Goal: Task Accomplishment & Management: Manage account settings

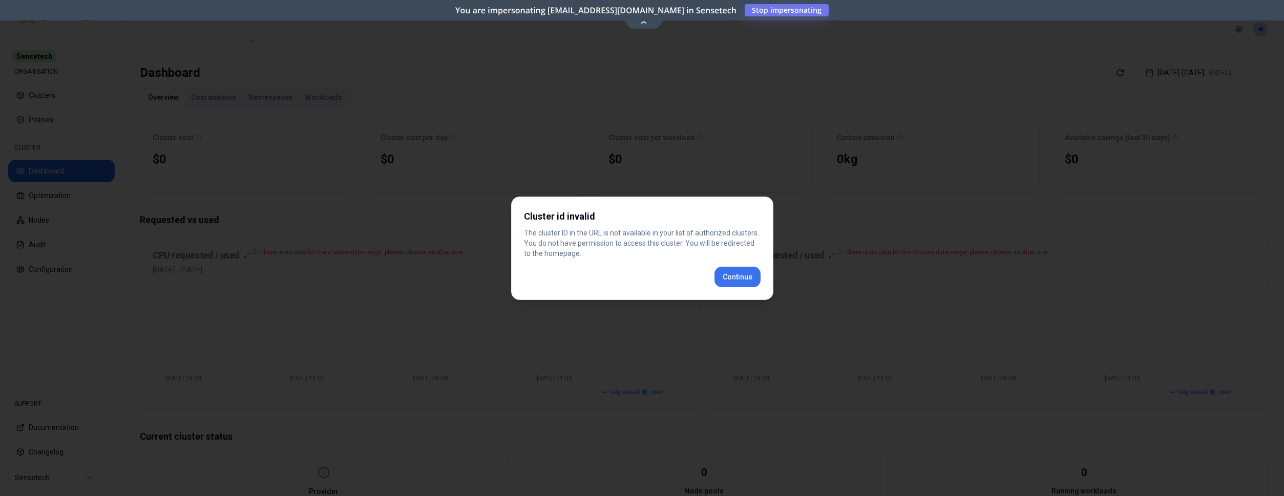
click at [729, 275] on div "Cluster id invalid The cluster ID in the URL is not available in your list of a…" at bounding box center [642, 248] width 262 height 103
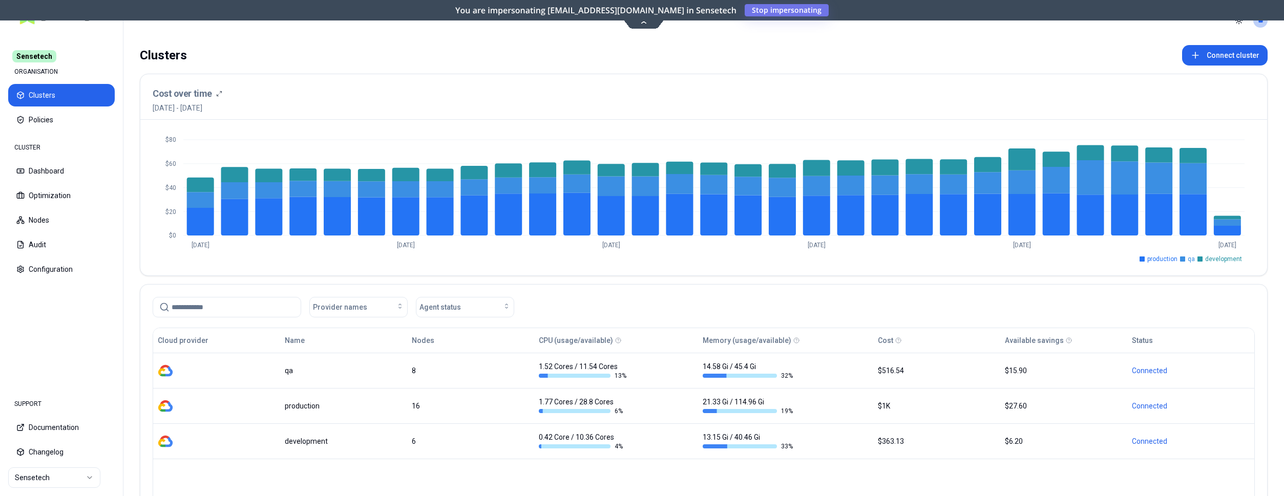
click at [77, 484] on html "Sensetech ORGANISATION Clusters Policies CLUSTER Dashboard Optimization Nodes A…" at bounding box center [642, 248] width 1284 height 496
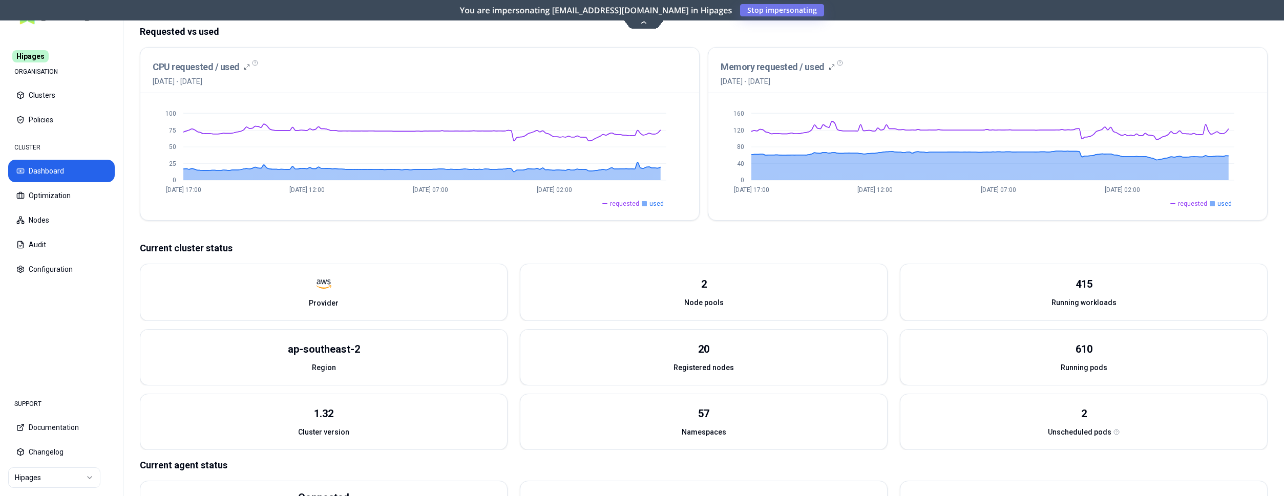
scroll to position [266, 0]
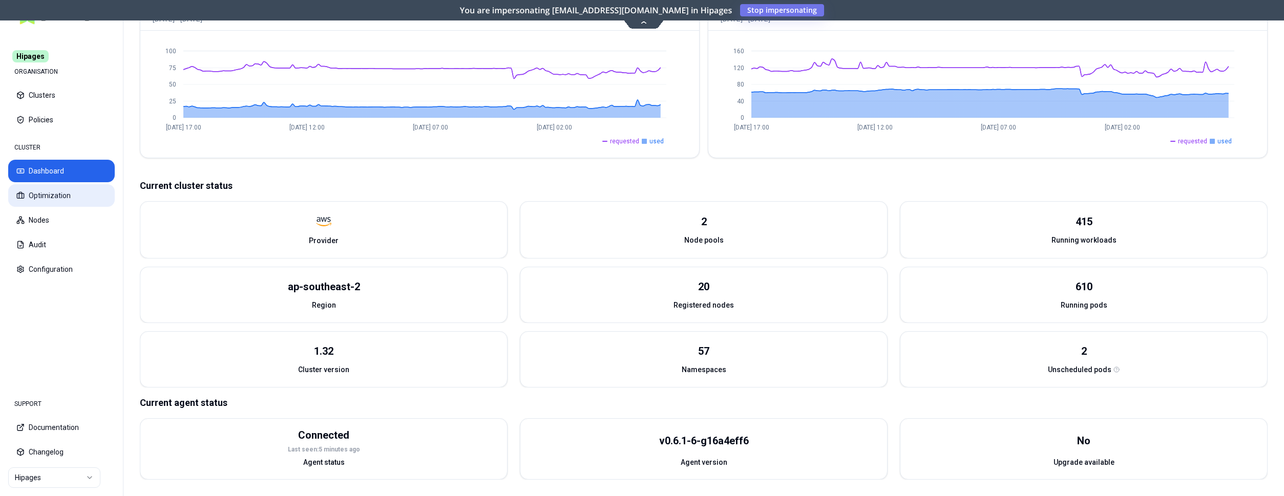
click at [77, 190] on button "Optimization" at bounding box center [61, 195] width 107 height 23
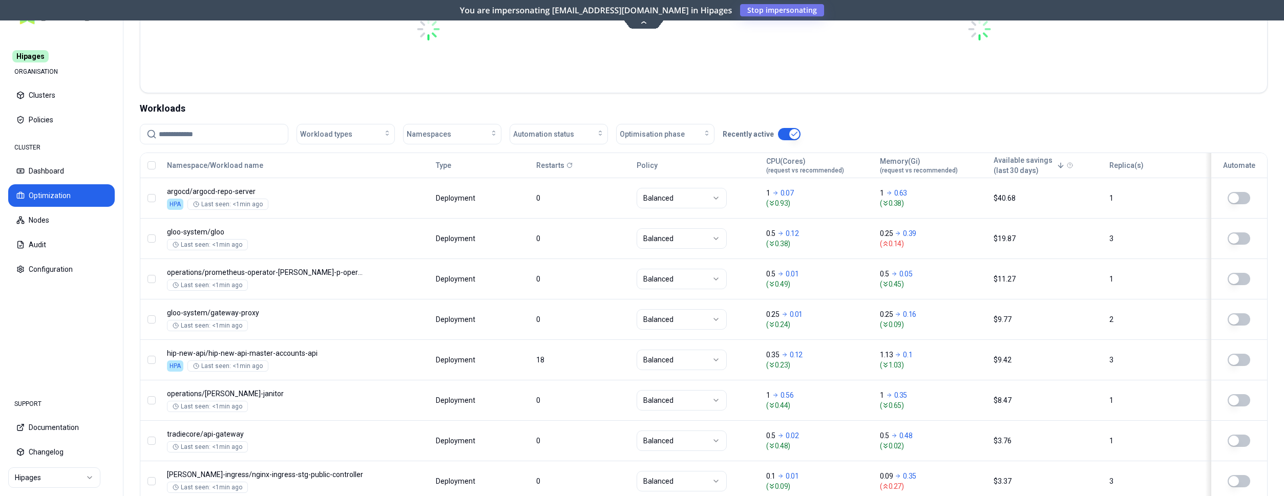
scroll to position [314, 0]
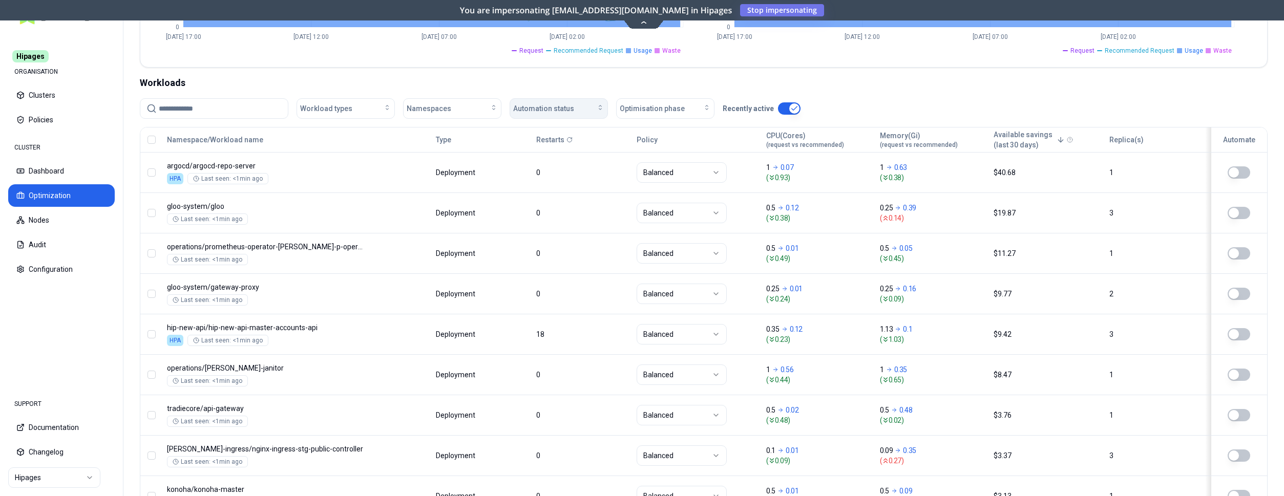
click at [586, 111] on div "Automation status" at bounding box center [558, 108] width 91 height 10
click at [558, 137] on div "on" at bounding box center [560, 131] width 97 height 16
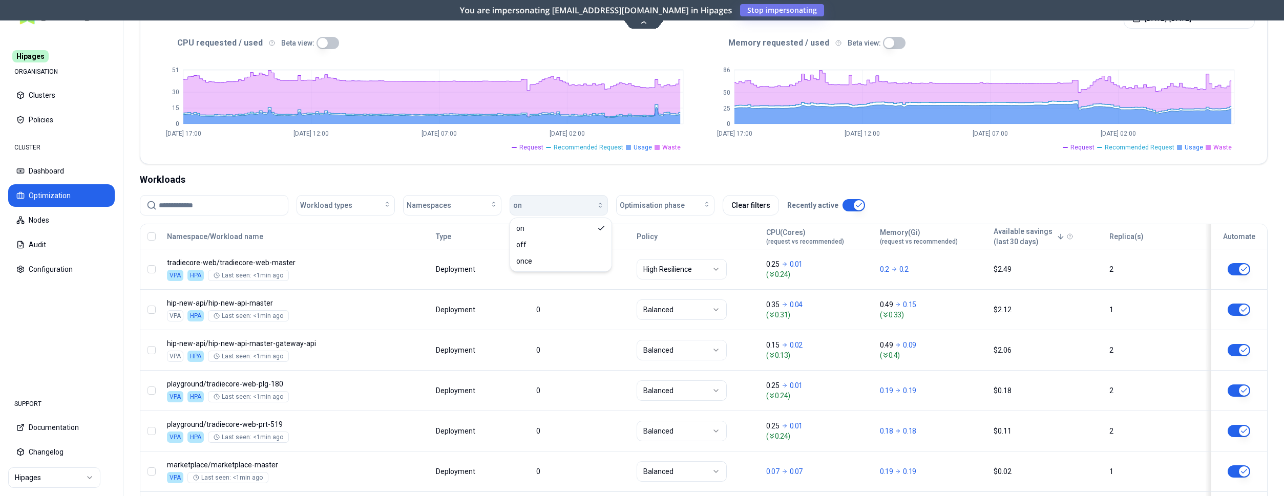
click at [588, 203] on div "button" at bounding box center [563, 205] width 82 height 8
click at [537, 209] on div "button" at bounding box center [563, 205] width 82 height 8
click at [537, 248] on div "off" at bounding box center [560, 245] width 97 height 16
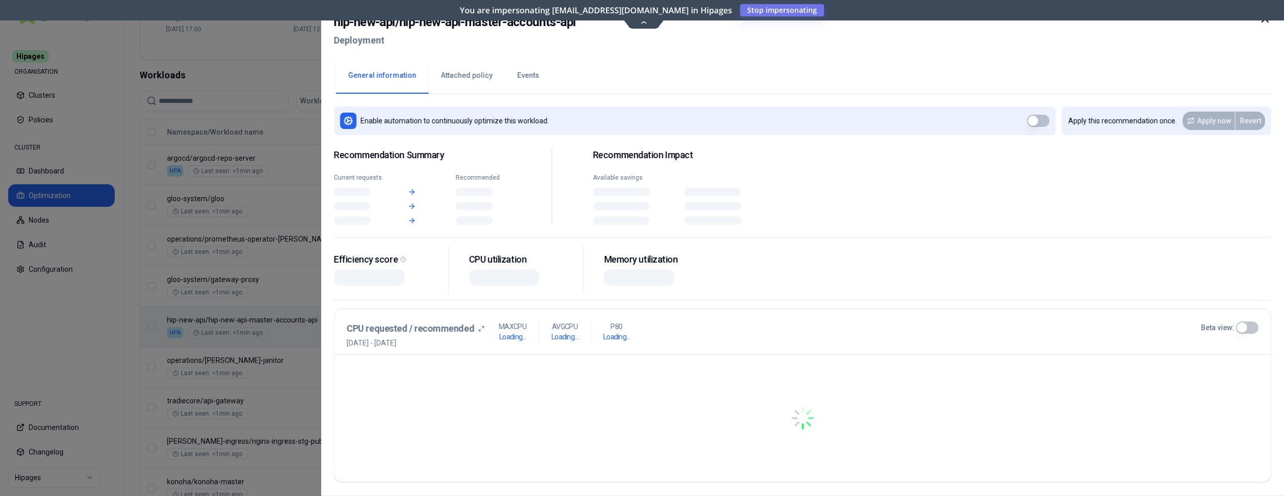
scroll to position [321, 0]
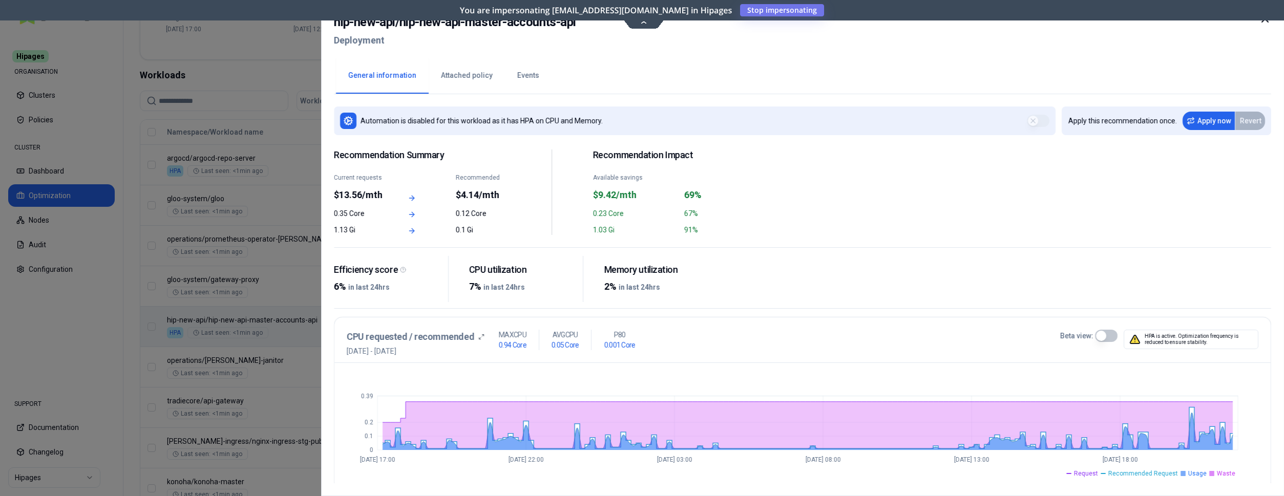
click at [264, 112] on div at bounding box center [642, 248] width 1284 height 496
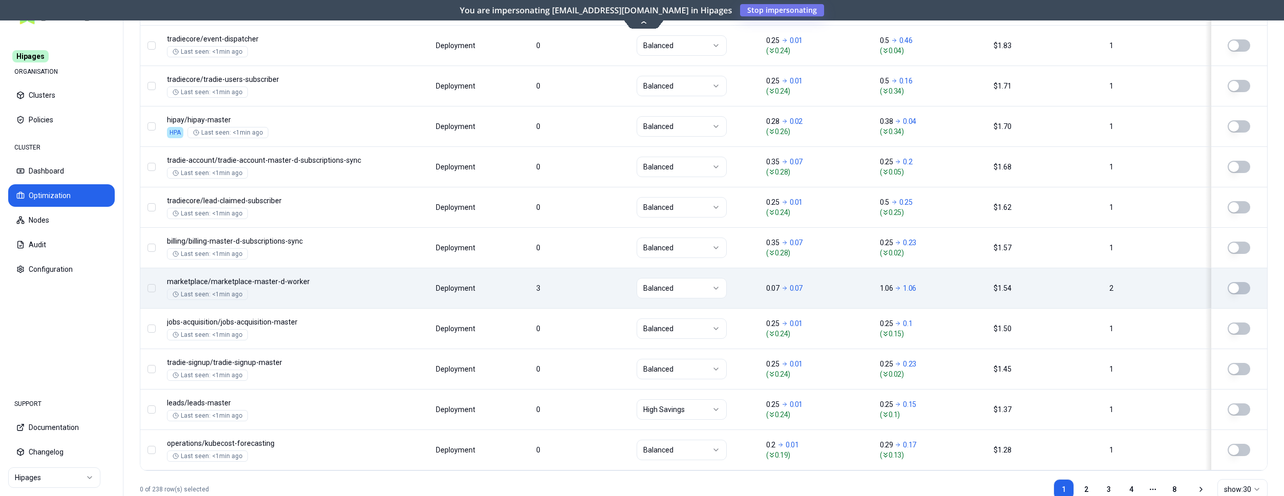
scroll to position [1238, 0]
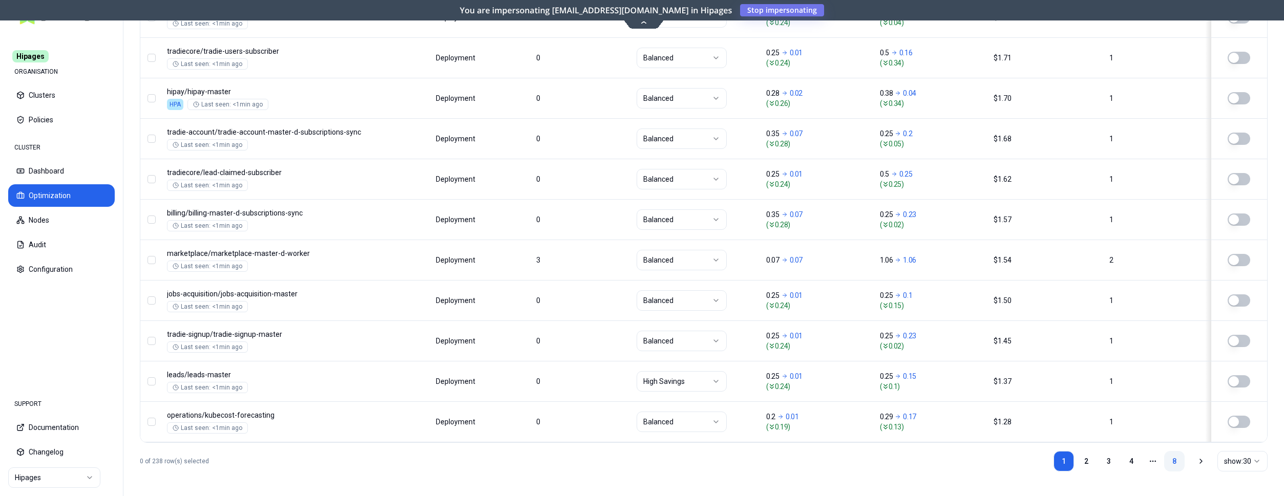
click at [1168, 461] on link "8" at bounding box center [1174, 461] width 20 height 20
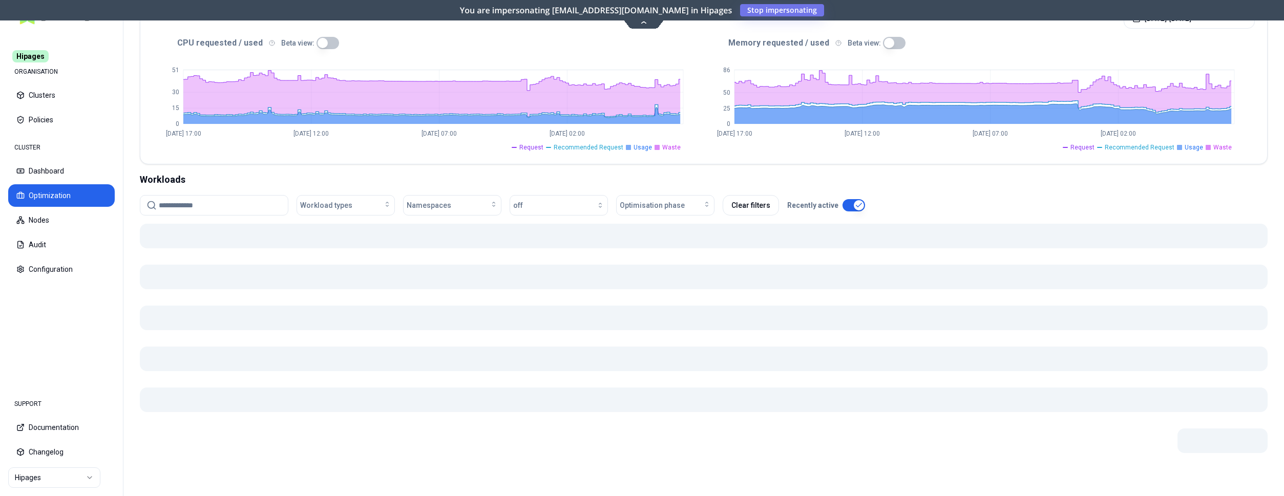
scroll to position [217, 0]
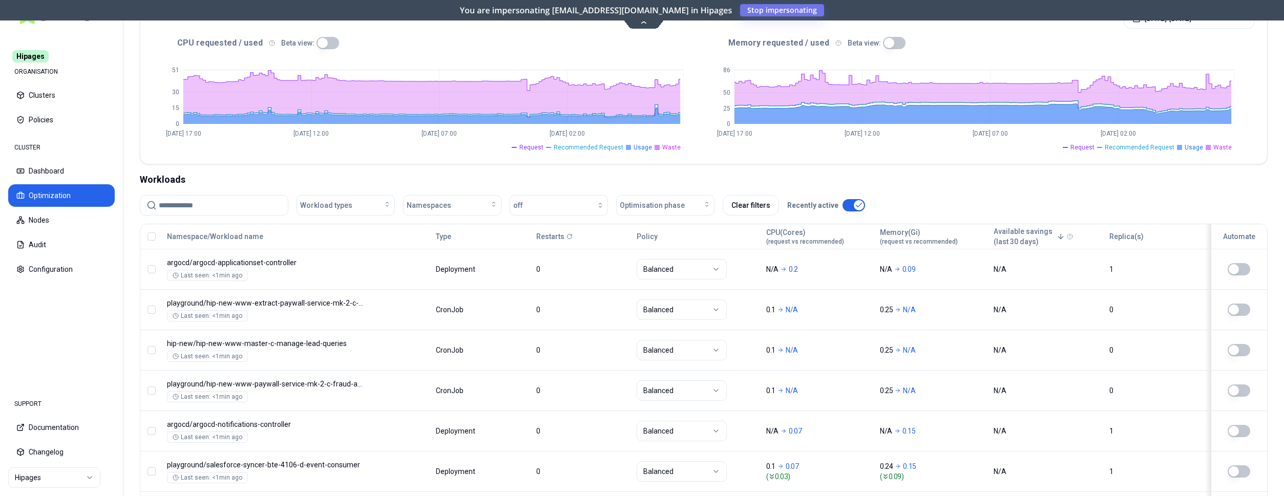
click at [573, 238] on icon at bounding box center [570, 237] width 6 height 6
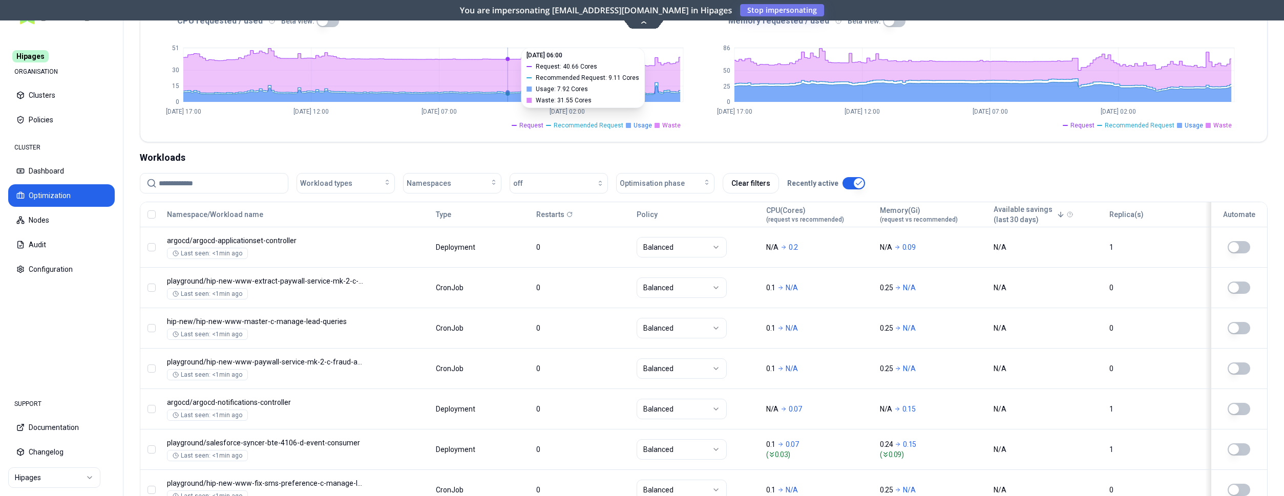
scroll to position [157, 0]
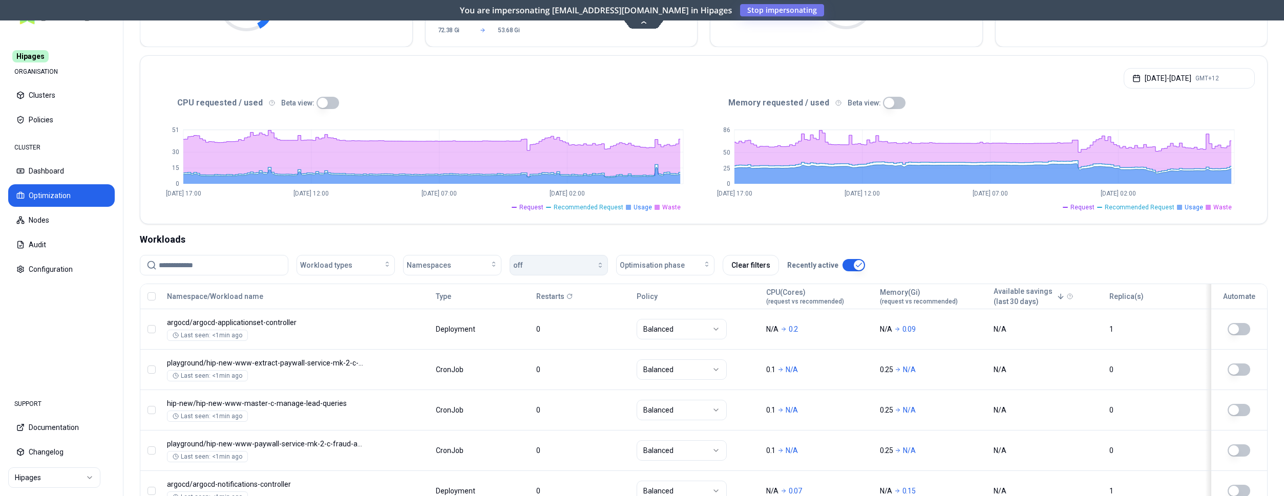
click at [552, 265] on div "button" at bounding box center [563, 265] width 81 height 8
click at [548, 292] on div "on" at bounding box center [560, 288] width 97 height 16
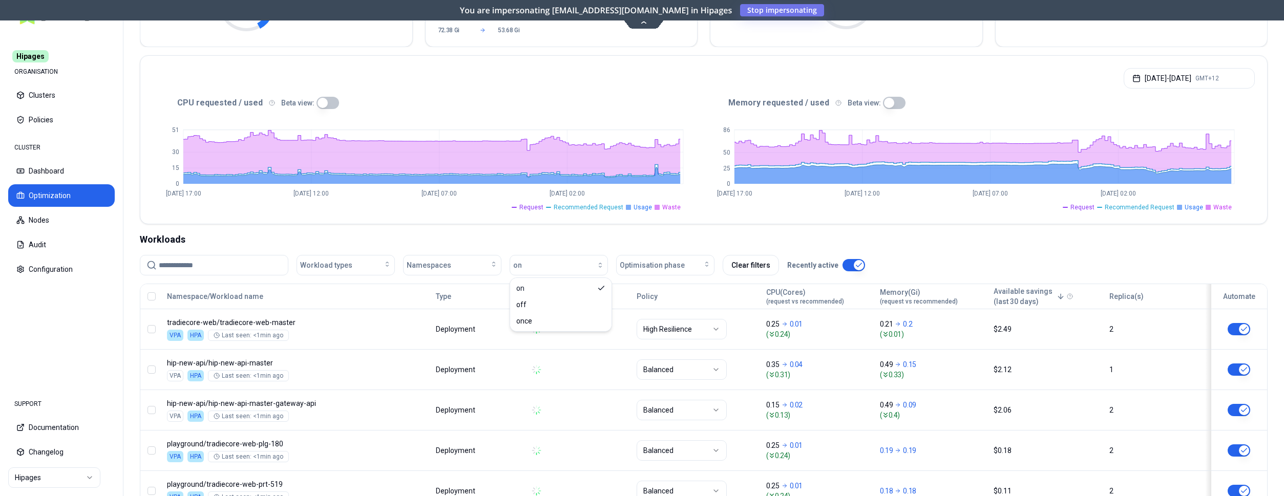
click at [604, 234] on div "Workloads" at bounding box center [704, 240] width 1128 height 14
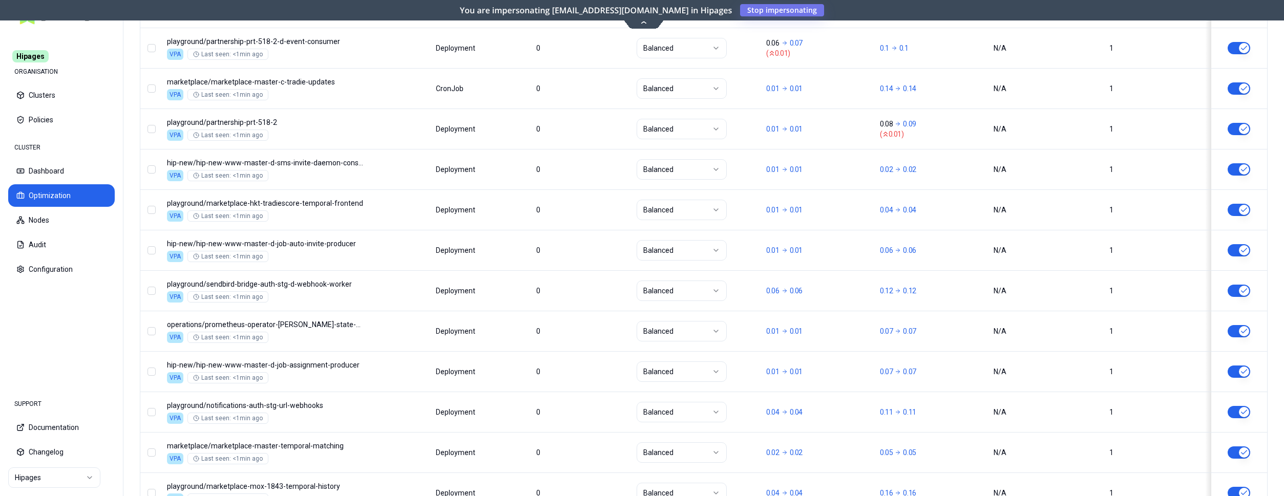
scroll to position [1238, 0]
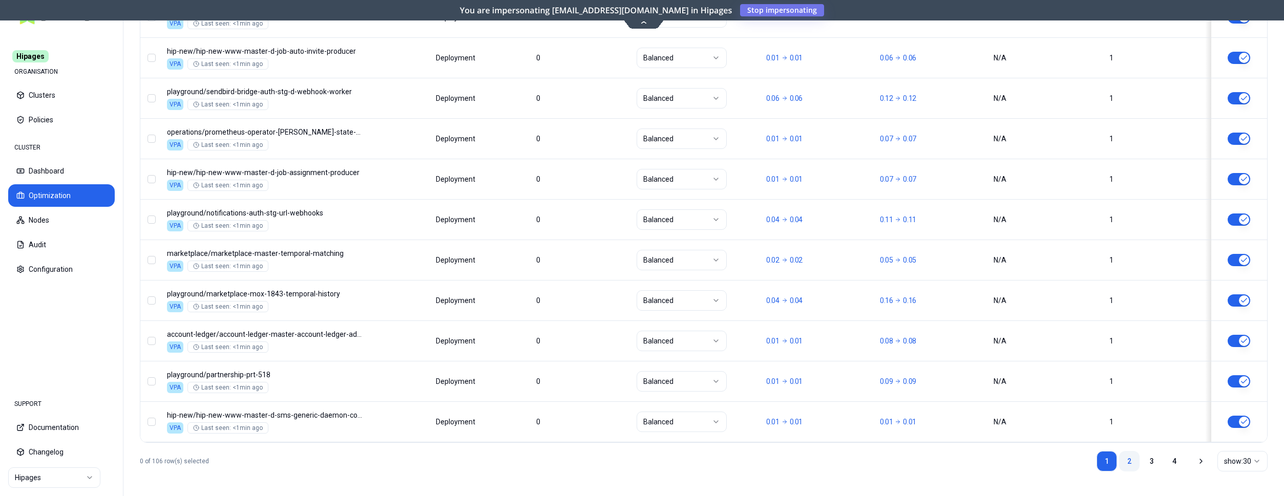
click at [1122, 460] on link "2" at bounding box center [1129, 461] width 20 height 20
click at [1154, 462] on link "3" at bounding box center [1152, 461] width 20 height 20
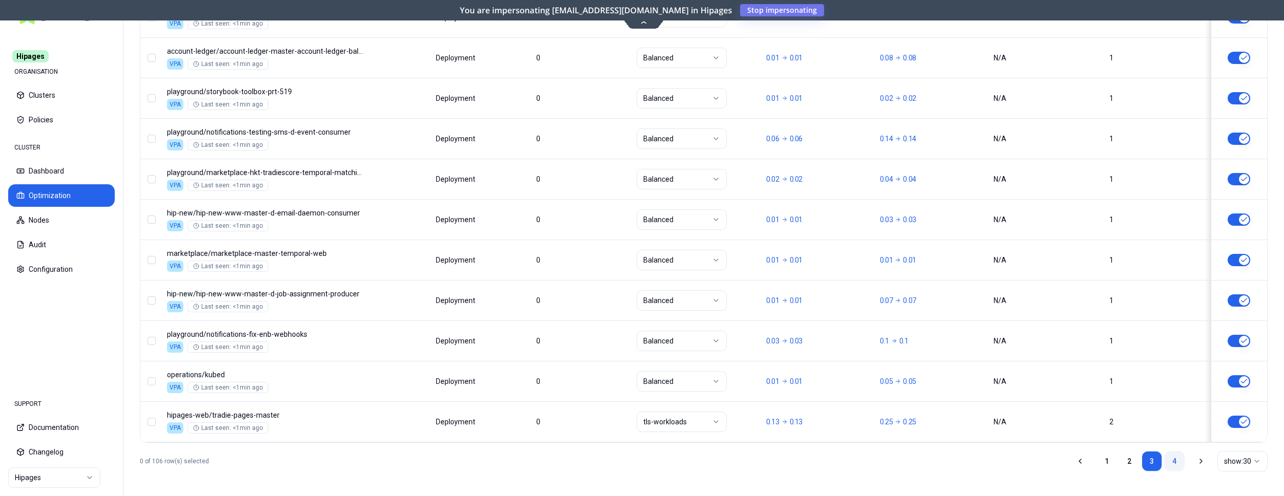
click at [1176, 461] on link "4" at bounding box center [1174, 461] width 20 height 20
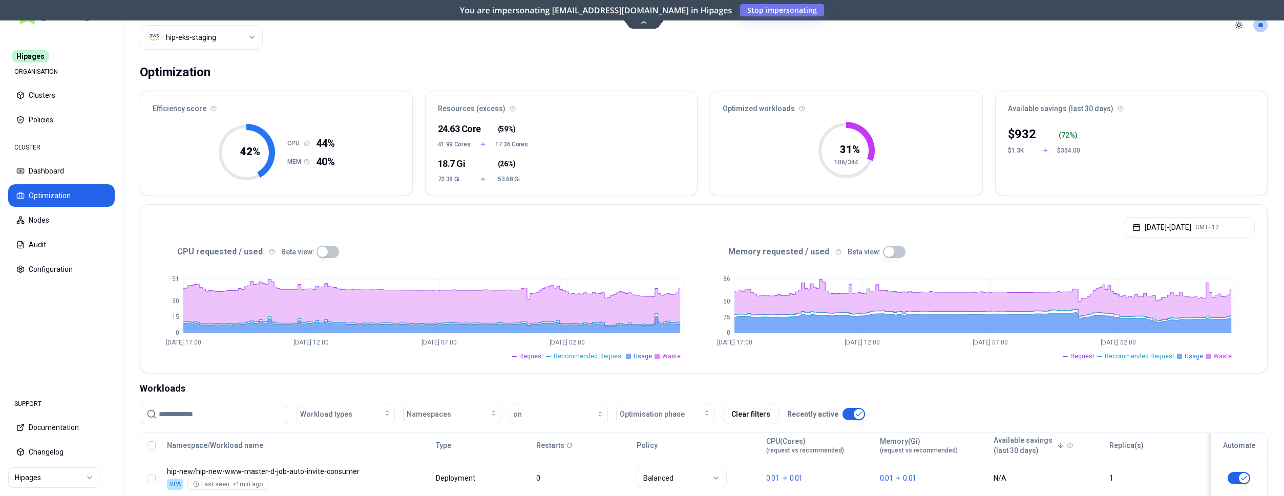
scroll to position [0, 0]
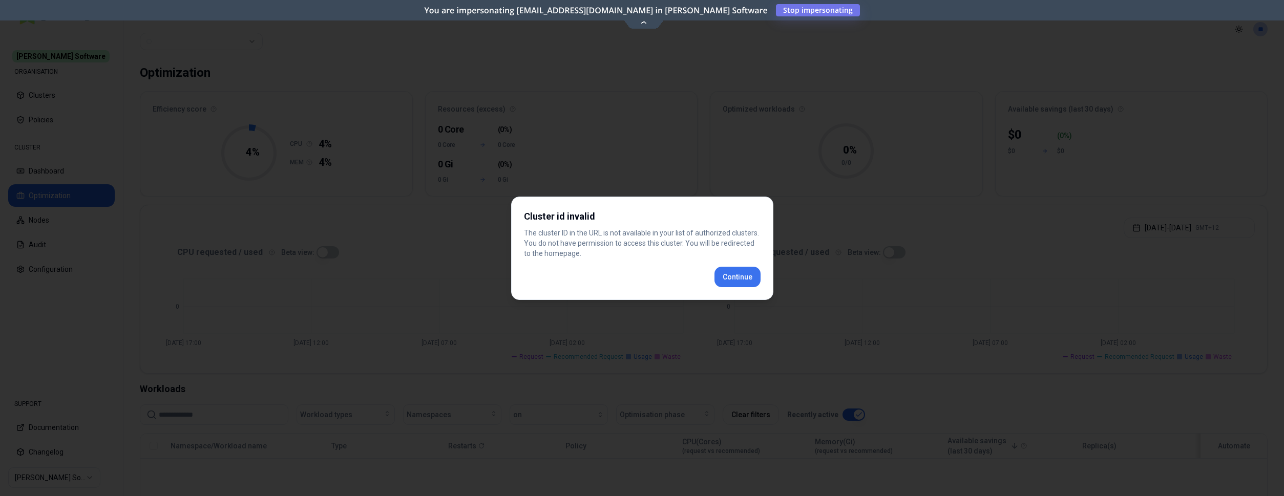
click at [752, 280] on div "Cluster id invalid The cluster ID in the URL is not available in your list of a…" at bounding box center [642, 248] width 262 height 103
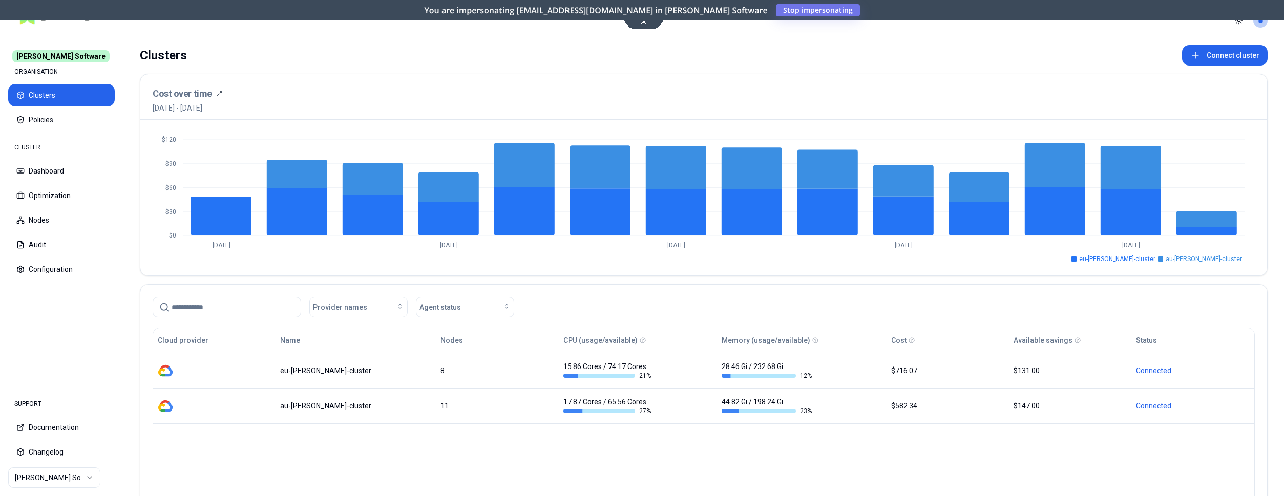
click at [455, 449] on div "Cloud provider Name Nodes CPU (usage/available) Memory (usage/available) Cost A…" at bounding box center [704, 426] width 1102 height 197
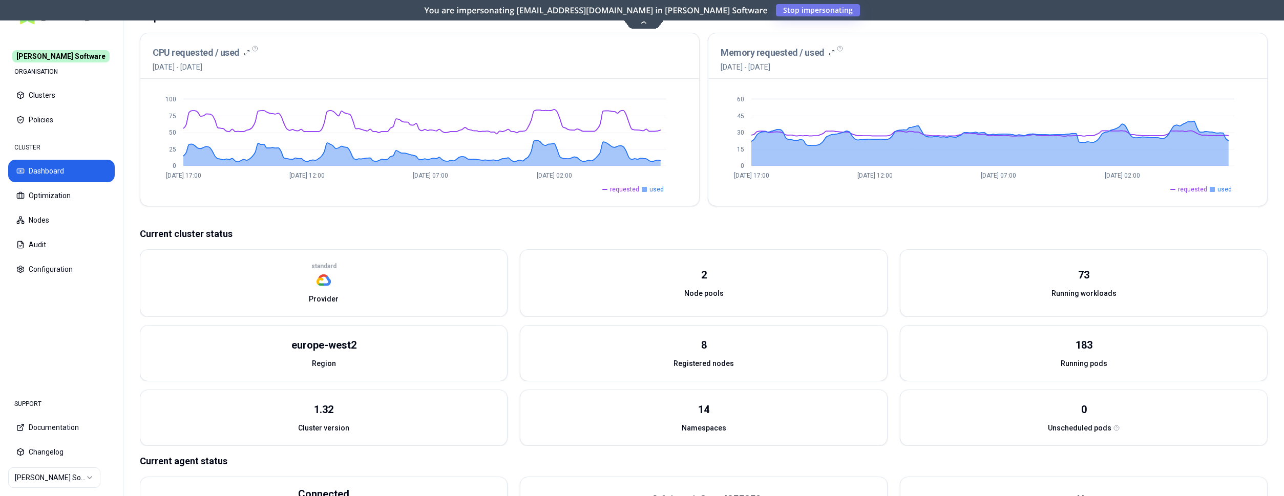
scroll to position [201, 0]
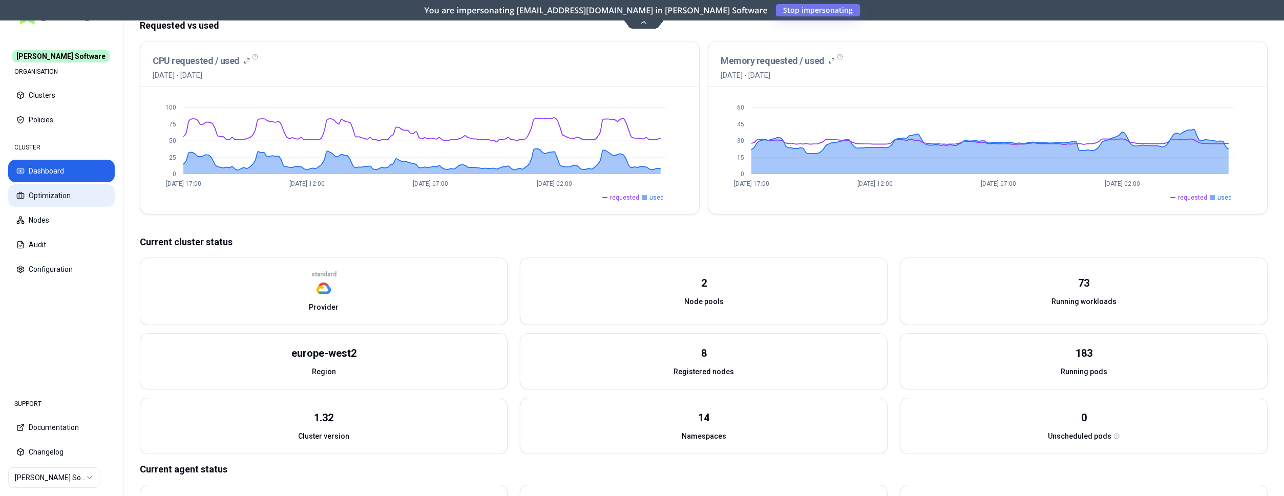
click at [62, 184] on button "Optimization" at bounding box center [61, 195] width 107 height 23
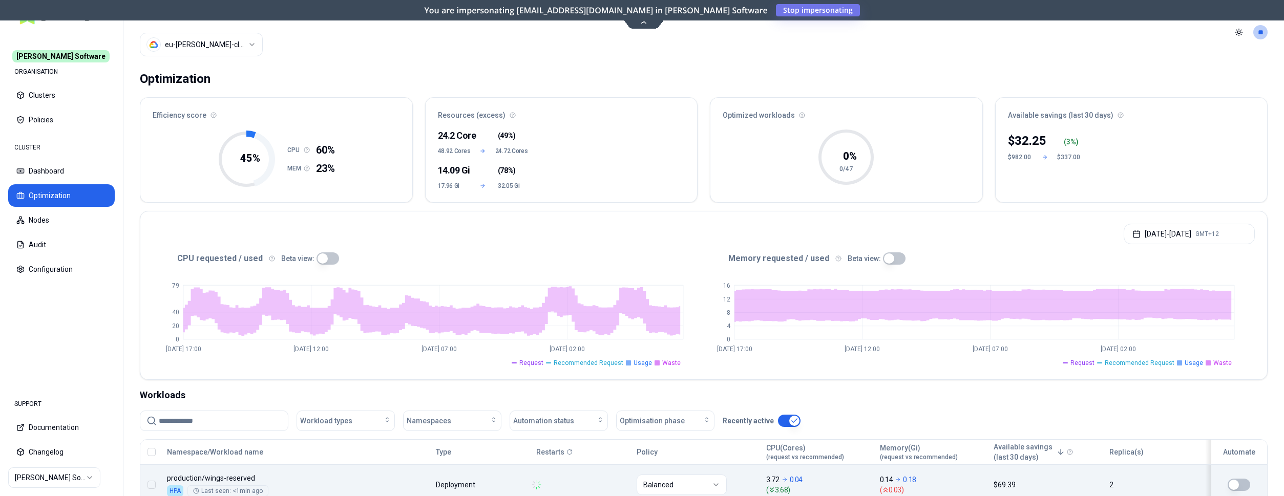
scroll to position [209, 0]
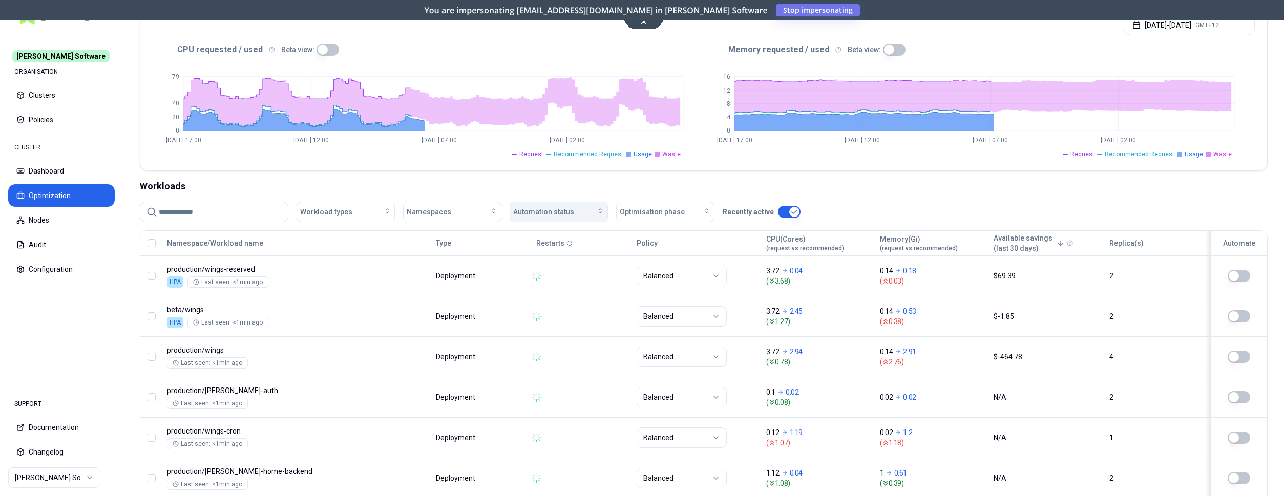
click at [590, 214] on div "Automation status" at bounding box center [558, 212] width 91 height 10
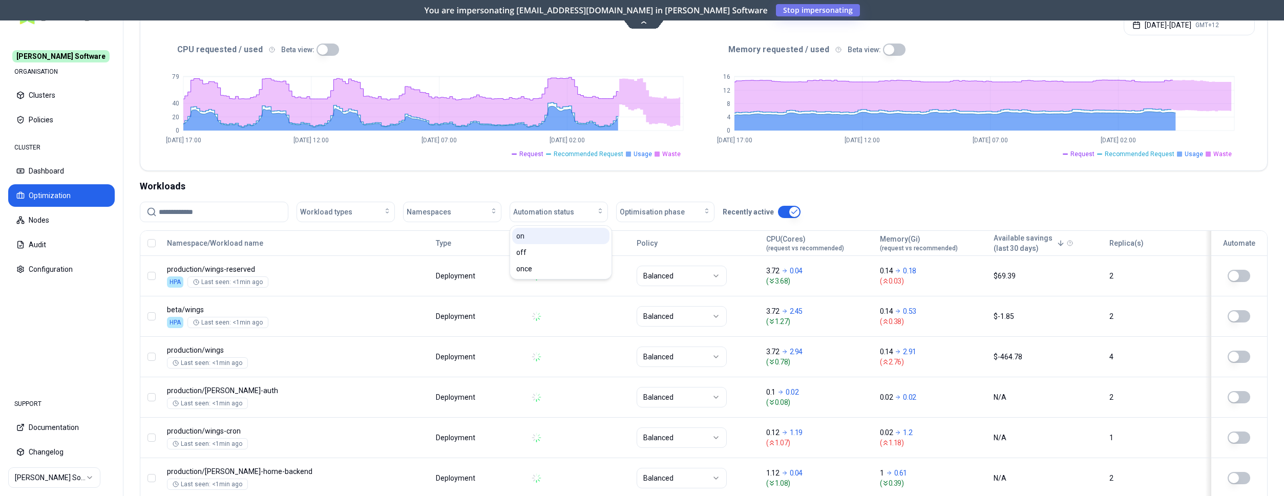
click at [580, 235] on div "on" at bounding box center [560, 236] width 97 height 16
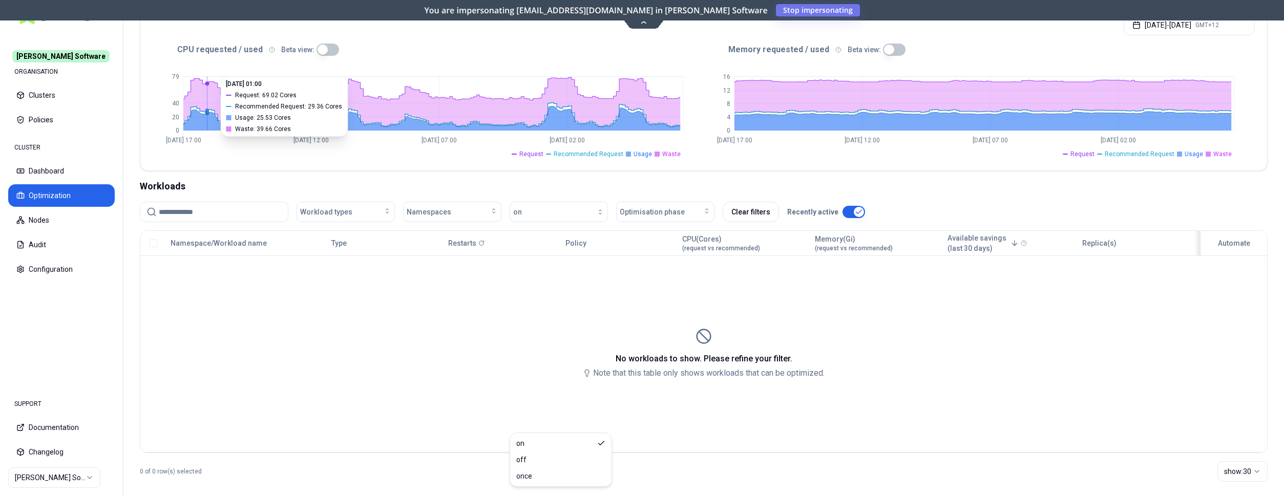
scroll to position [0, 0]
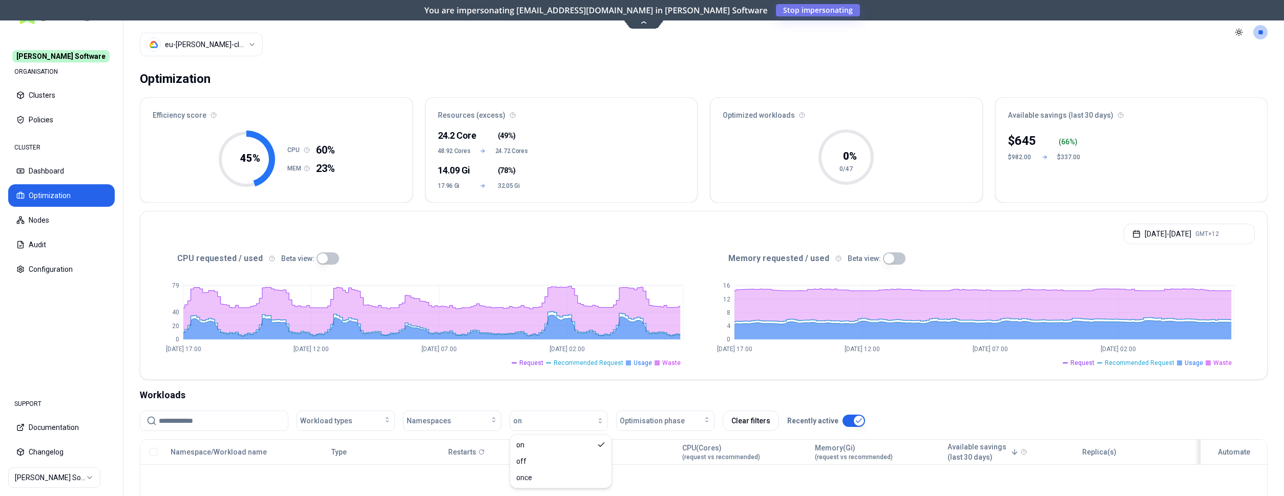
click at [224, 48] on html "Rex Software ORGANISATION Clusters Policies CLUSTER Dashboard Optimization Node…" at bounding box center [642, 248] width 1284 height 496
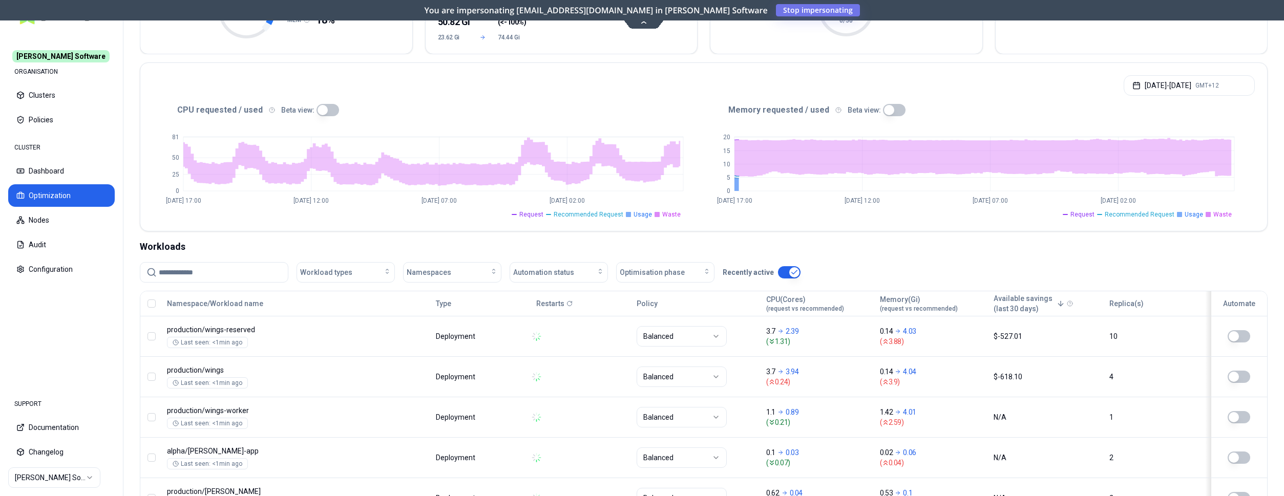
scroll to position [157, 0]
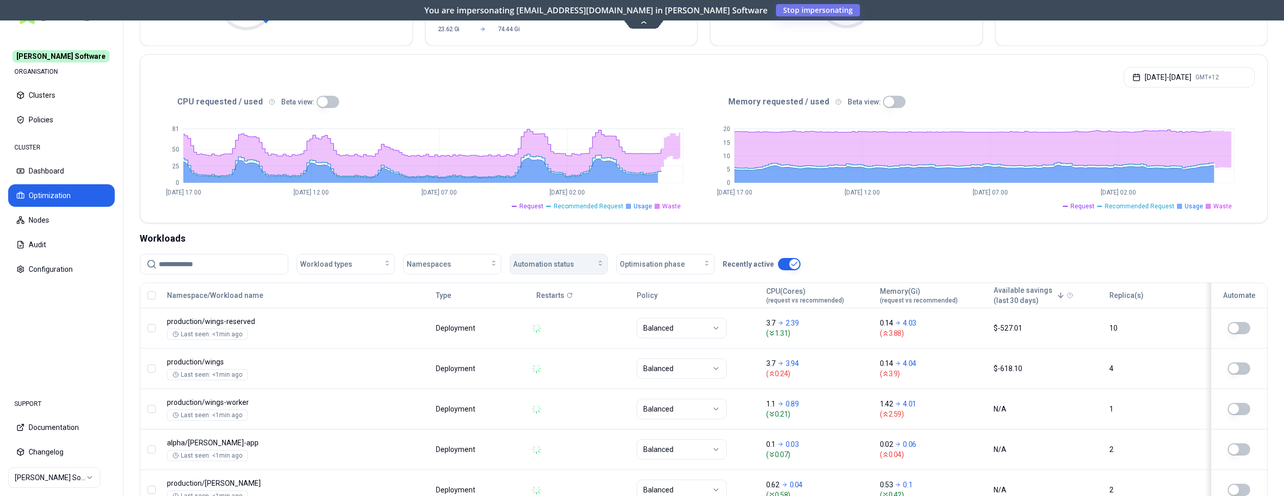
click at [585, 263] on div "Automation status" at bounding box center [558, 264] width 91 height 10
click at [563, 283] on div "on" at bounding box center [560, 288] width 97 height 16
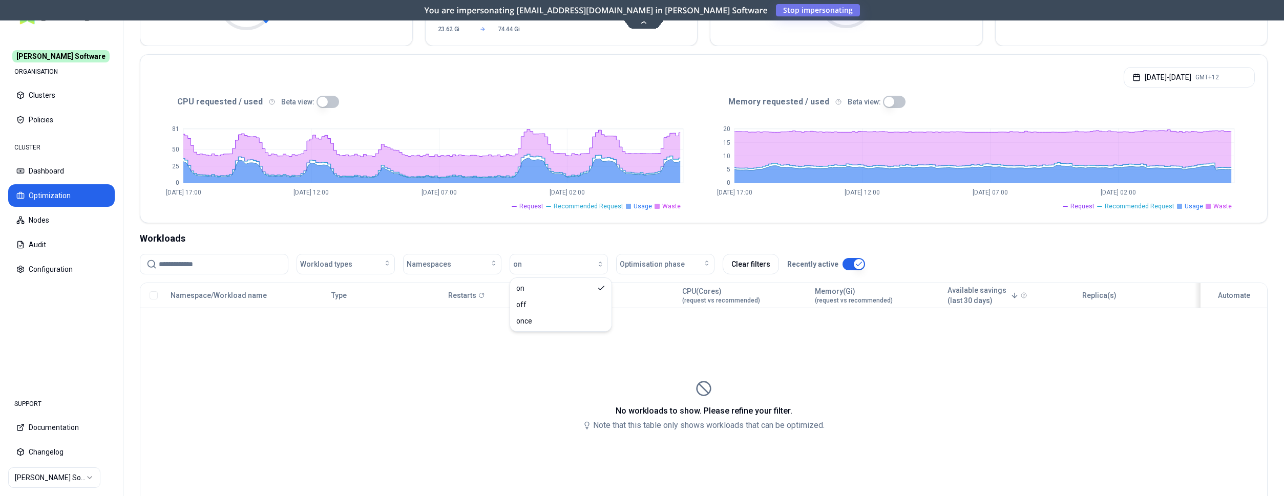
click at [678, 227] on div "Optimization Efficiency score 38 % CPU 51% MEM 18% Resources (excess) 29.71 Cor…" at bounding box center [703, 233] width 1161 height 651
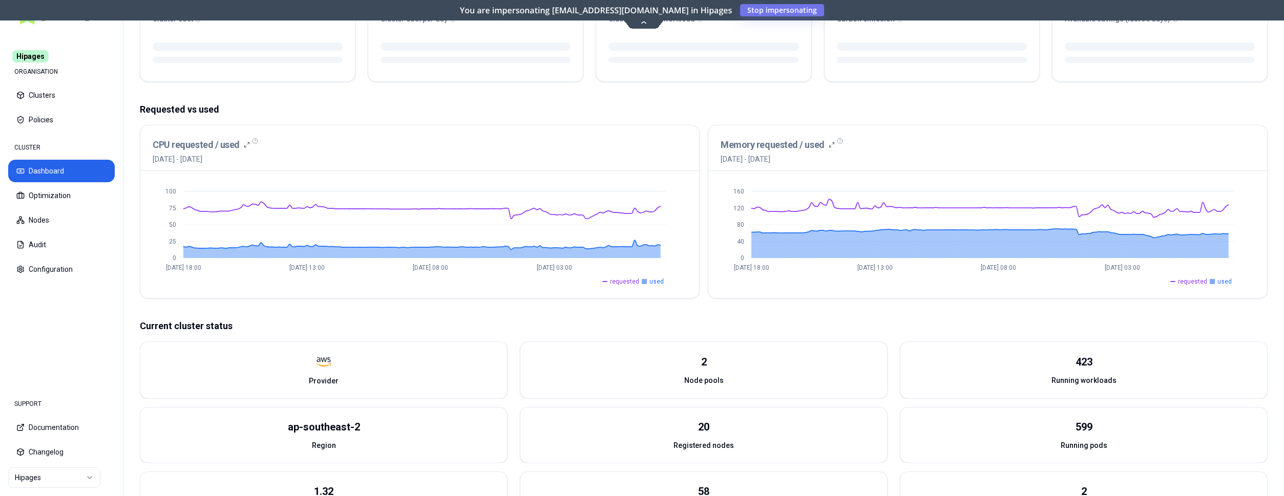
scroll to position [209, 0]
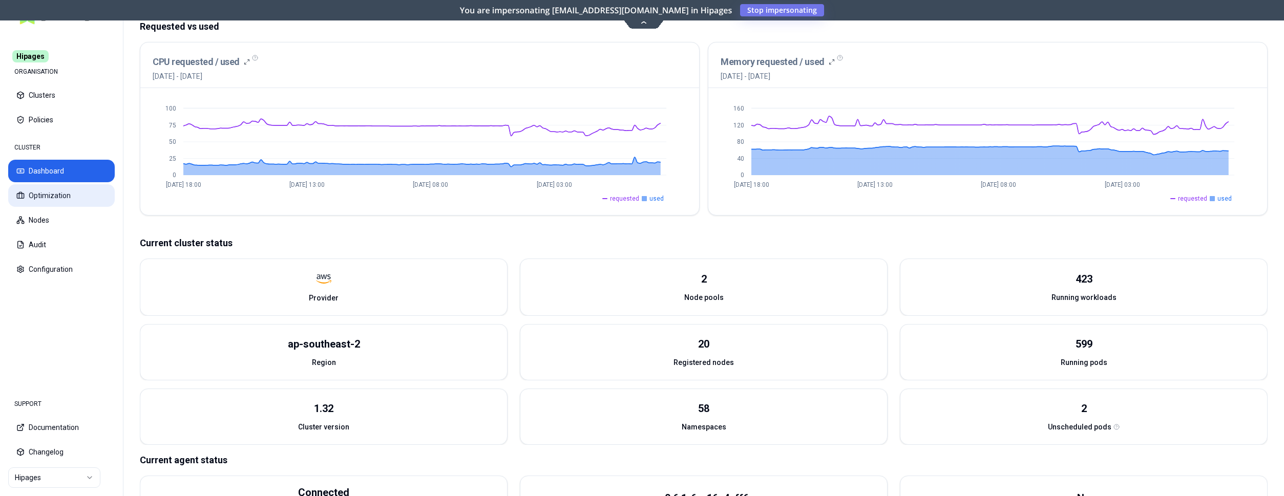
click at [63, 198] on button "Optimization" at bounding box center [61, 195] width 107 height 23
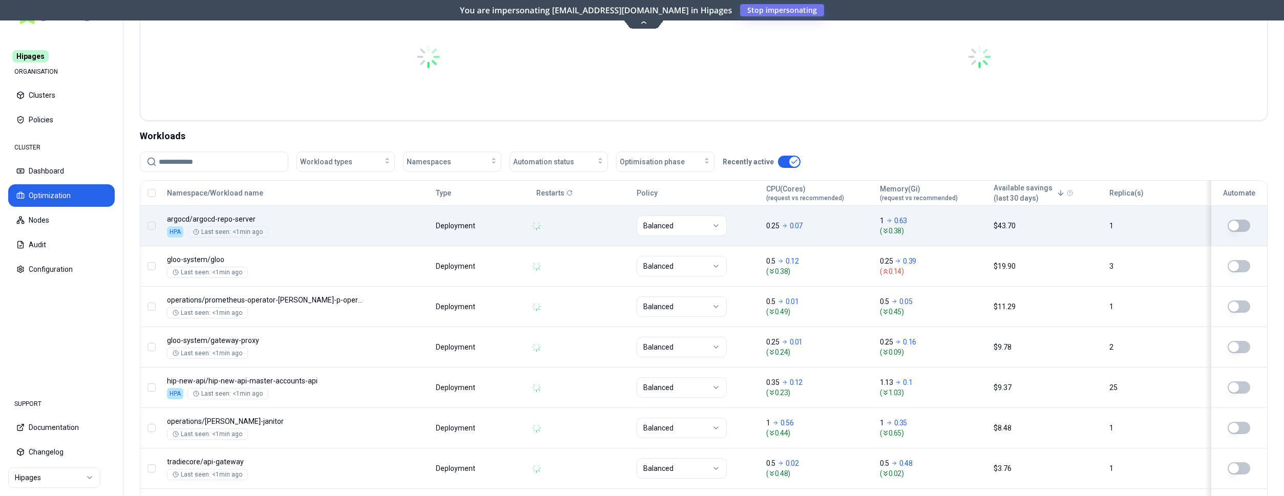
scroll to position [261, 0]
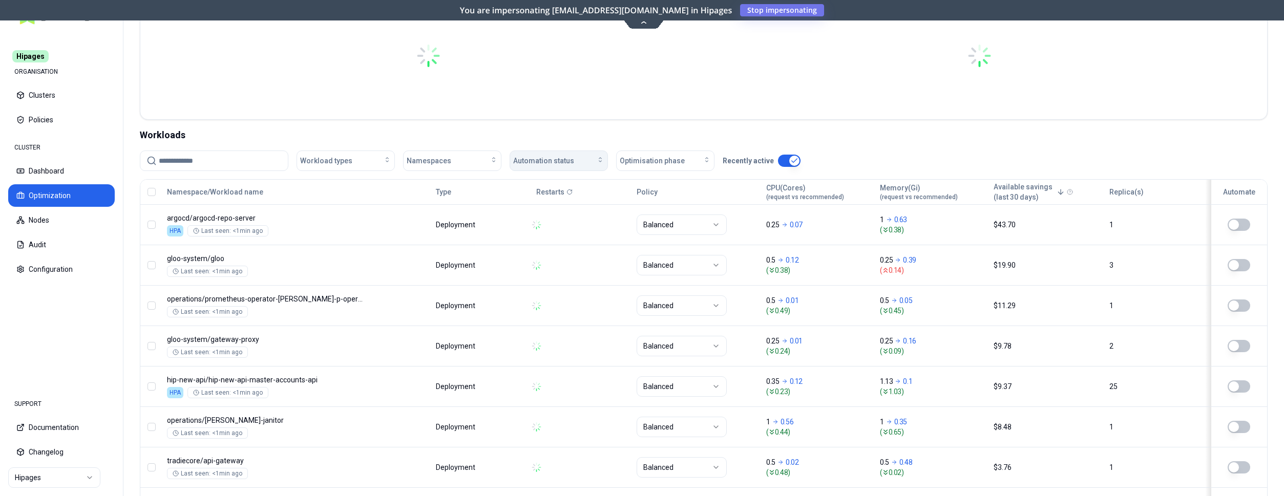
click at [561, 161] on span "Automation status" at bounding box center [543, 161] width 61 height 10
click at [542, 198] on div "off" at bounding box center [560, 200] width 97 height 16
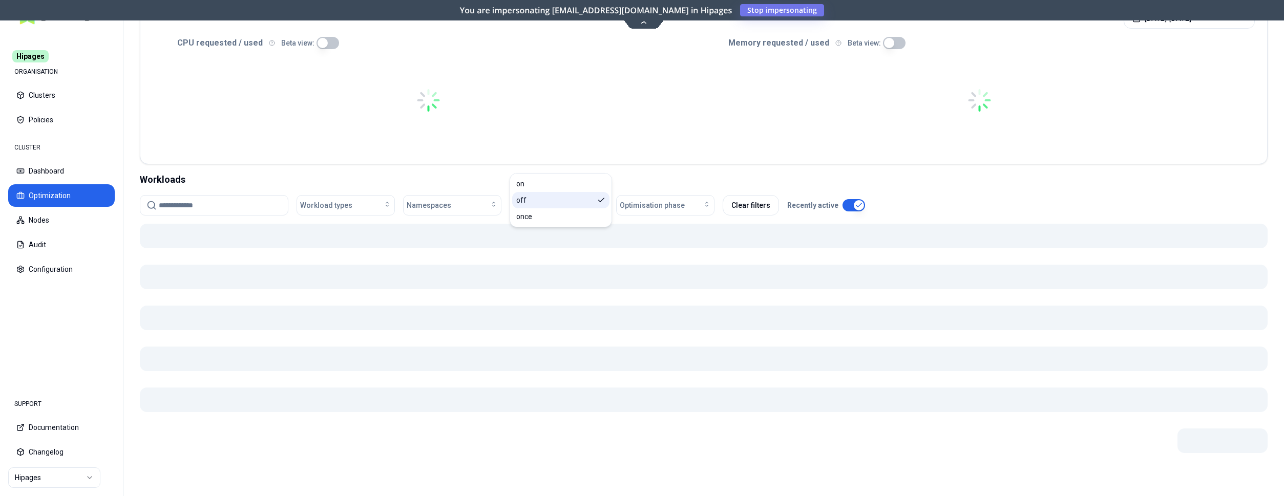
scroll to position [217, 0]
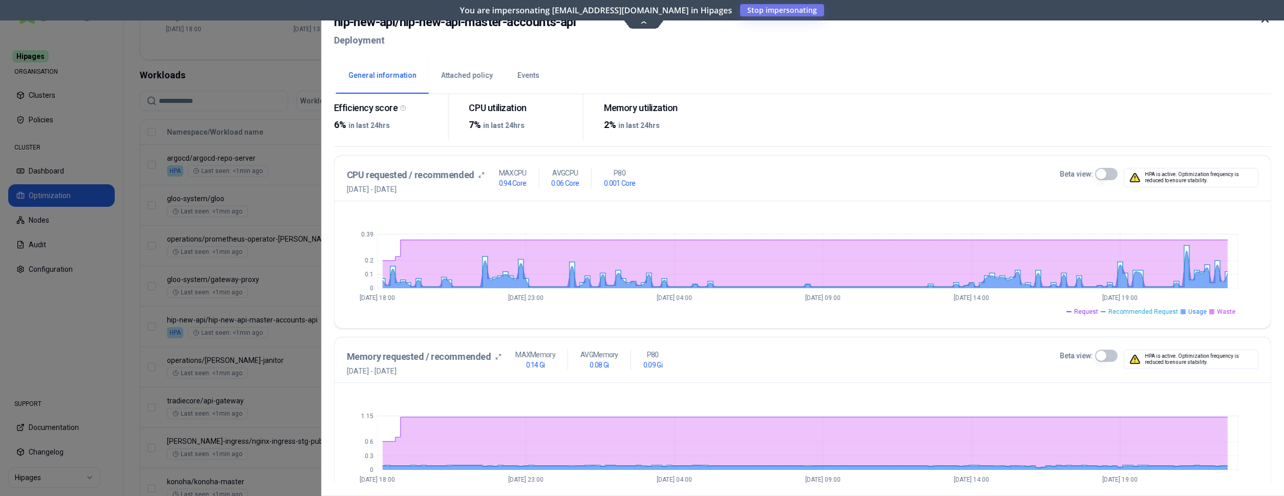
scroll to position [110, 0]
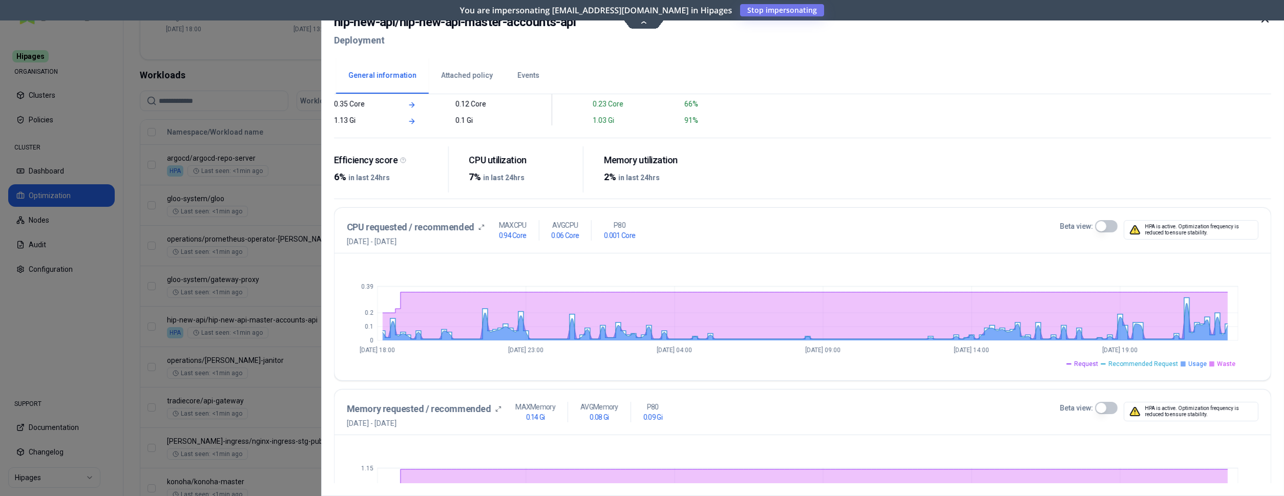
click at [1269, 21] on icon at bounding box center [1265, 19] width 12 height 12
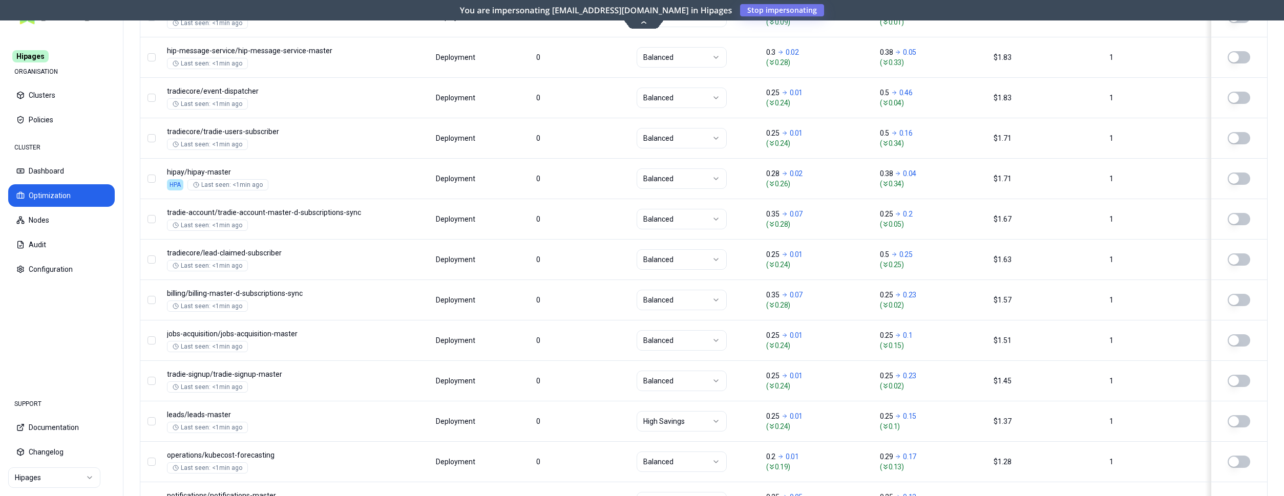
scroll to position [1238, 0]
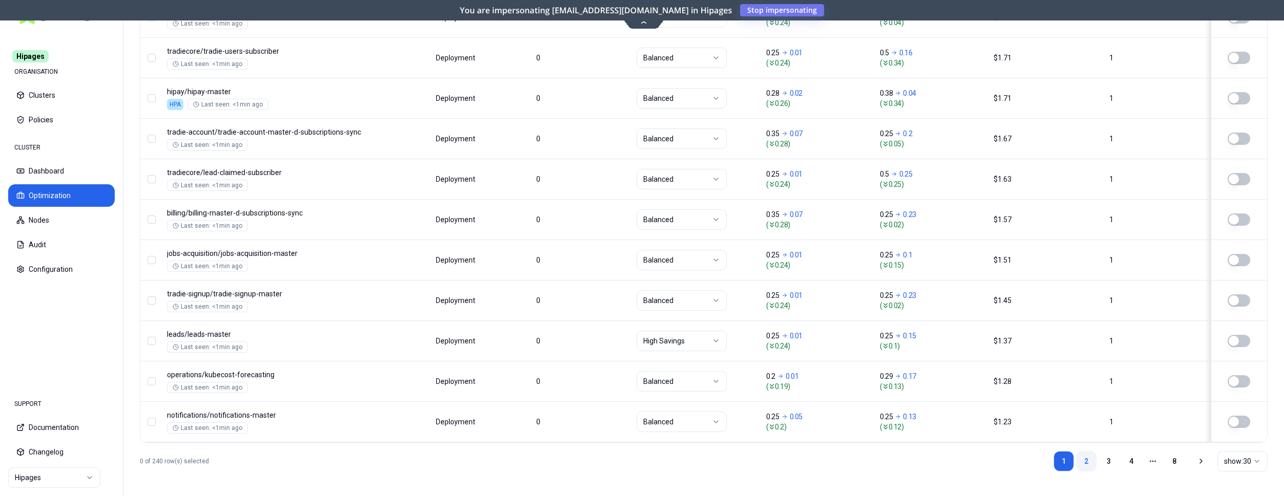
click at [1090, 460] on link "2" at bounding box center [1086, 461] width 20 height 20
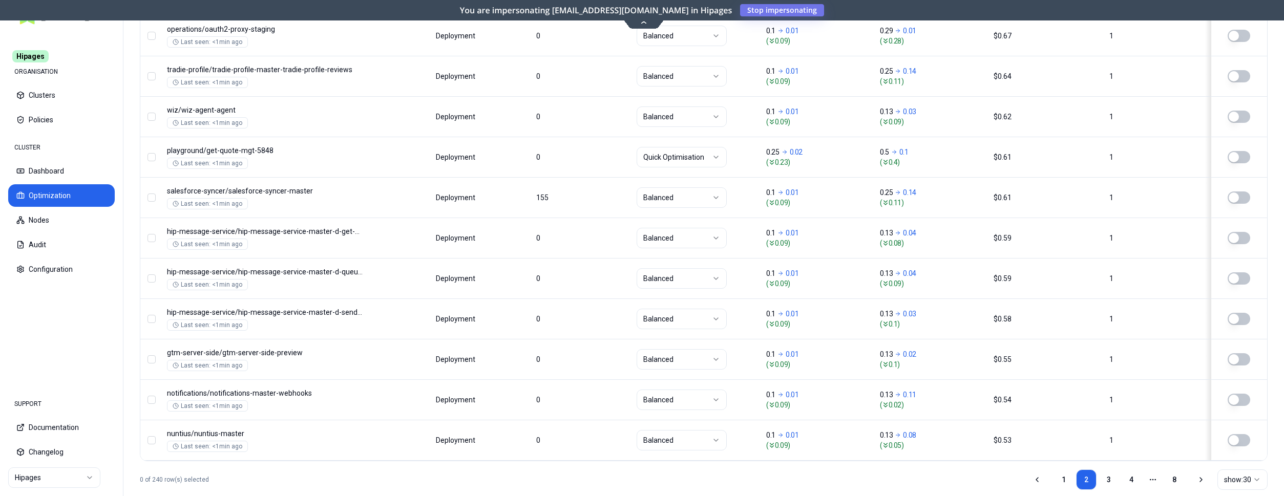
scroll to position [1133, 0]
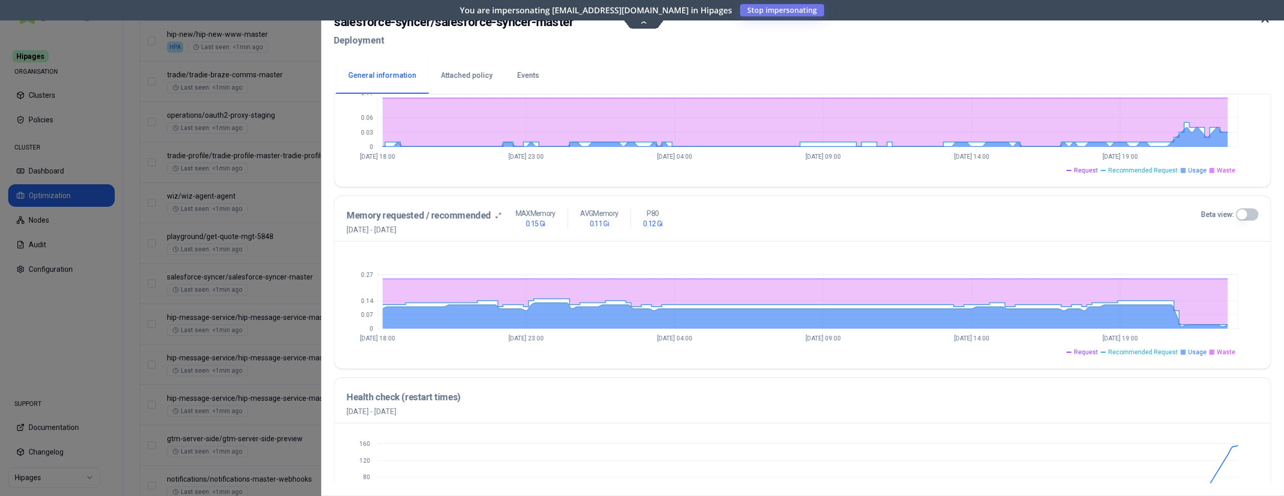
scroll to position [371, 0]
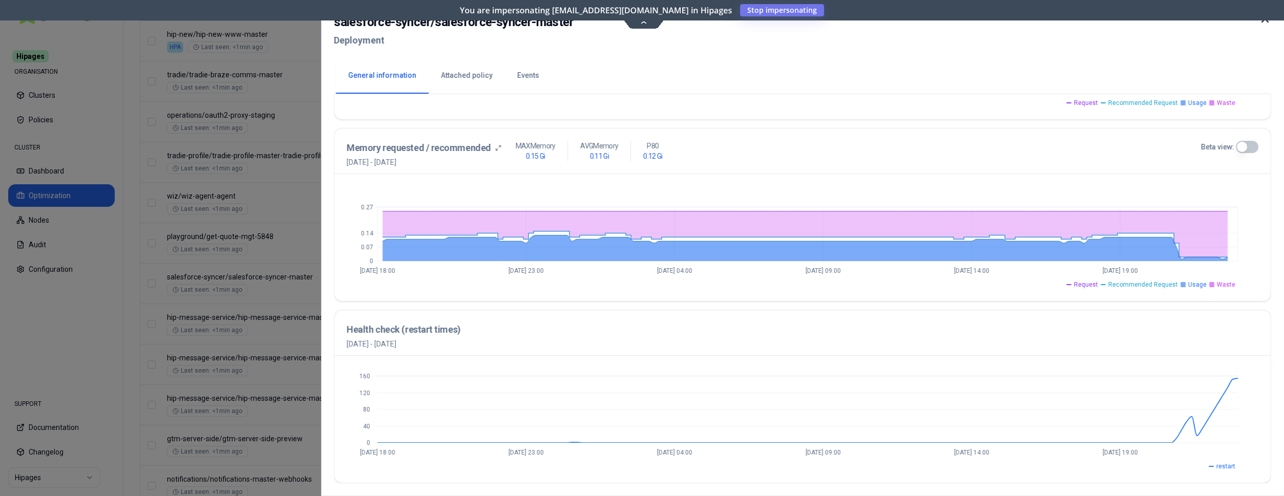
click at [1269, 24] on icon at bounding box center [1265, 19] width 12 height 12
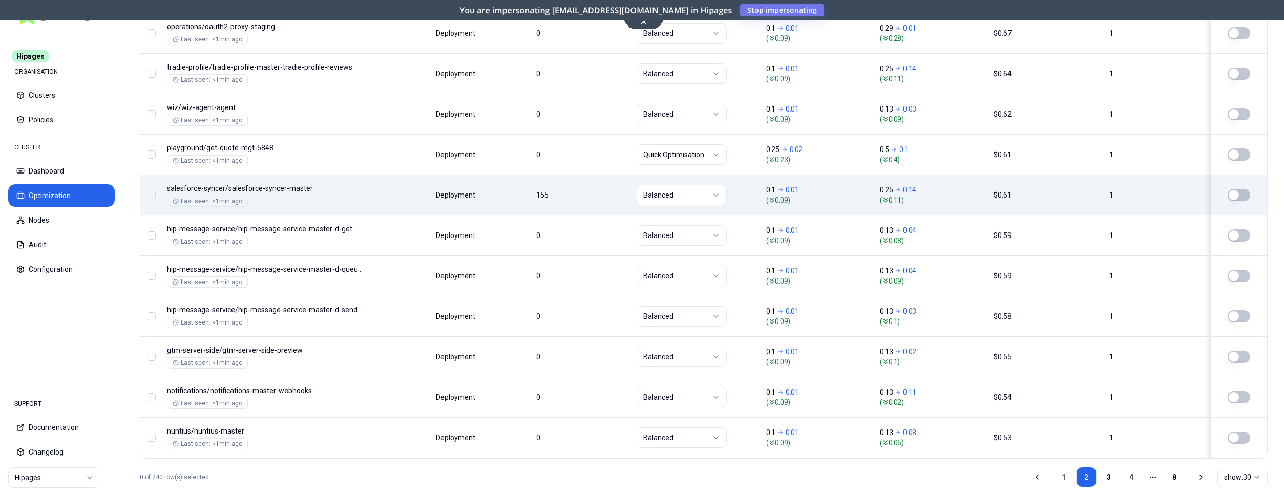
scroll to position [1238, 0]
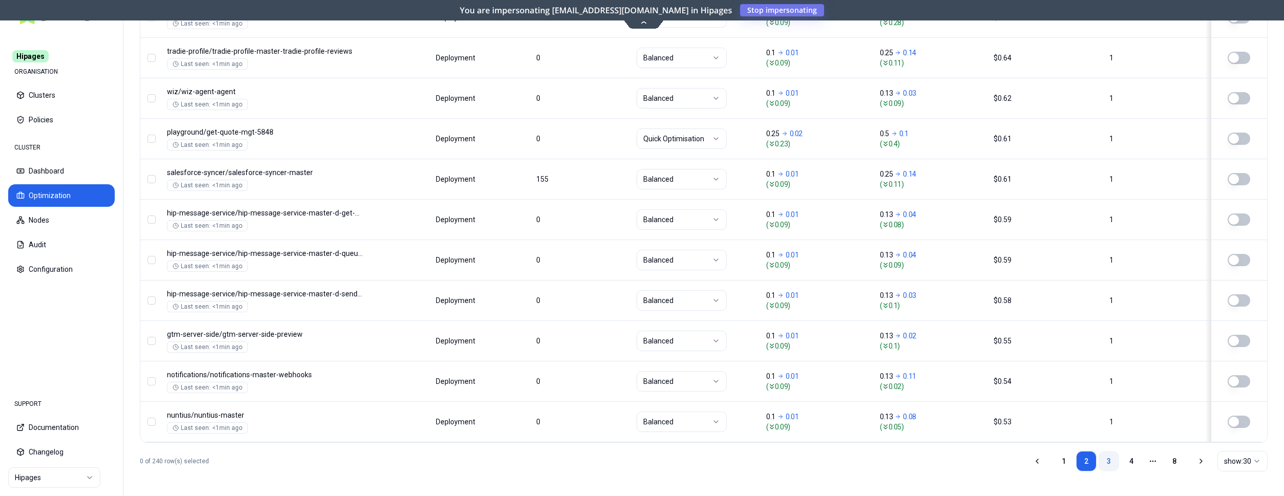
click at [1110, 460] on link "3" at bounding box center [1109, 461] width 20 height 20
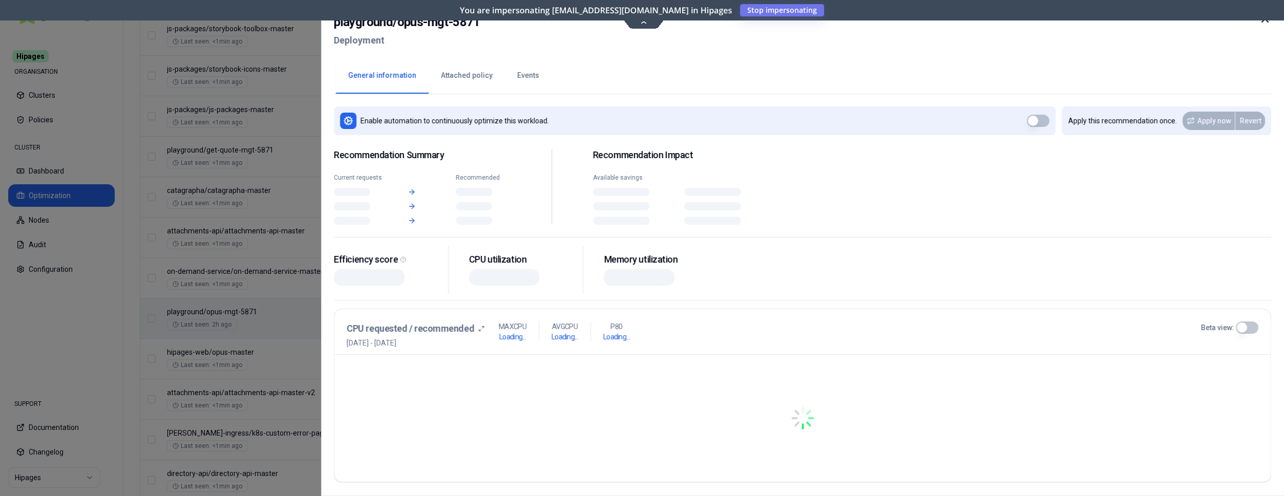
scroll to position [896, 0]
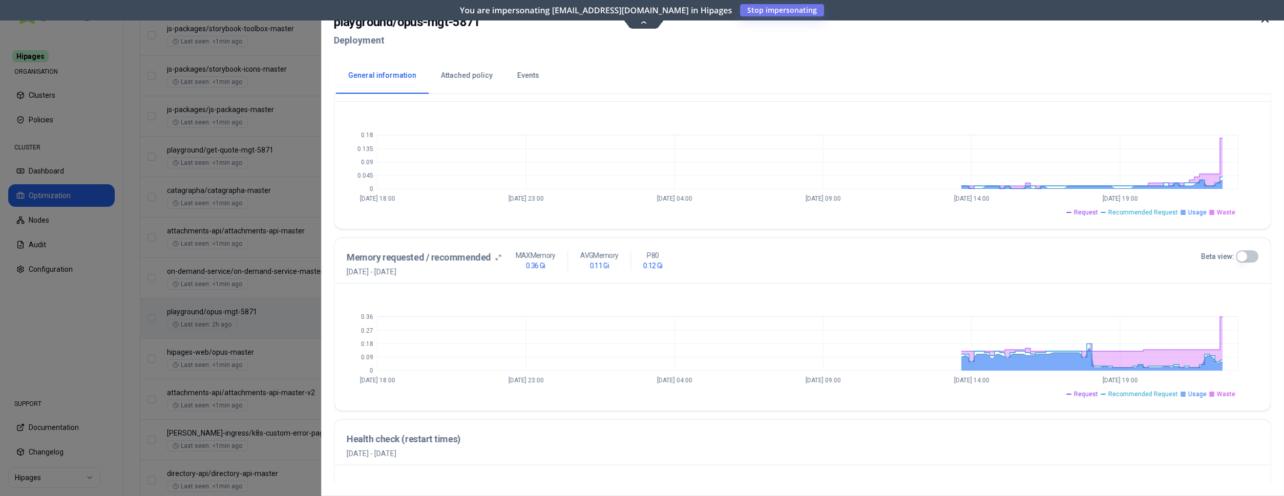
scroll to position [371, 0]
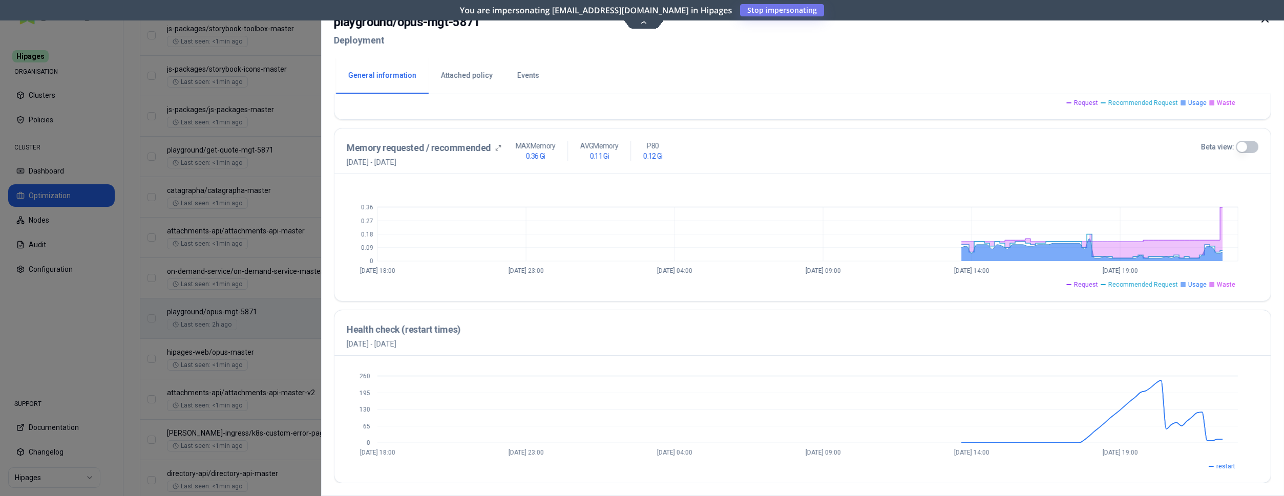
click at [1262, 20] on icon at bounding box center [1265, 19] width 12 height 12
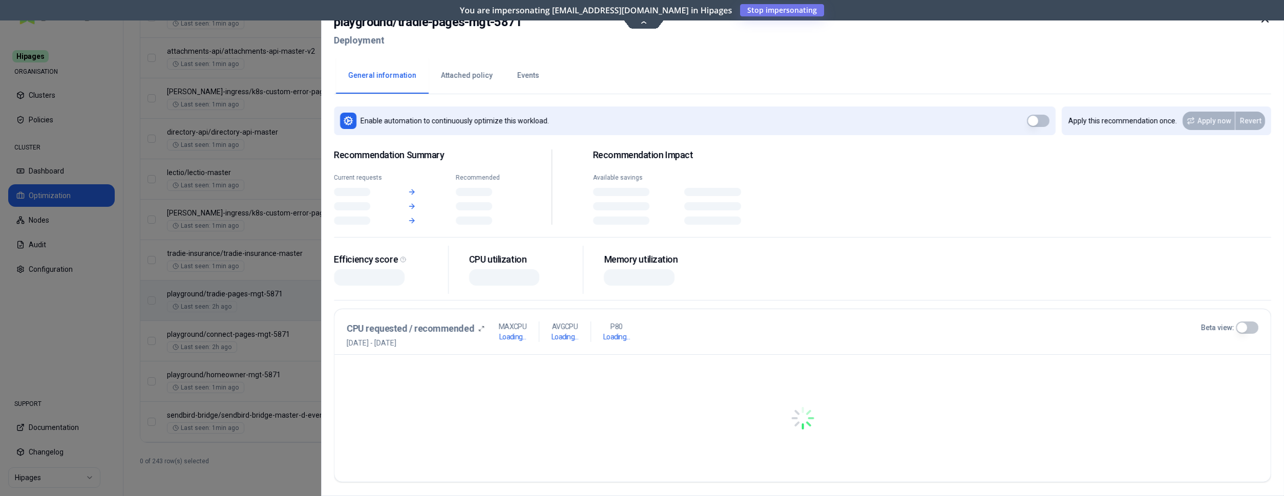
scroll to position [1238, 0]
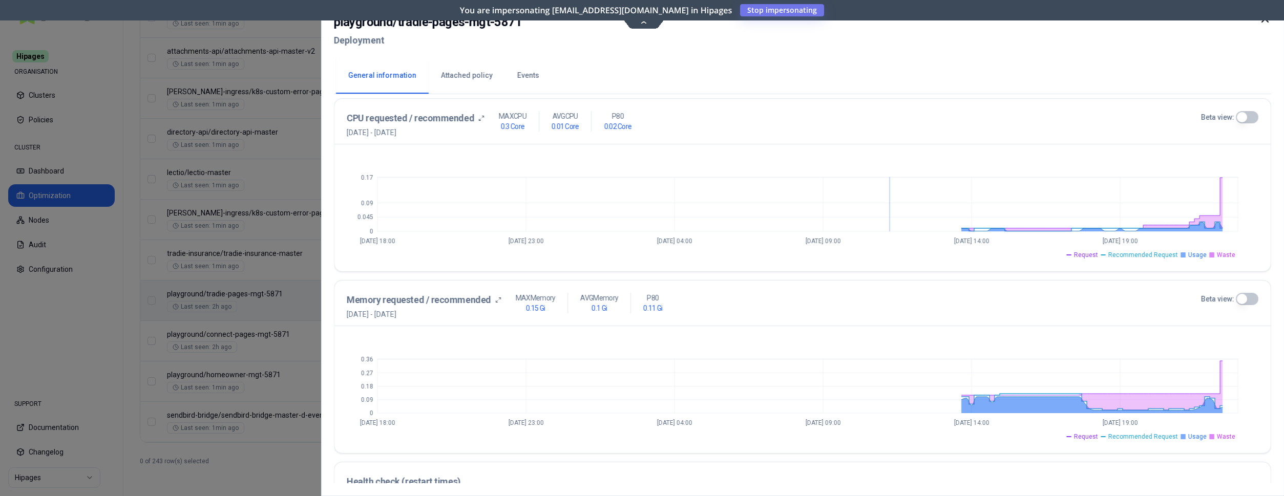
scroll to position [319, 0]
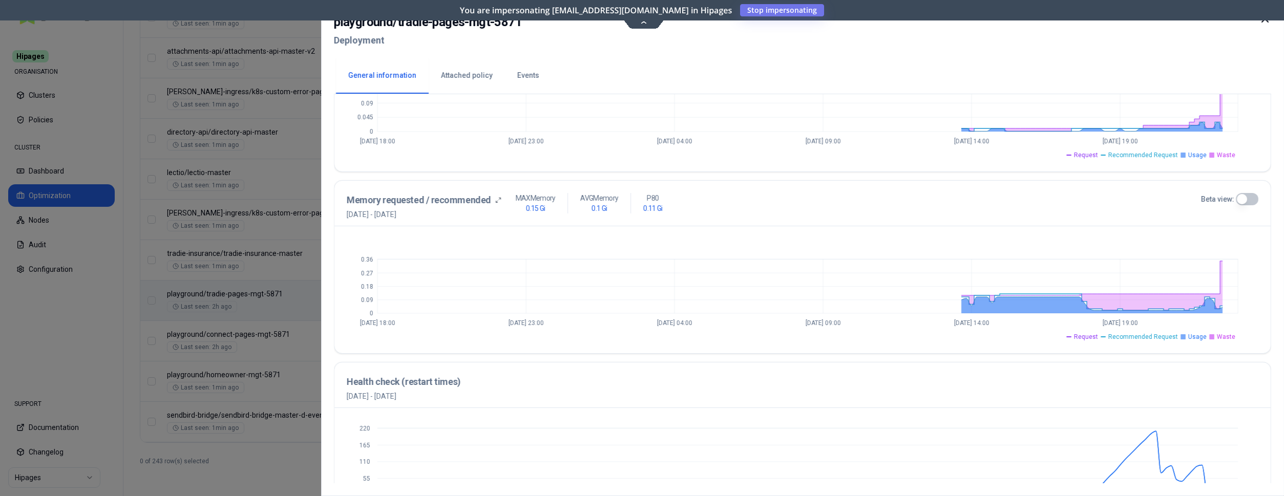
click at [305, 260] on div at bounding box center [642, 248] width 1284 height 496
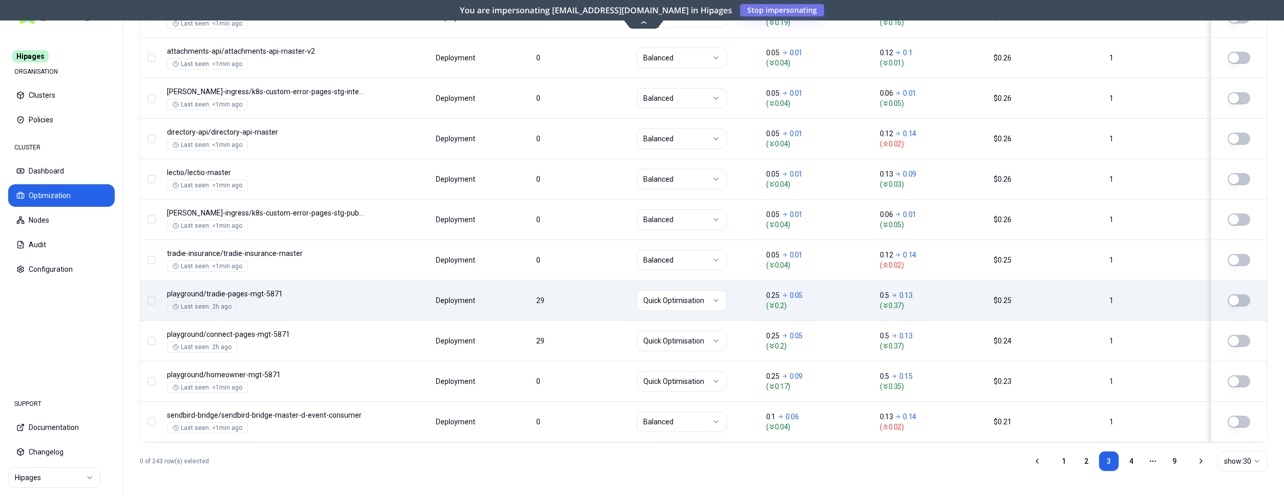
scroll to position [1238, 0]
click at [1238, 299] on button "button" at bounding box center [1239, 301] width 23 height 12
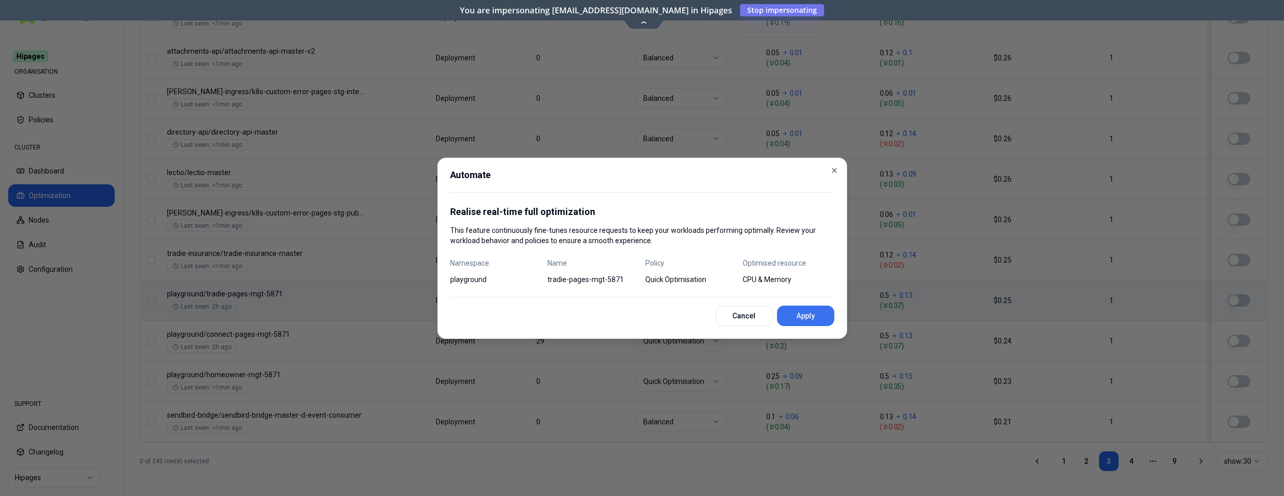
click at [800, 319] on button "Apply" at bounding box center [805, 316] width 57 height 20
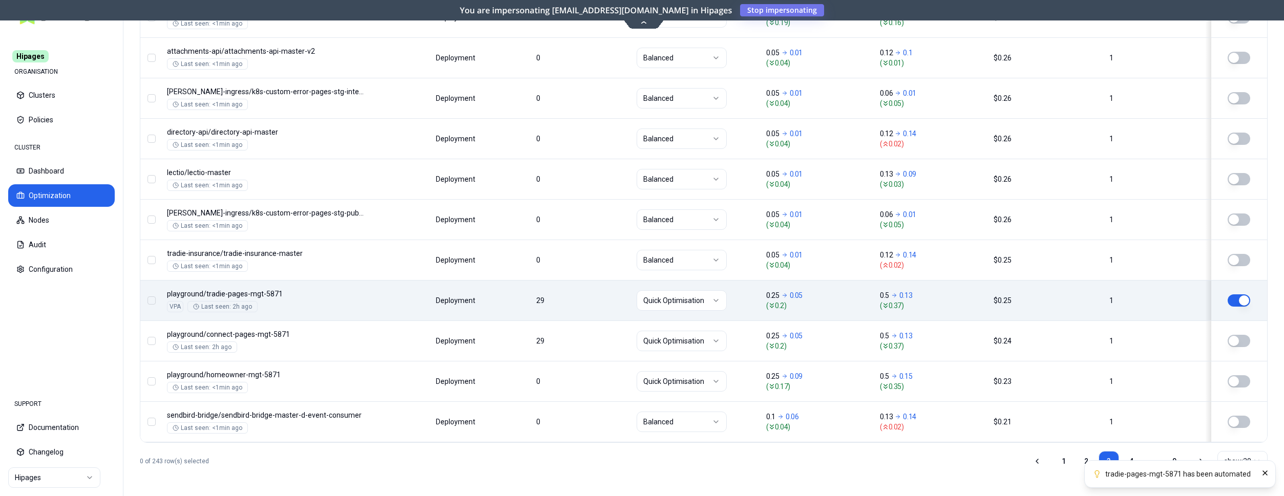
click at [1246, 303] on button "button" at bounding box center [1239, 301] width 23 height 12
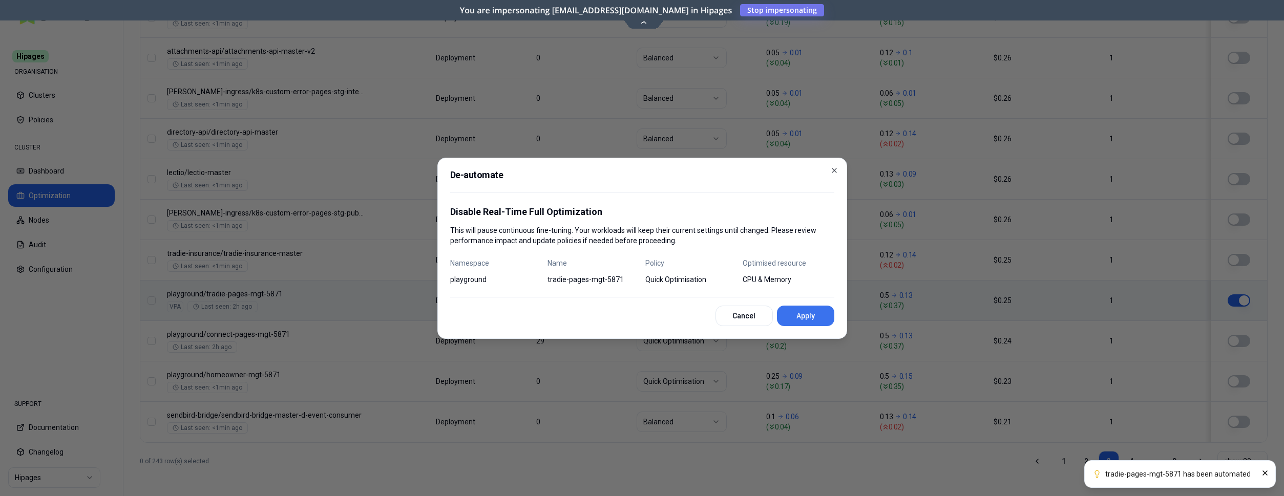
click at [799, 311] on button "Apply" at bounding box center [805, 316] width 57 height 20
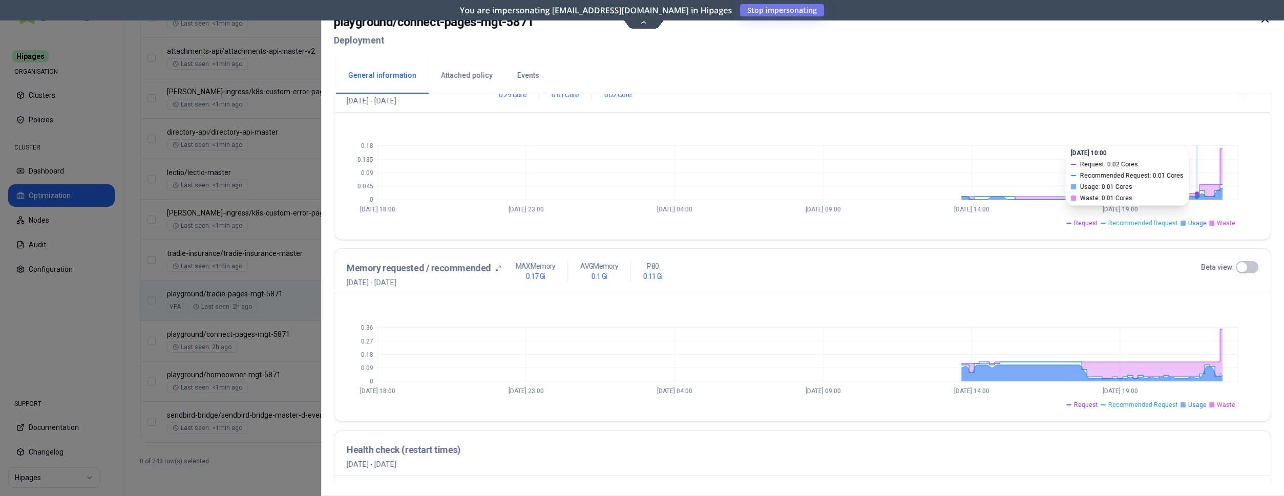
scroll to position [110, 0]
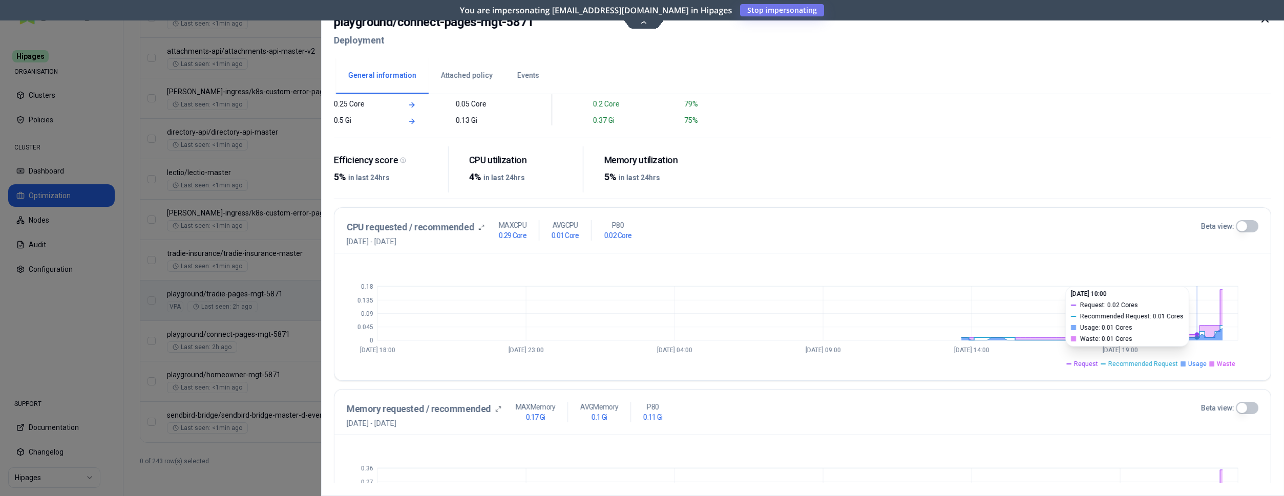
click at [1265, 22] on icon at bounding box center [1265, 19] width 12 height 12
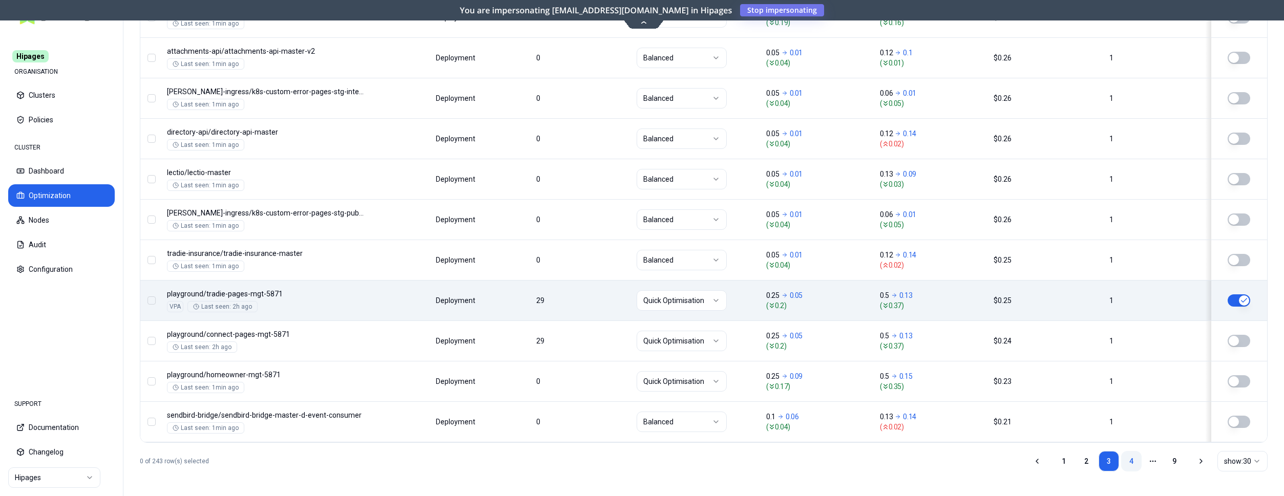
click at [1128, 460] on link "4" at bounding box center [1131, 461] width 20 height 20
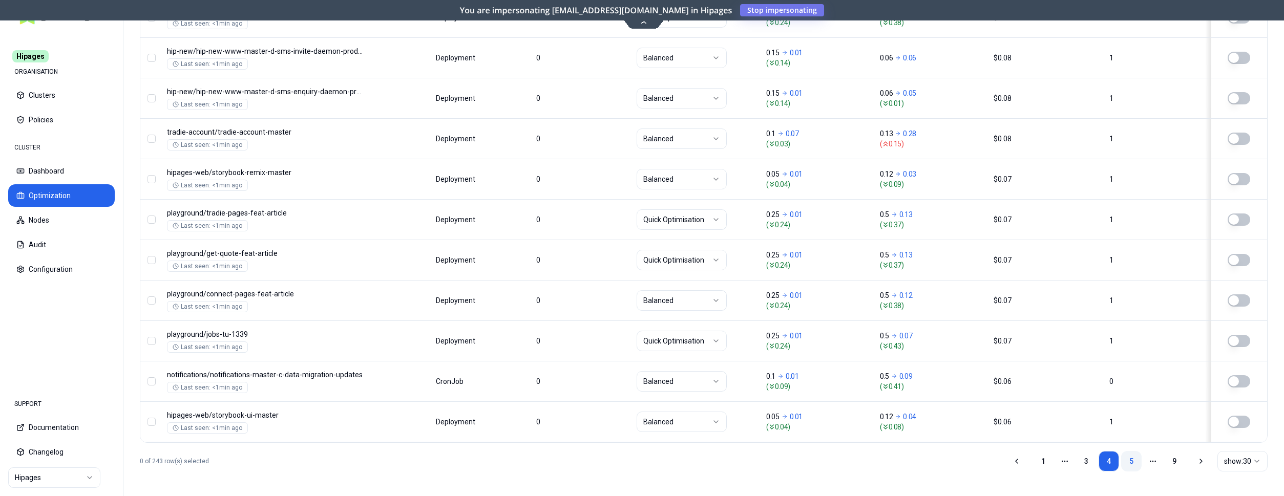
click at [1128, 459] on link "5" at bounding box center [1131, 461] width 20 height 20
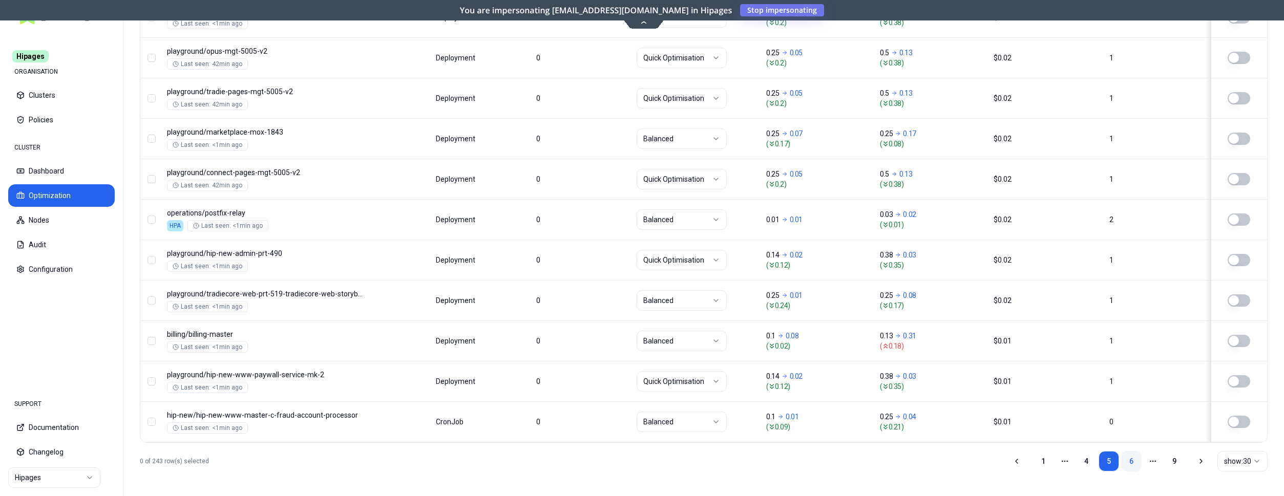
click at [1132, 459] on link "6" at bounding box center [1131, 461] width 20 height 20
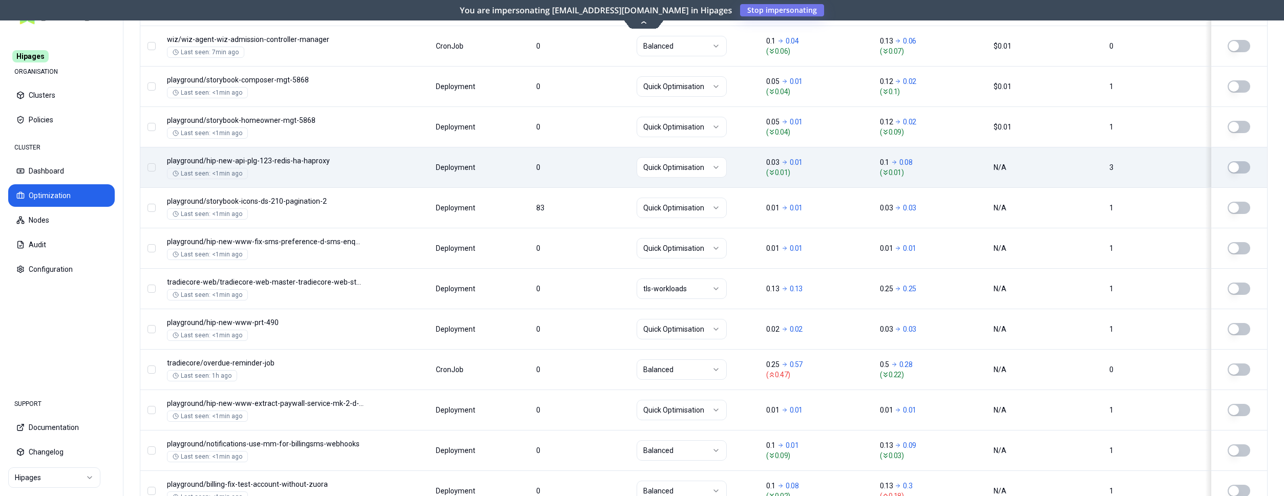
scroll to position [582, 0]
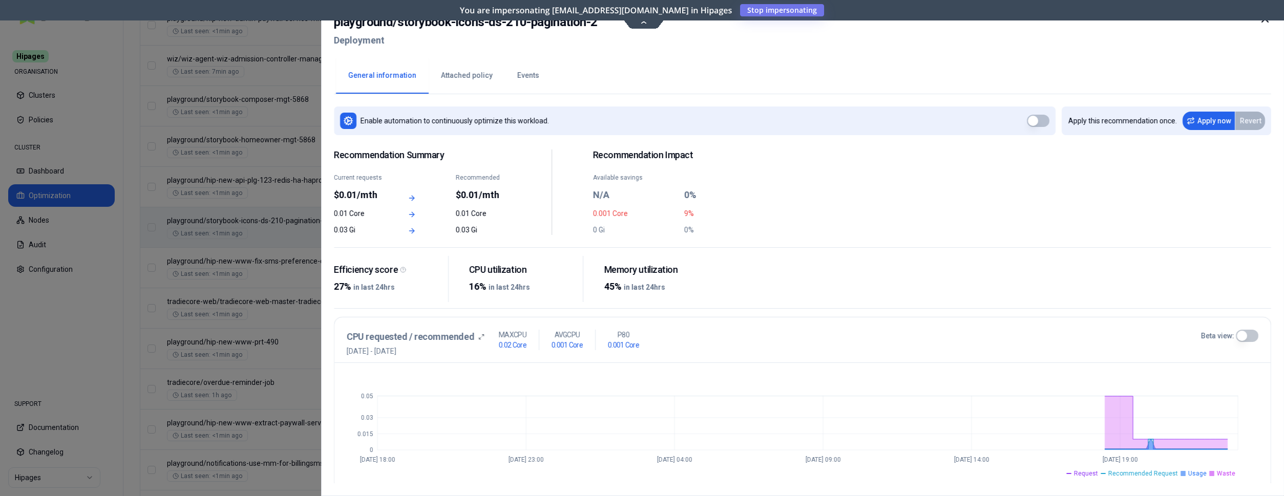
click at [1263, 23] on icon at bounding box center [1265, 19] width 12 height 12
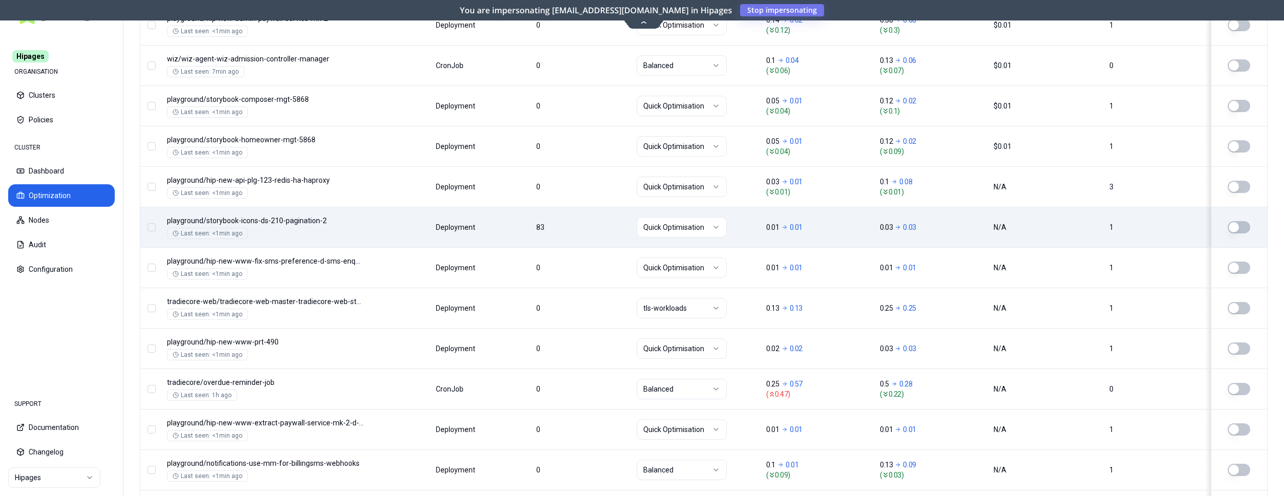
click at [713, 223] on html "Hipages ORGANISATION Clusters Policies CLUSTER Dashboard Optimization Nodes Aud…" at bounding box center [642, 248] width 1284 height 496
click at [1236, 230] on button "button" at bounding box center [1239, 227] width 23 height 12
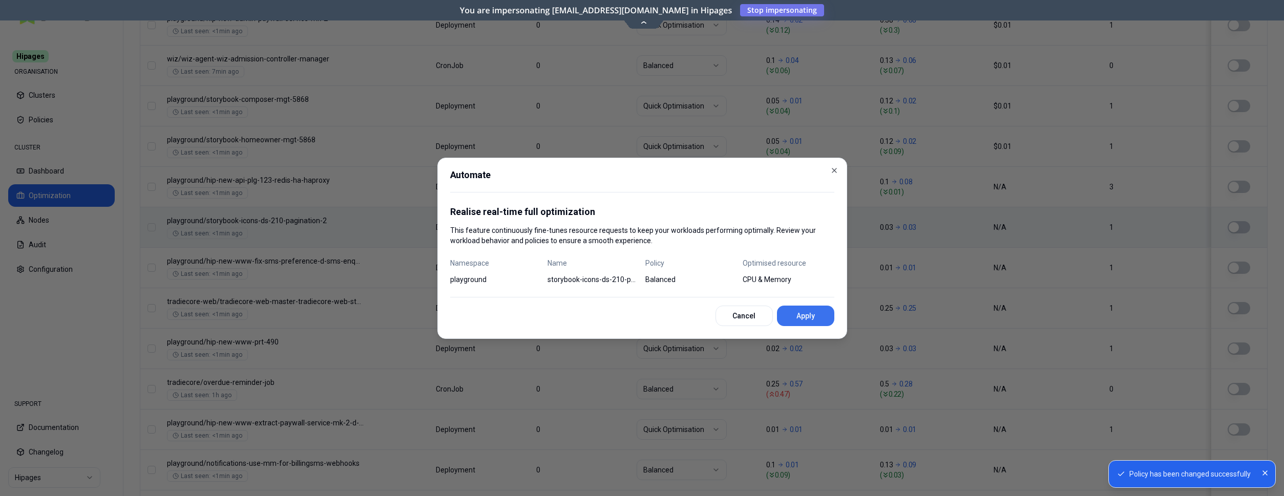
click at [816, 311] on button "Apply" at bounding box center [805, 316] width 57 height 20
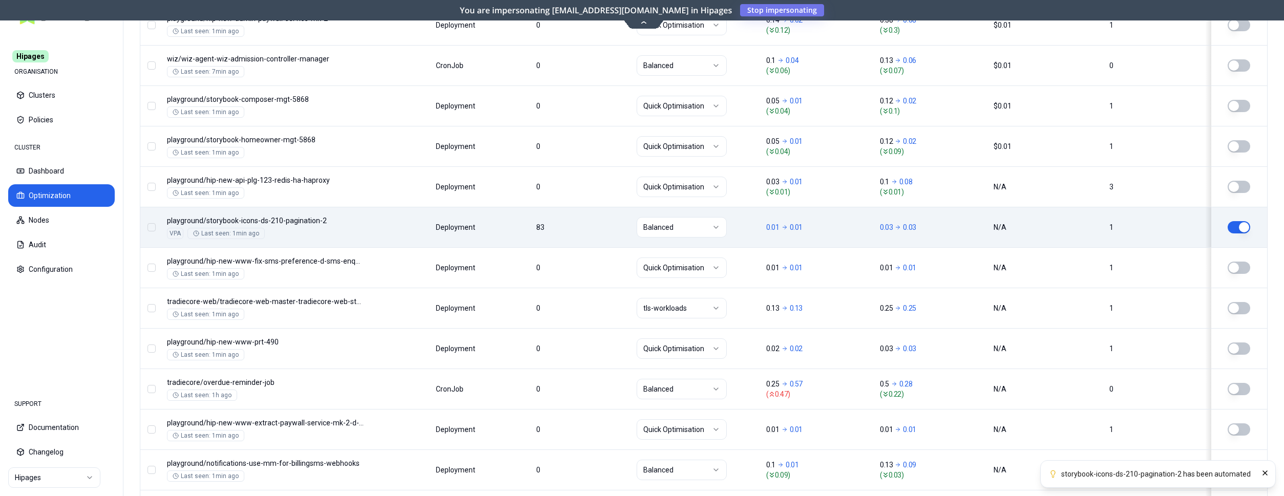
click at [1235, 225] on button "button" at bounding box center [1239, 227] width 23 height 12
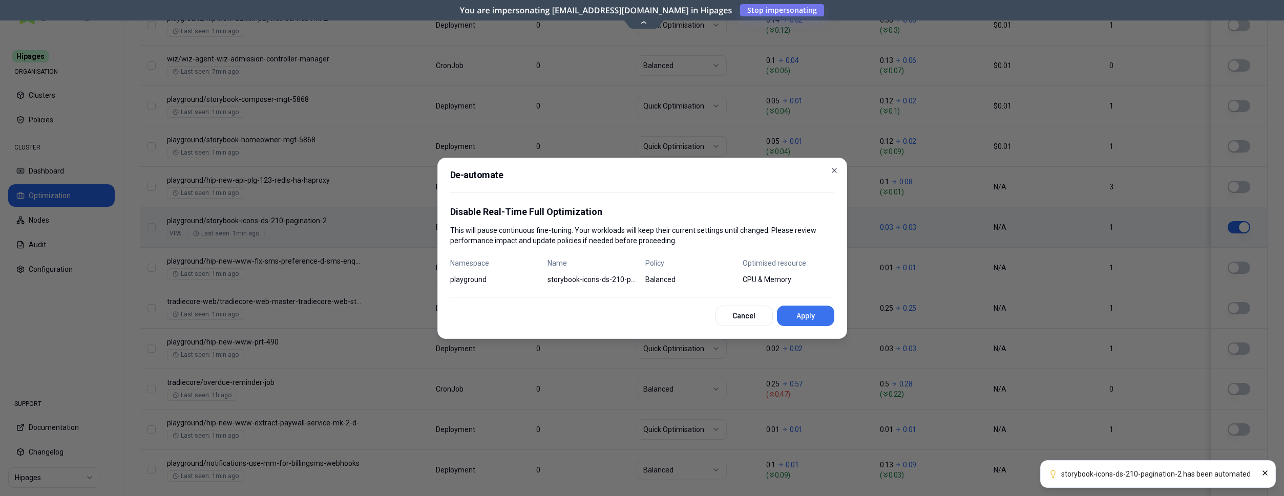
click at [807, 313] on button "Apply" at bounding box center [805, 316] width 57 height 20
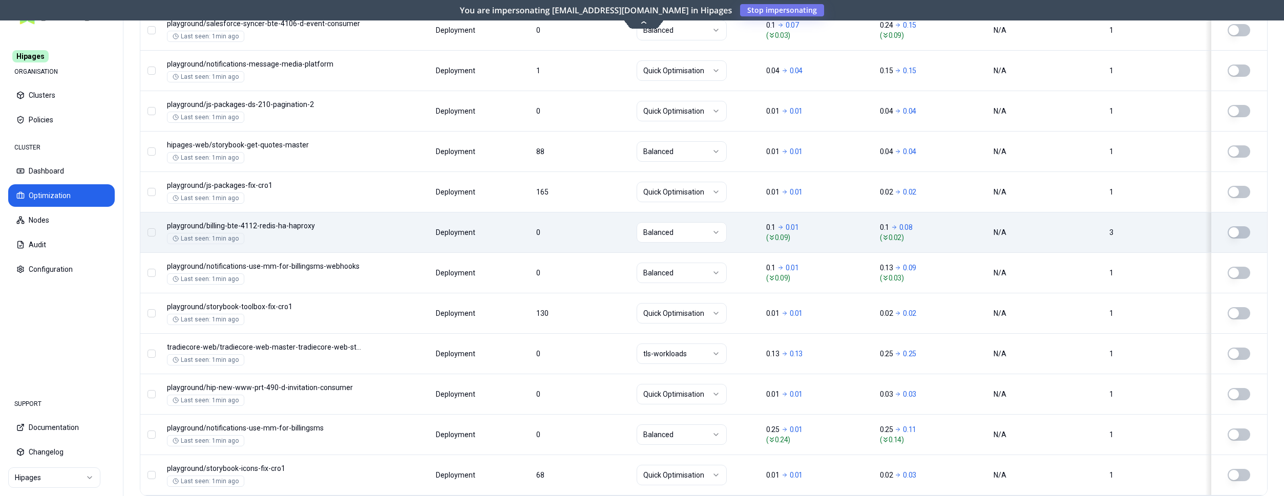
scroll to position [1210, 0]
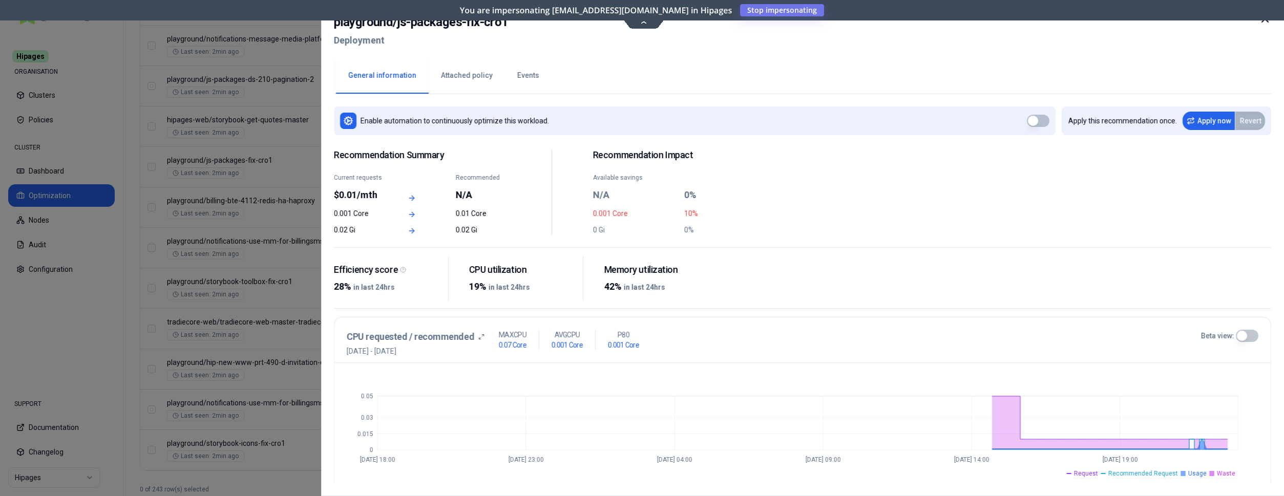
click at [1262, 18] on icon at bounding box center [1265, 19] width 12 height 12
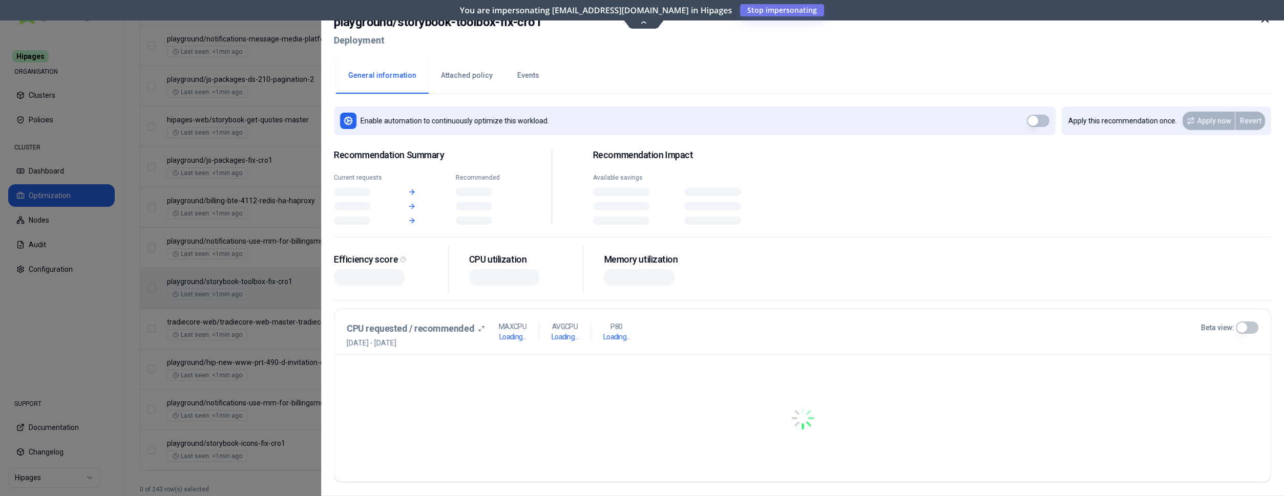
scroll to position [1210, 0]
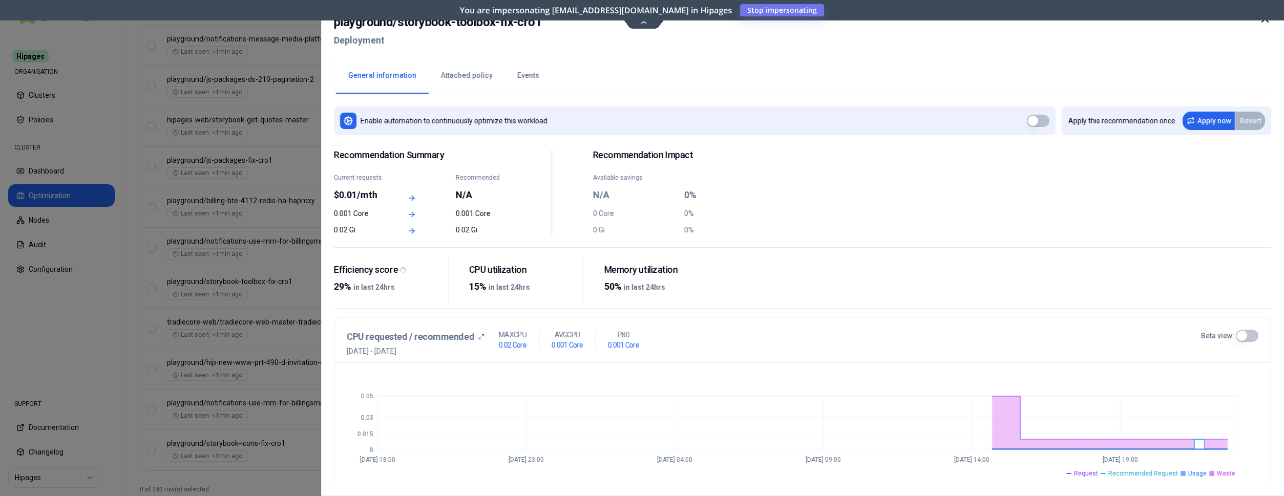
click at [1264, 20] on icon at bounding box center [1265, 19] width 6 height 6
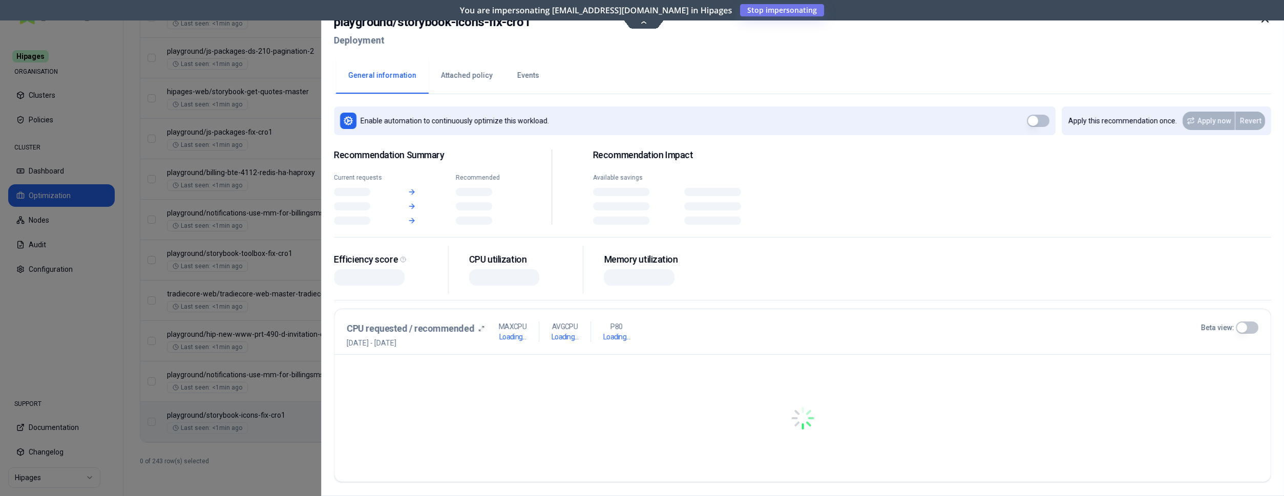
scroll to position [1238, 0]
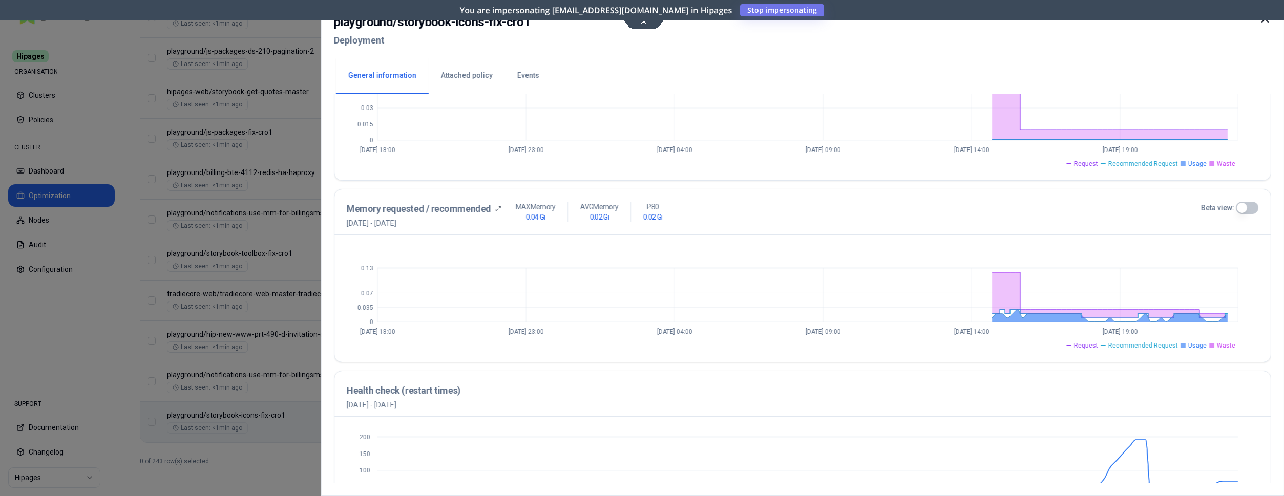
scroll to position [364, 0]
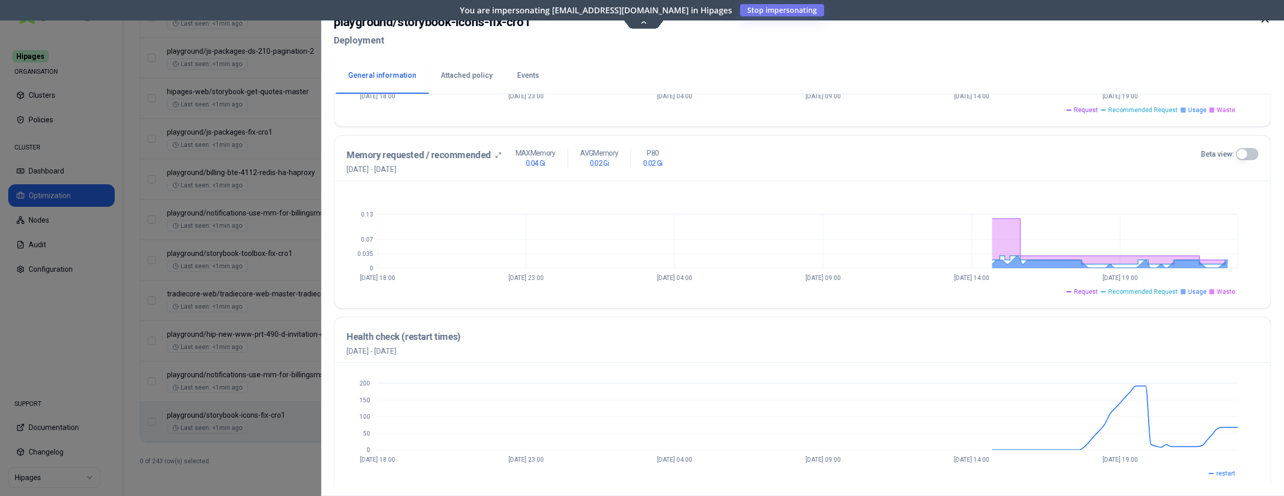
click at [1264, 20] on icon at bounding box center [1265, 19] width 6 height 6
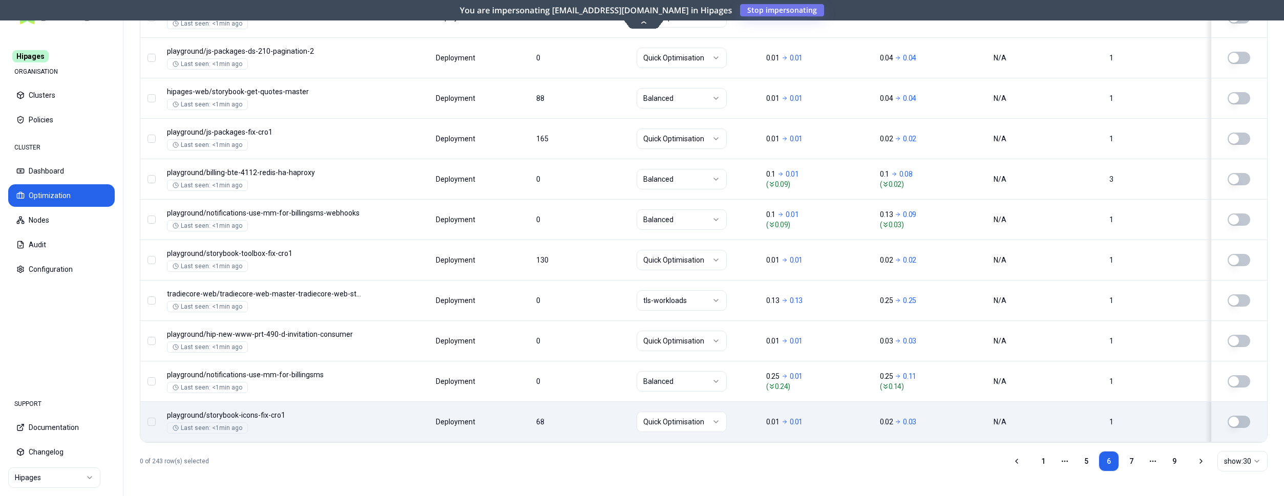
scroll to position [1238, 0]
click at [1129, 460] on link "7" at bounding box center [1131, 461] width 20 height 20
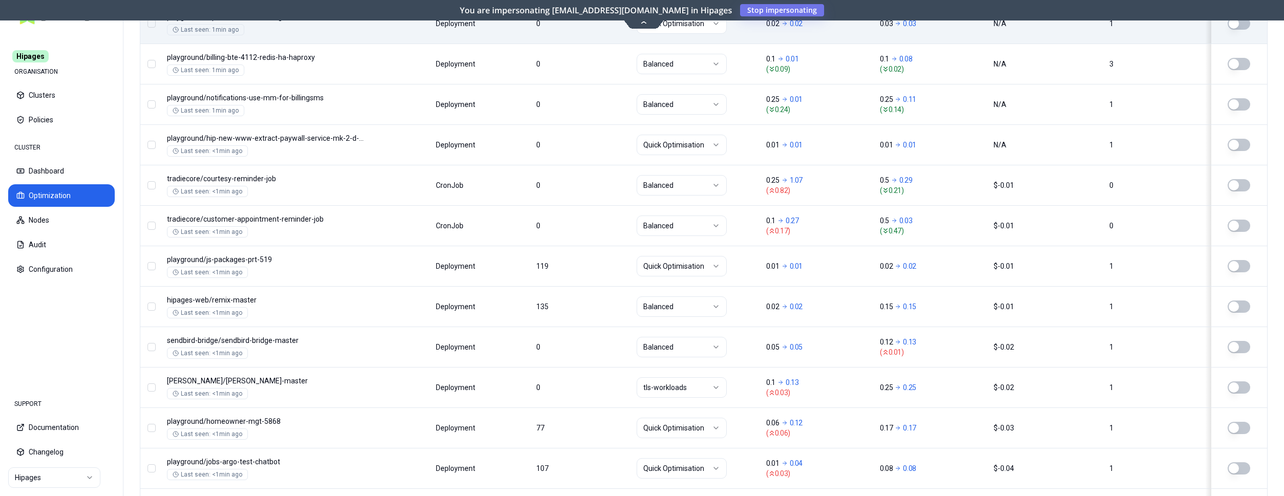
scroll to position [478, 0]
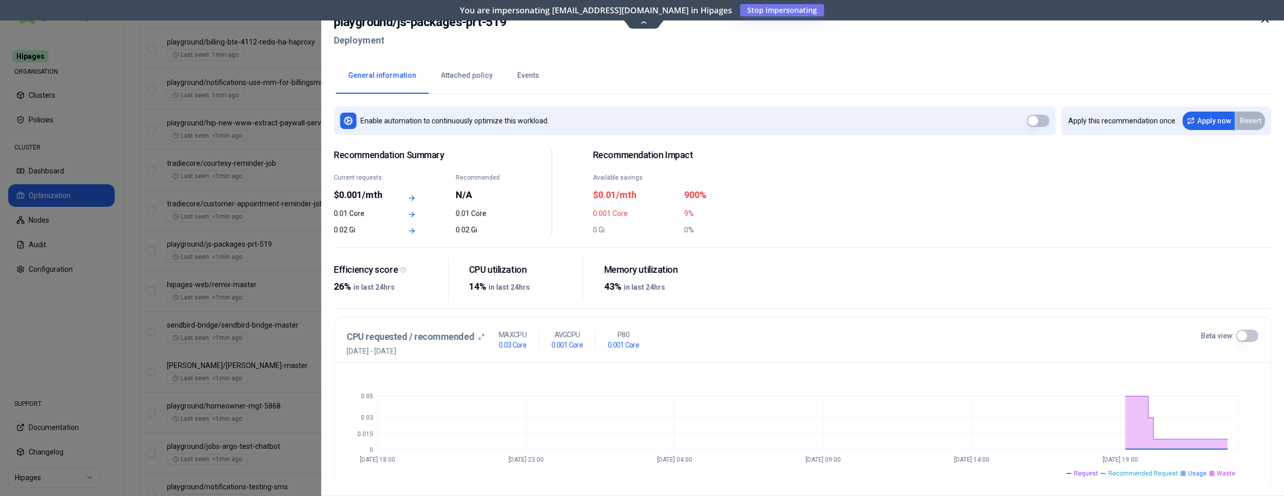
click at [1269, 20] on icon at bounding box center [1265, 19] width 12 height 12
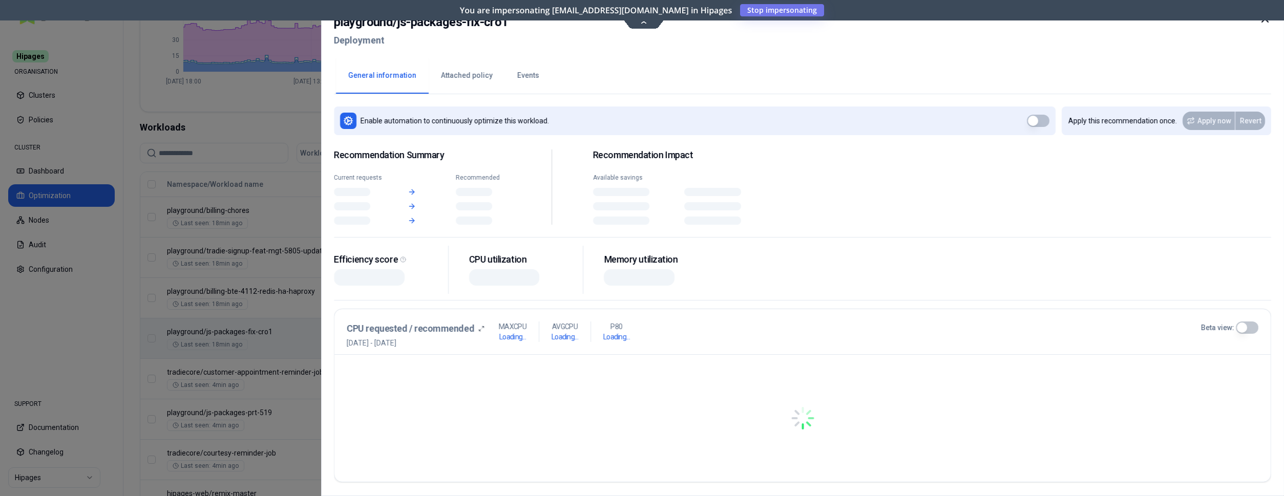
scroll to position [269, 0]
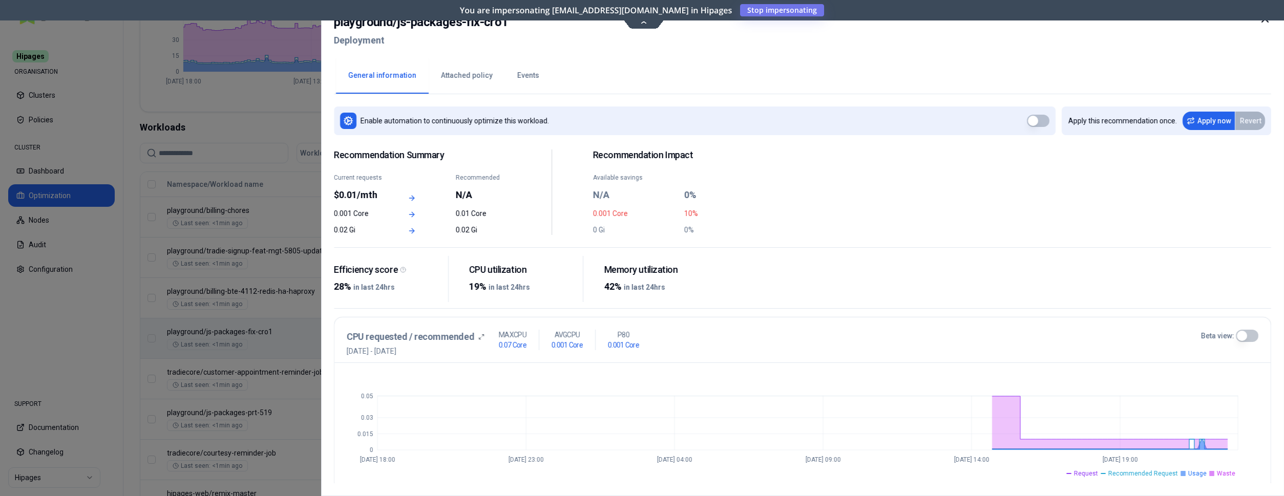
drag, startPoint x: 1269, startPoint y: 24, endPoint x: 1263, endPoint y: 27, distance: 7.1
click at [1269, 23] on icon at bounding box center [1265, 19] width 12 height 12
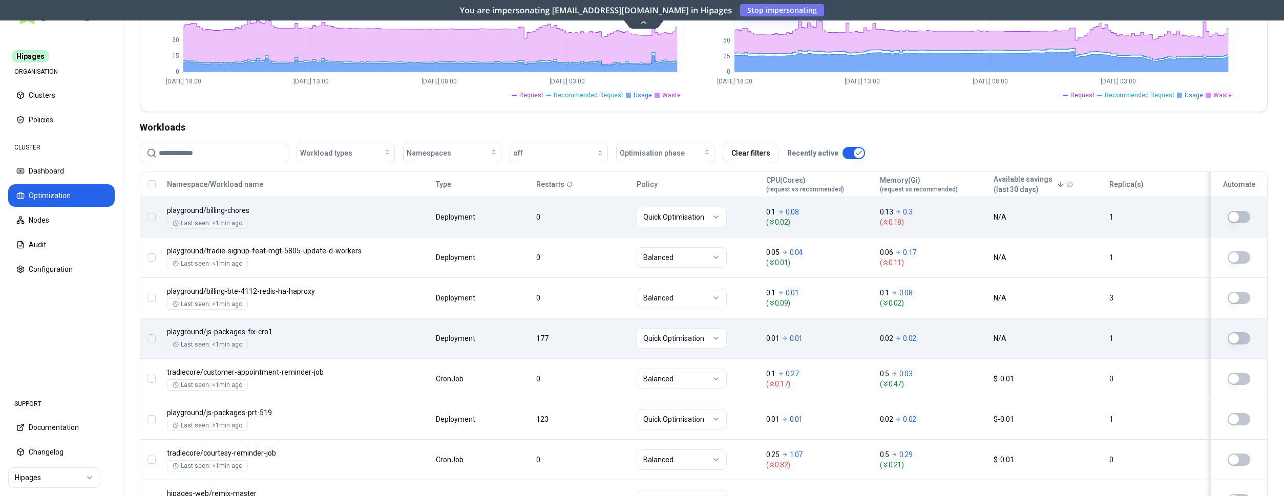
scroll to position [269, 0]
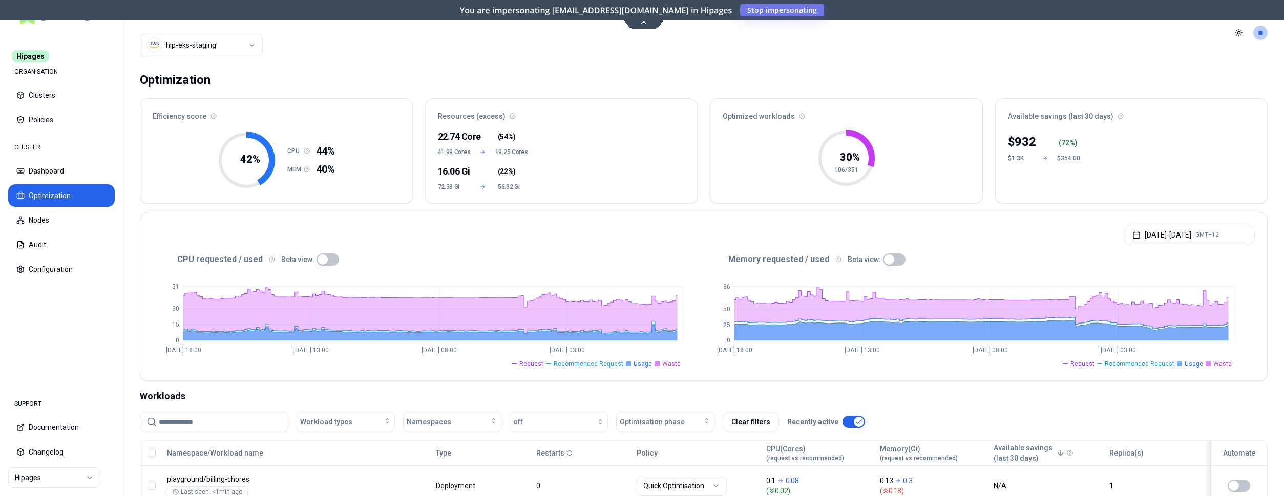
scroll to position [269, 0]
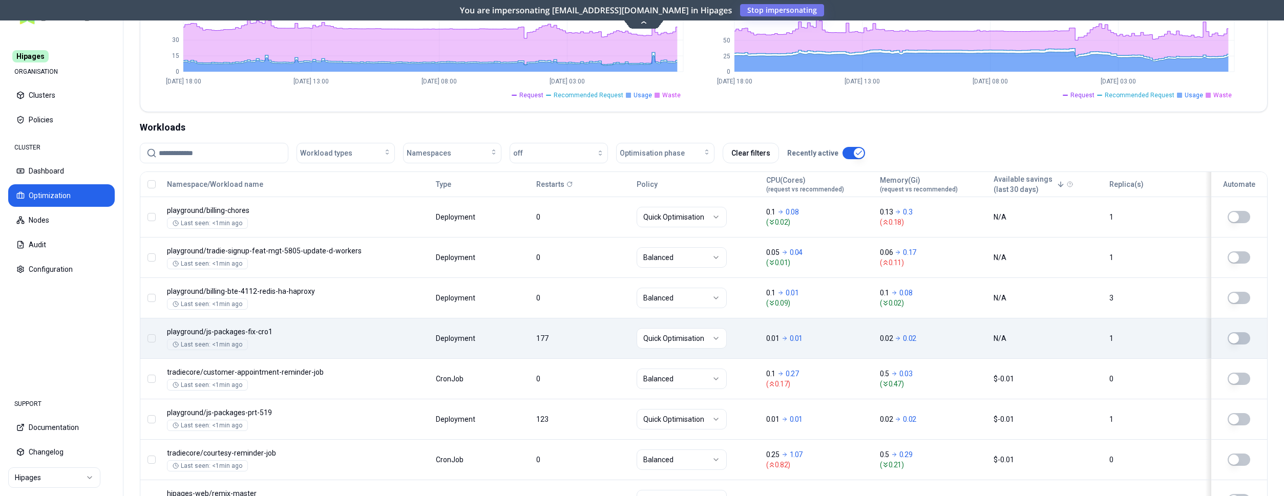
click at [1237, 338] on button "button" at bounding box center [1239, 338] width 23 height 12
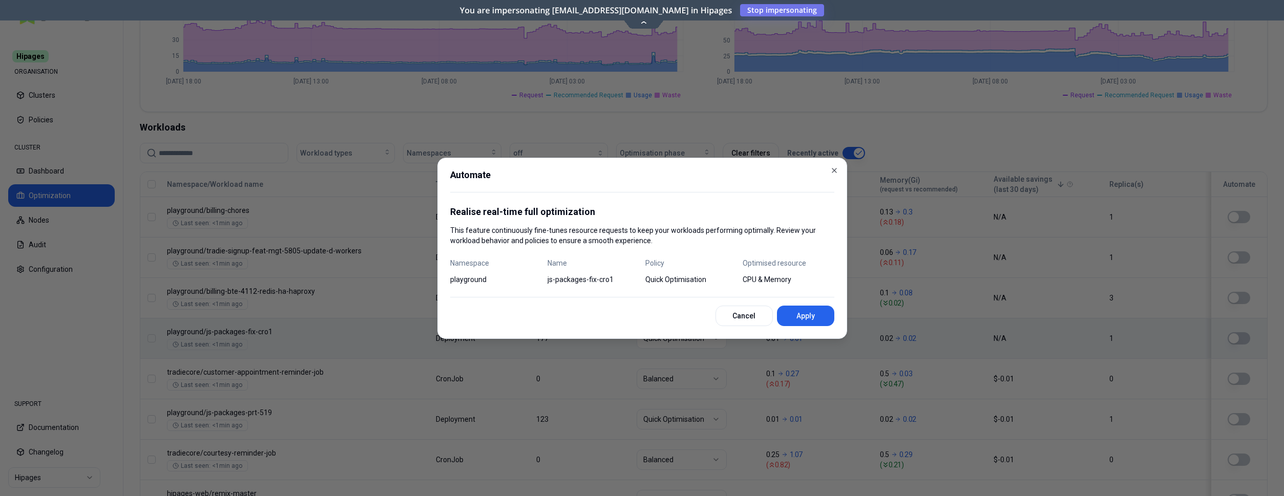
drag, startPoint x: 822, startPoint y: 322, endPoint x: 968, endPoint y: 326, distance: 146.1
click at [822, 322] on button "Apply" at bounding box center [805, 316] width 57 height 20
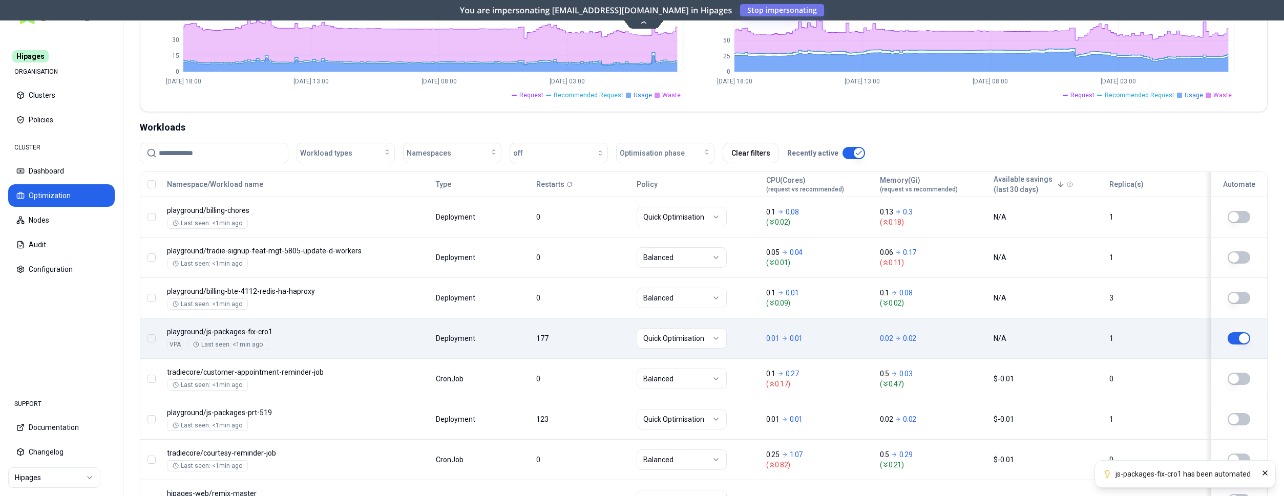
click at [1238, 339] on button "button" at bounding box center [1239, 338] width 23 height 12
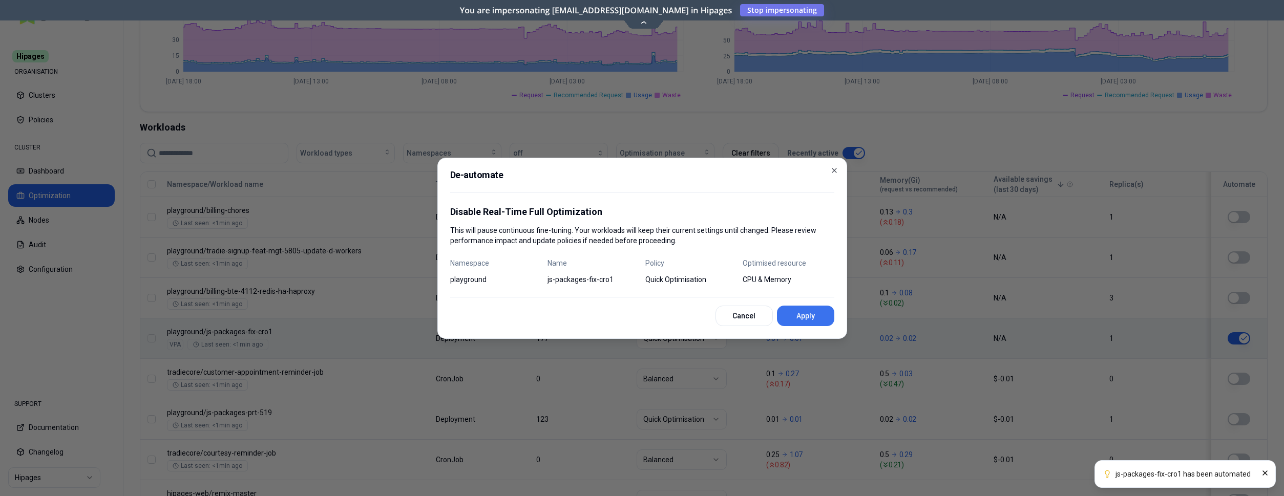
click at [803, 315] on button "Apply" at bounding box center [805, 316] width 57 height 20
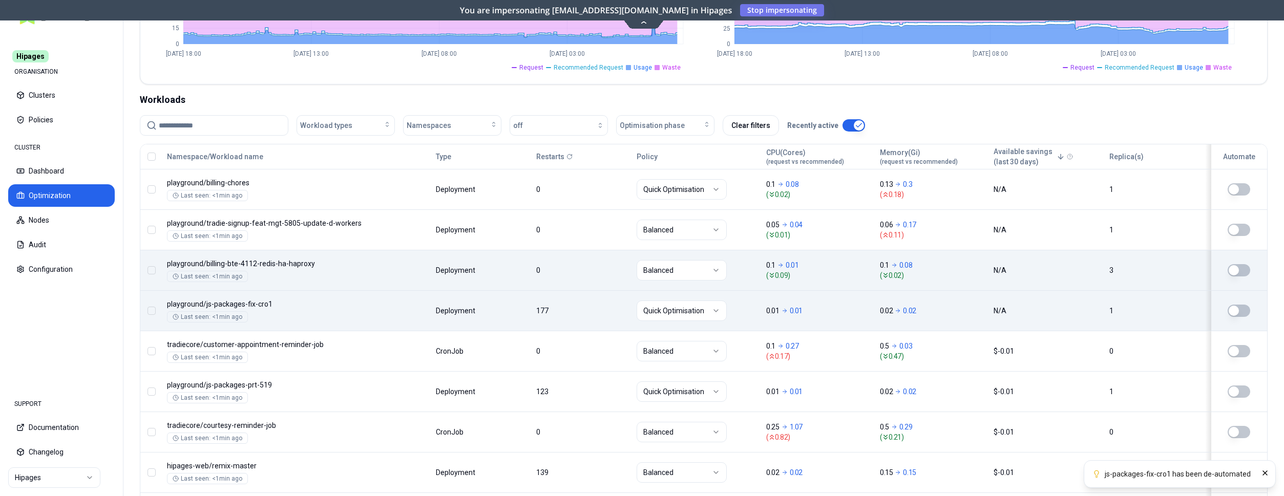
scroll to position [373, 0]
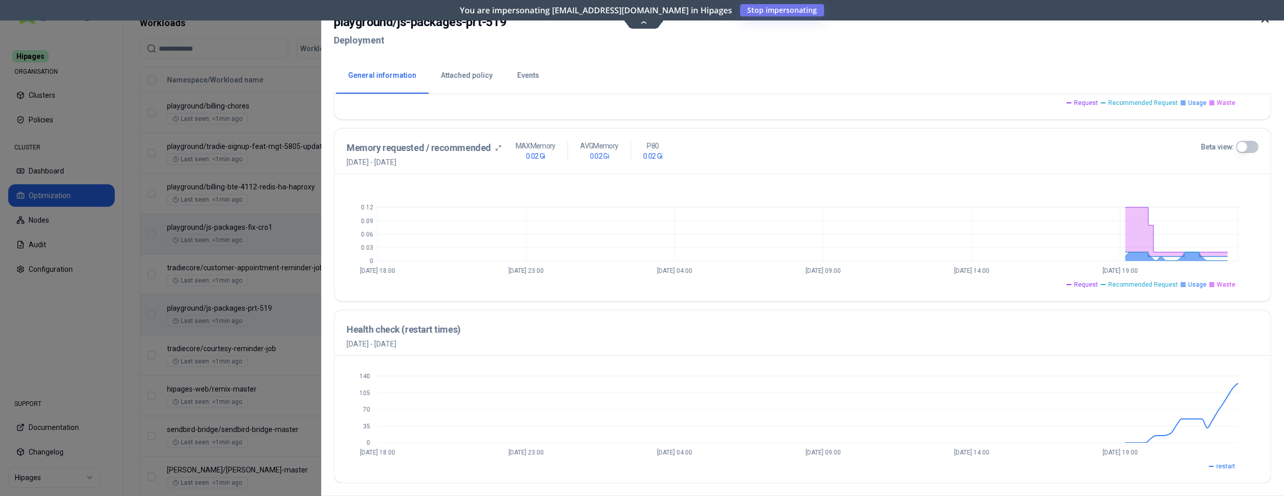
scroll to position [57, 0]
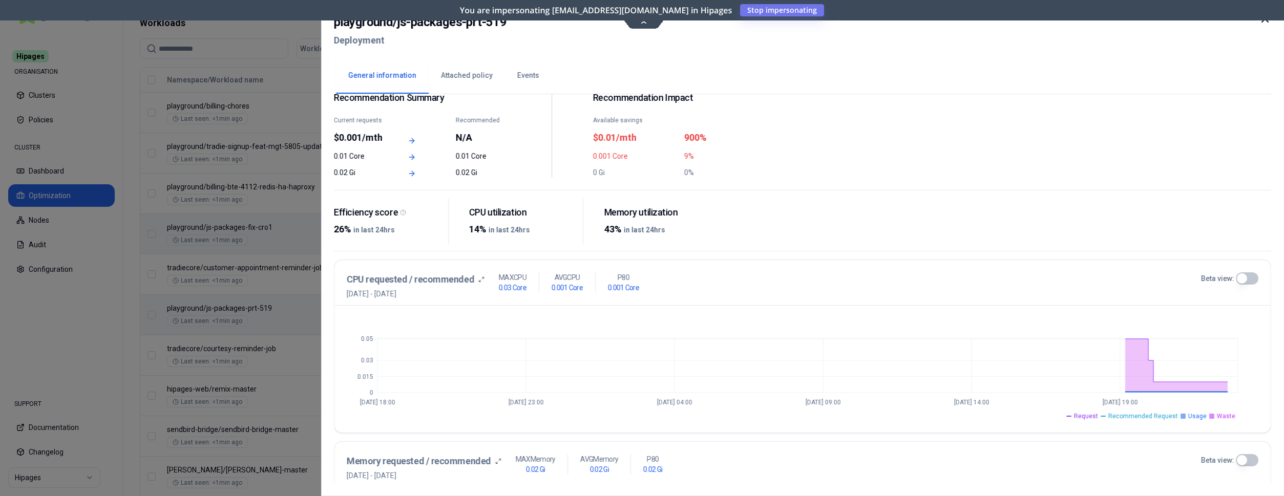
click at [535, 75] on button "Events" at bounding box center [528, 76] width 47 height 36
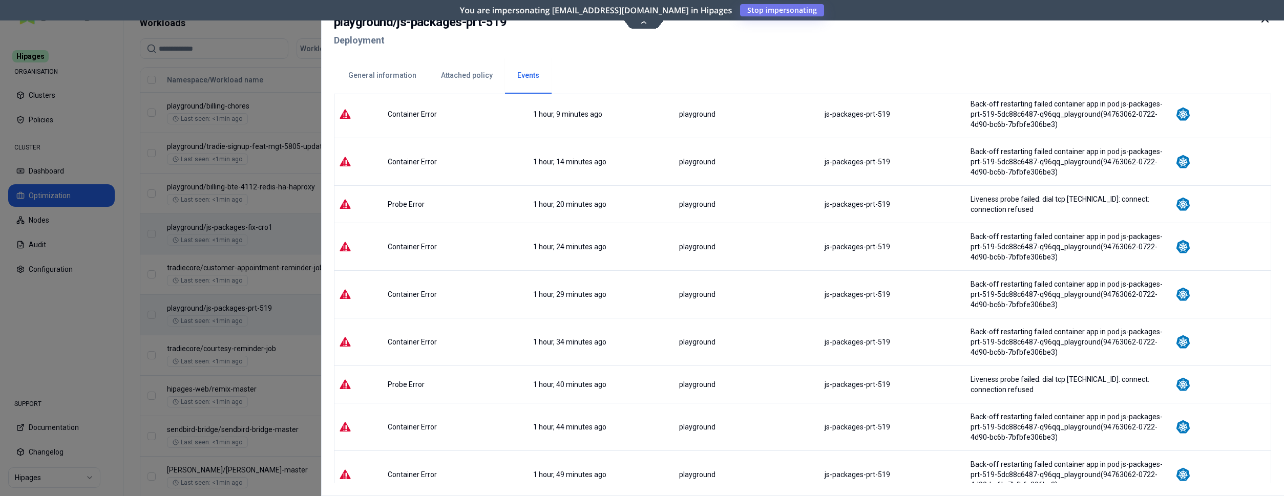
scroll to position [587, 0]
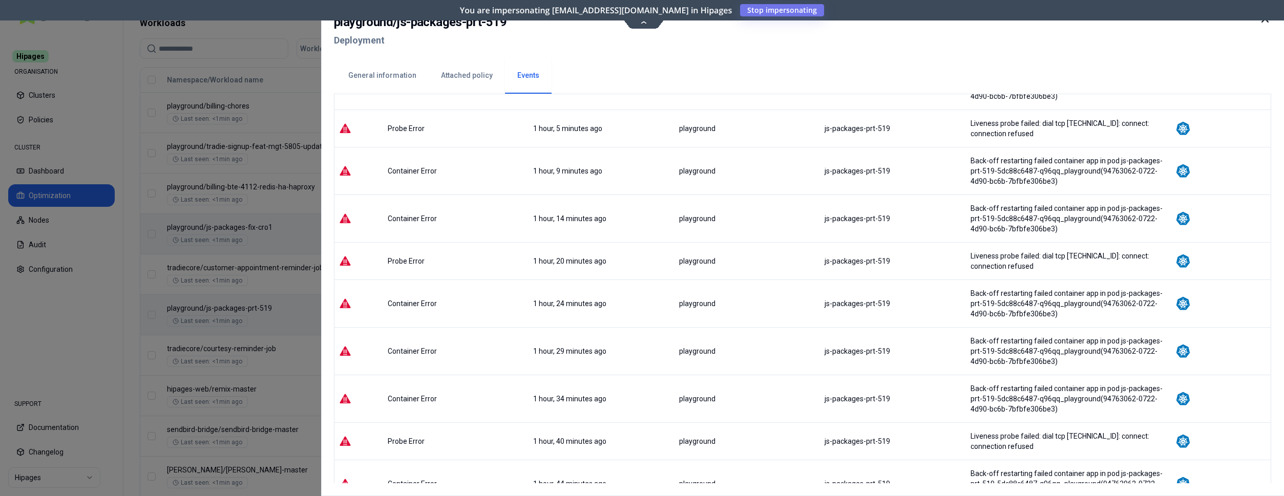
click at [254, 181] on div at bounding box center [642, 248] width 1284 height 496
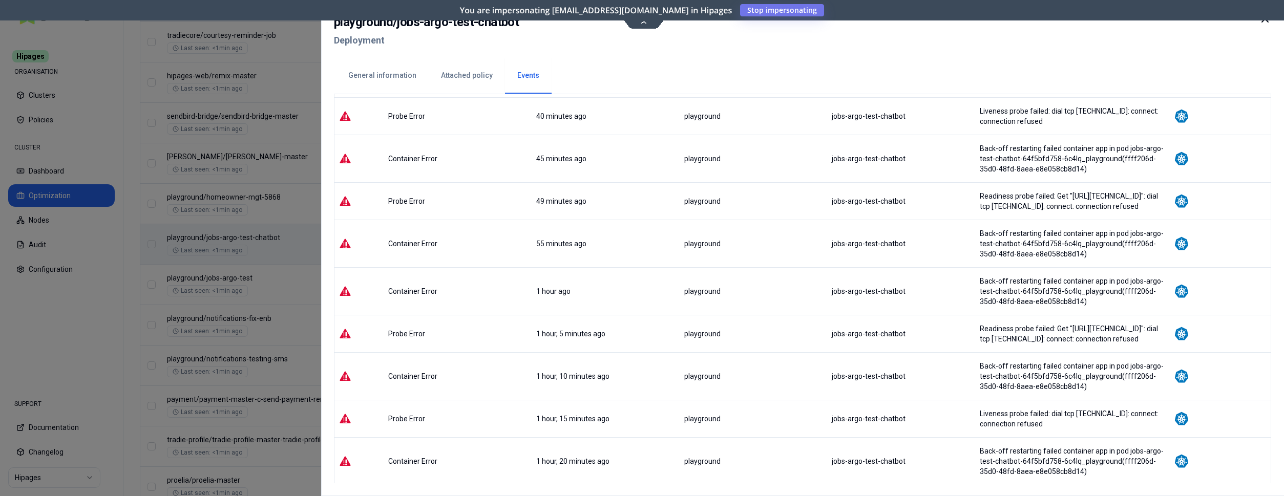
scroll to position [105, 0]
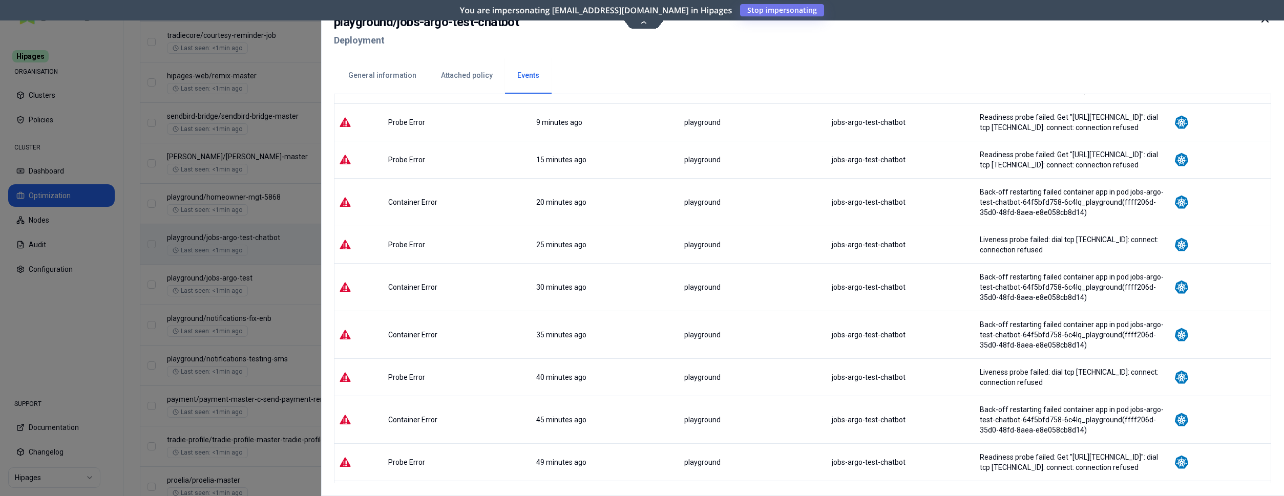
click at [158, 328] on div at bounding box center [642, 248] width 1284 height 496
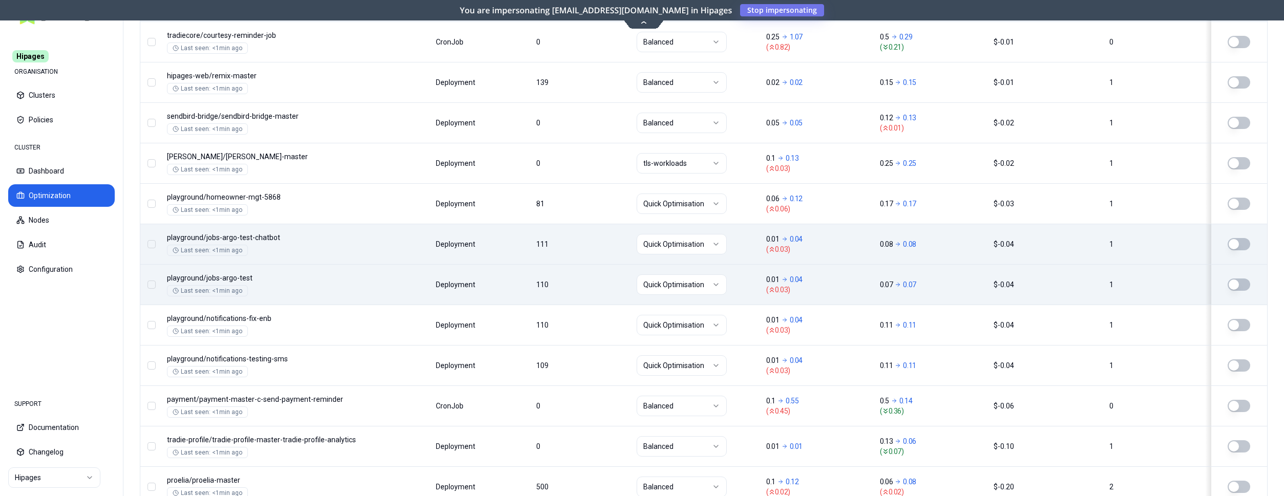
click at [1240, 286] on button "button" at bounding box center [1239, 285] width 23 height 12
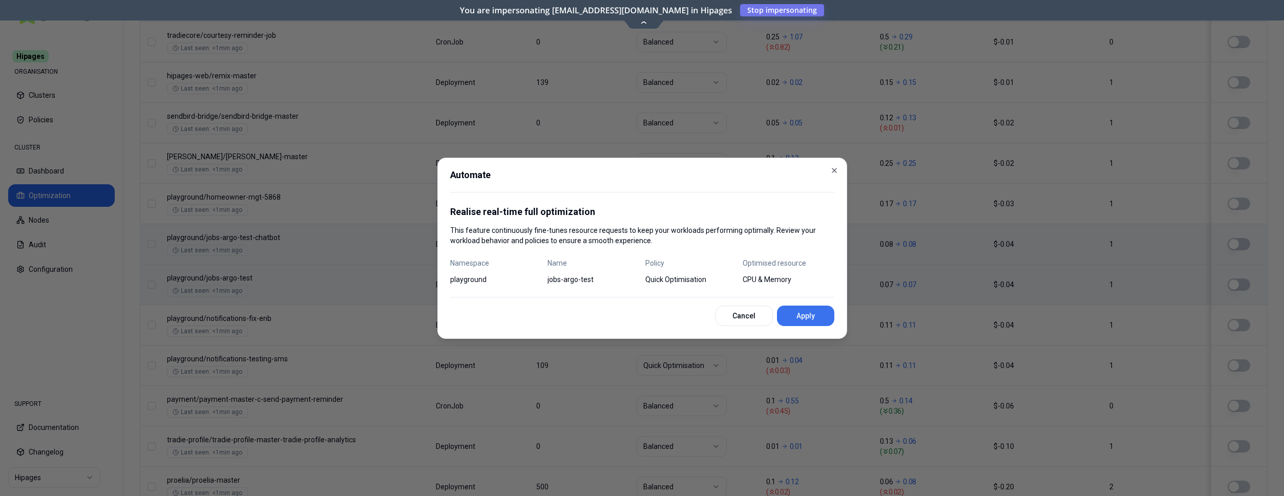
click at [828, 313] on button "Apply" at bounding box center [805, 316] width 57 height 20
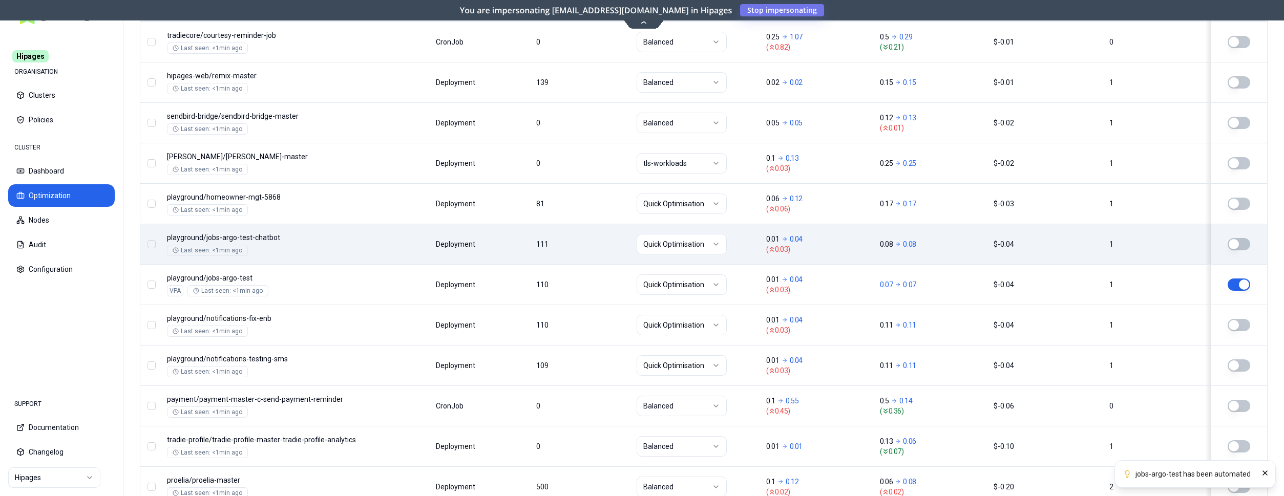
click at [1242, 283] on button "button" at bounding box center [1239, 285] width 23 height 12
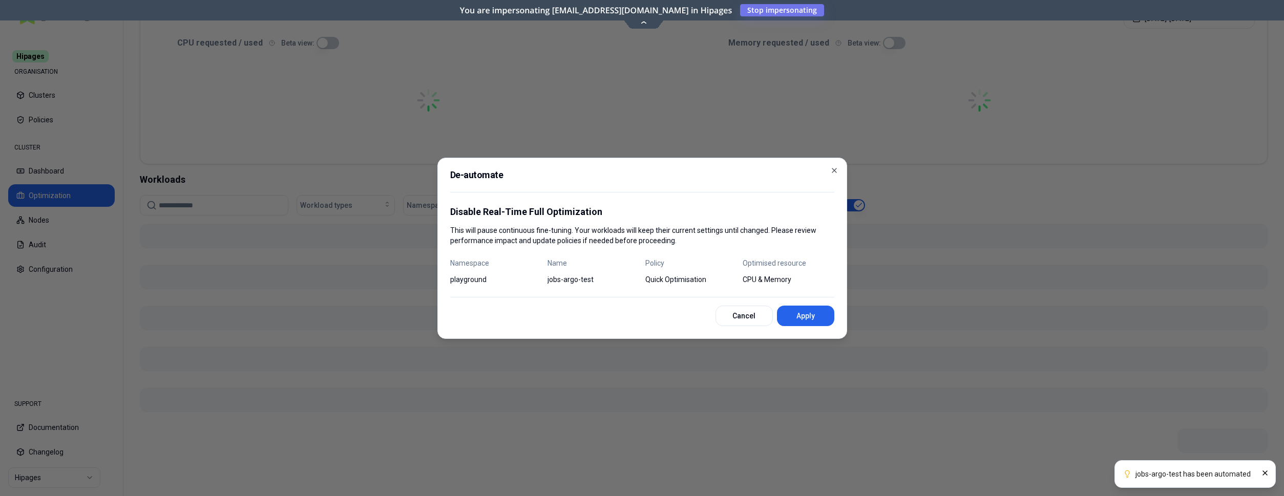
scroll to position [213, 0]
click at [803, 315] on button "Apply" at bounding box center [805, 316] width 57 height 20
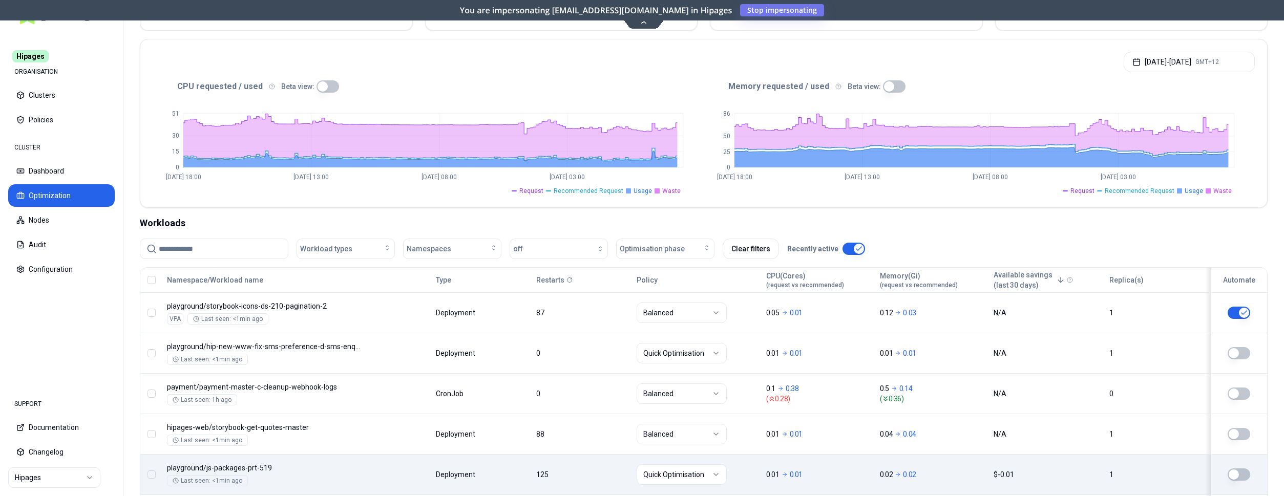
scroll to position [36, 0]
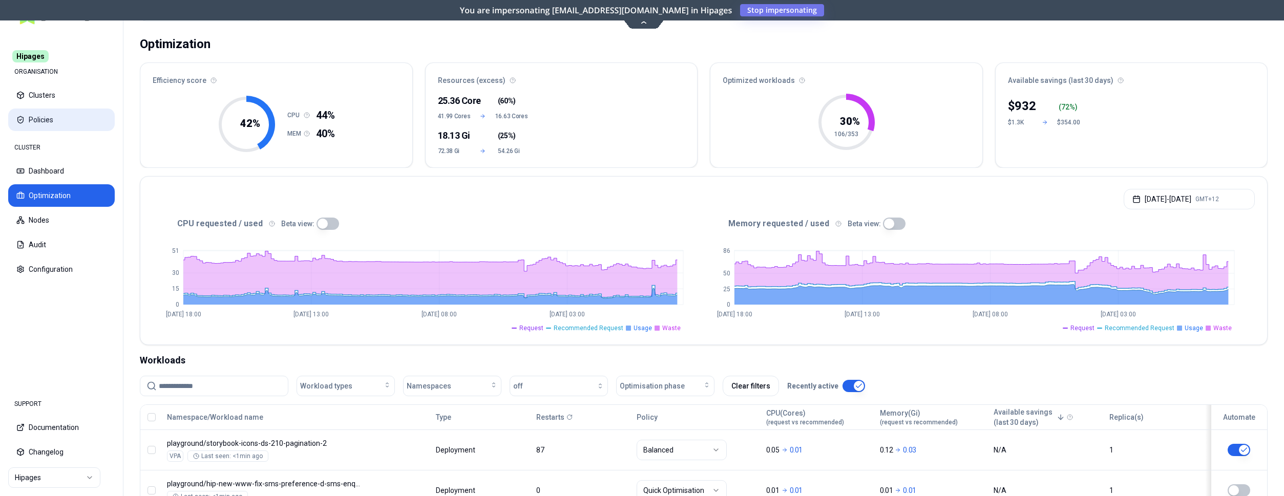
click at [51, 119] on button "Policies" at bounding box center [61, 120] width 107 height 23
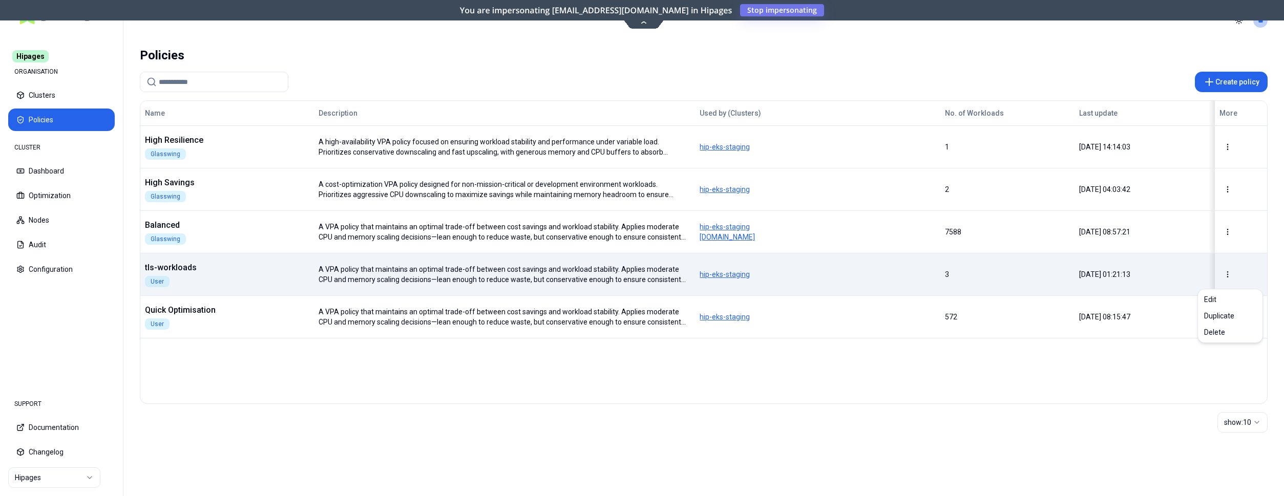
click at [1228, 274] on html "Hipages ORGANISATION Clusters Policies CLUSTER Dashboard Optimization Nodes Aud…" at bounding box center [642, 248] width 1284 height 496
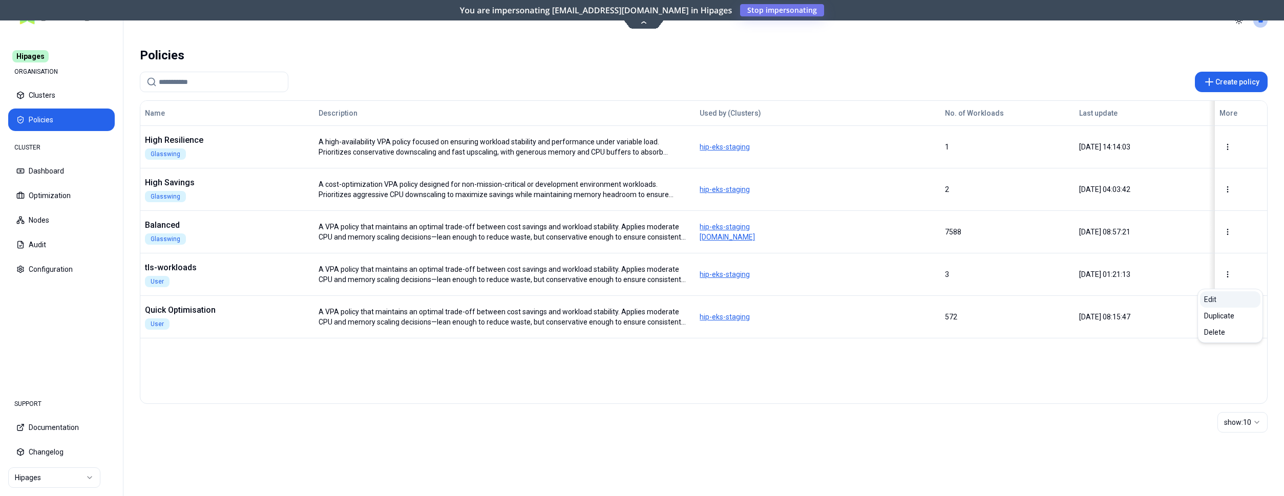
click at [1214, 303] on div "Edit" at bounding box center [1230, 300] width 60 height 16
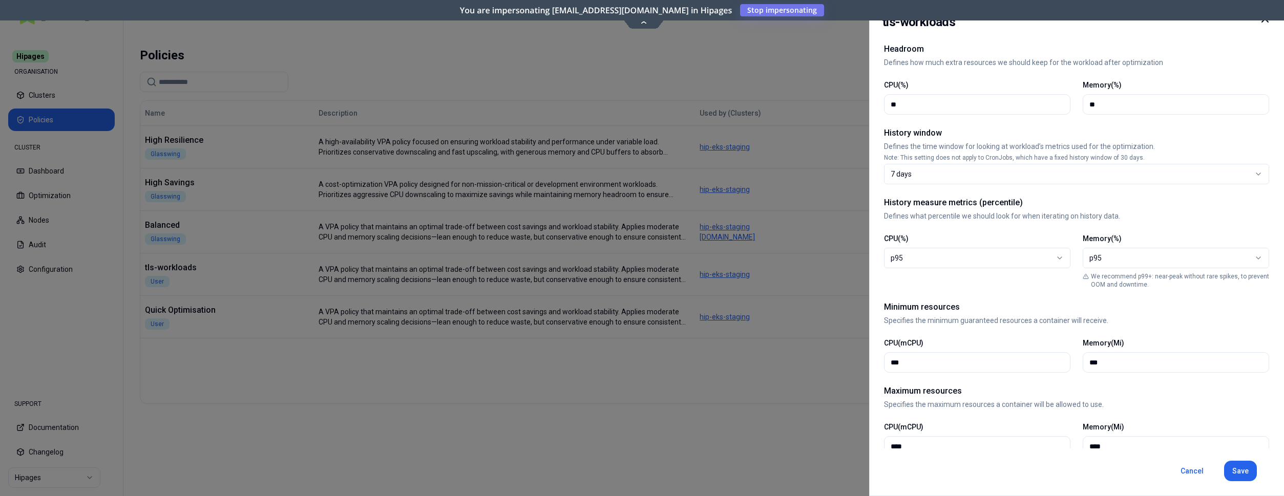
scroll to position [209, 0]
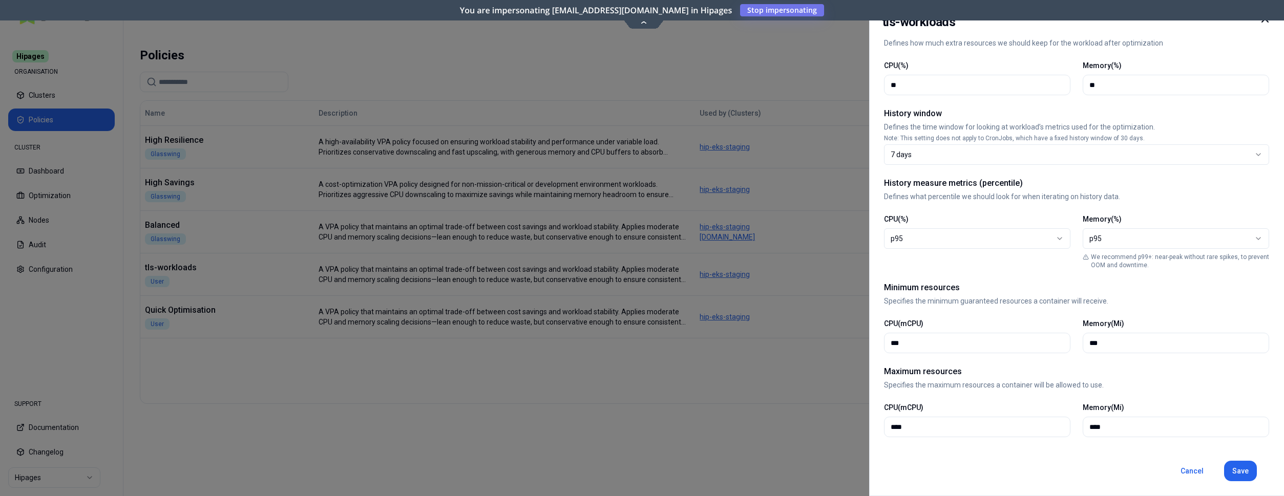
drag, startPoint x: 918, startPoint y: 339, endPoint x: 865, endPoint y: 338, distance: 52.8
click at [891, 338] on input "***" at bounding box center [977, 343] width 173 height 19
click at [955, 343] on input "***" at bounding box center [977, 343] width 173 height 19
drag, startPoint x: 955, startPoint y: 343, endPoint x: 859, endPoint y: 335, distance: 96.7
click at [891, 335] on input "***" at bounding box center [977, 343] width 173 height 19
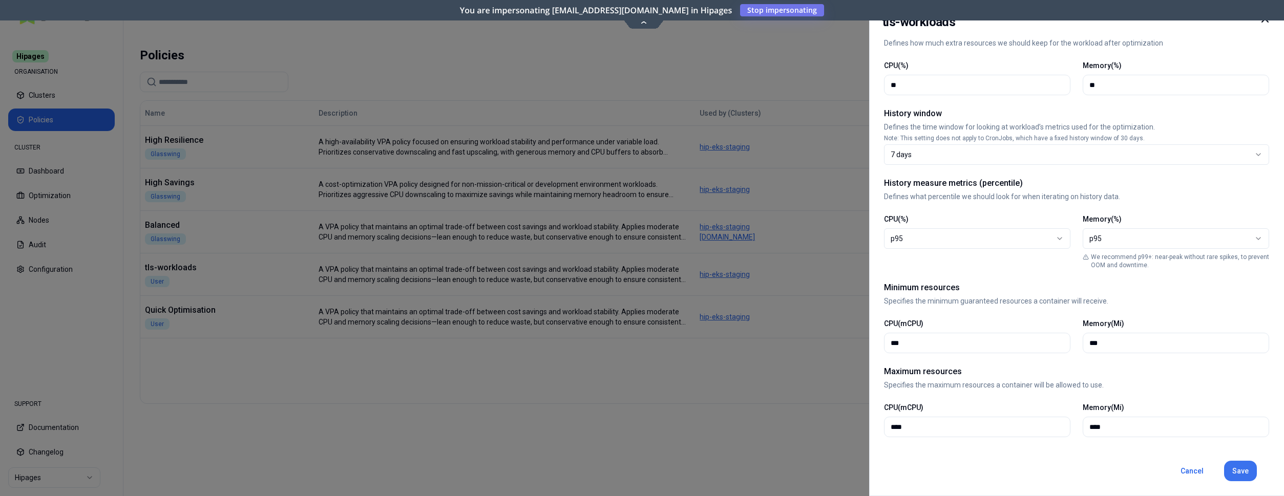
click at [1242, 475] on button "Save" at bounding box center [1240, 471] width 33 height 20
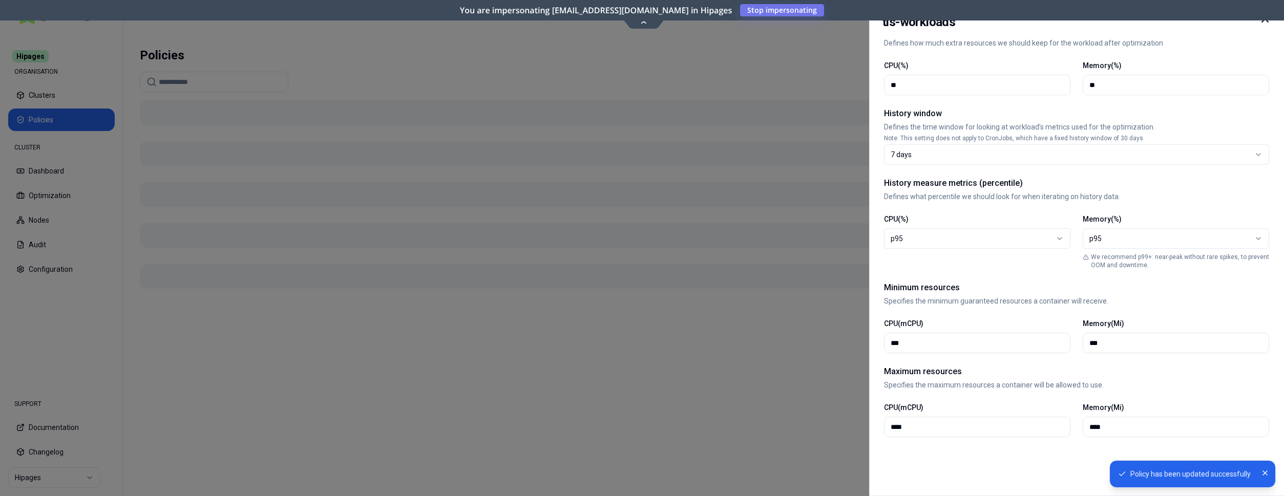
type input "***"
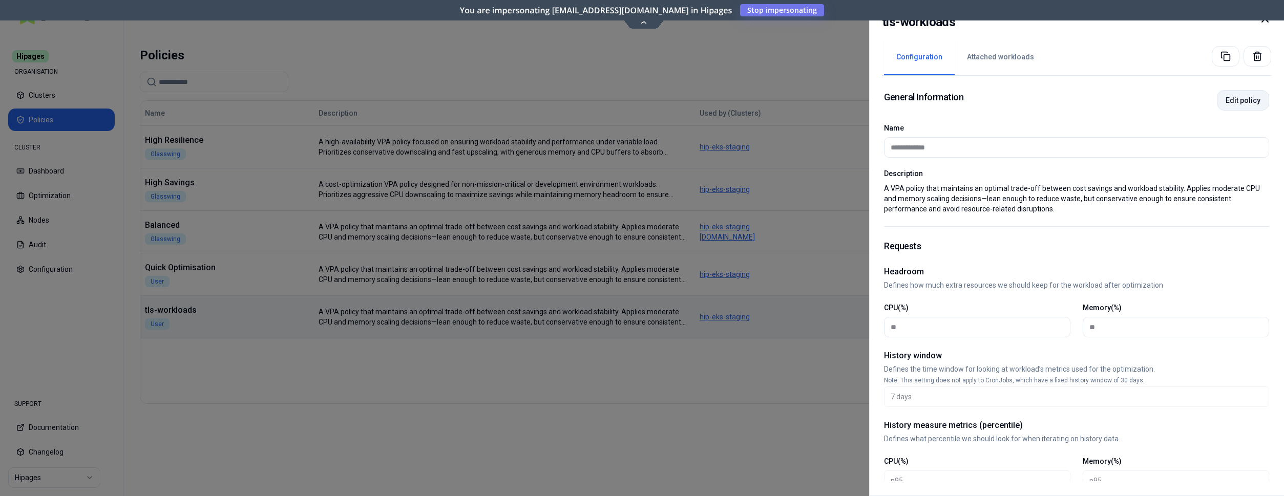
click at [1243, 103] on button "Edit policy" at bounding box center [1243, 100] width 52 height 20
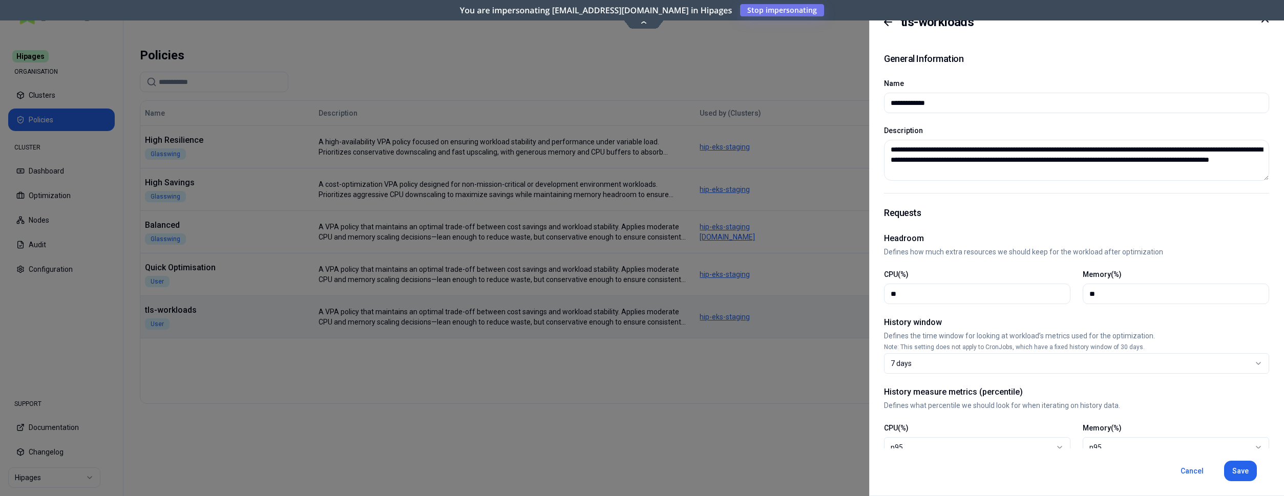
drag, startPoint x: 938, startPoint y: 101, endPoint x: 833, endPoint y: 96, distance: 105.1
click at [891, 96] on input "**********" at bounding box center [1077, 102] width 372 height 19
click at [1246, 474] on button "Save" at bounding box center [1240, 471] width 33 height 20
type input "**********"
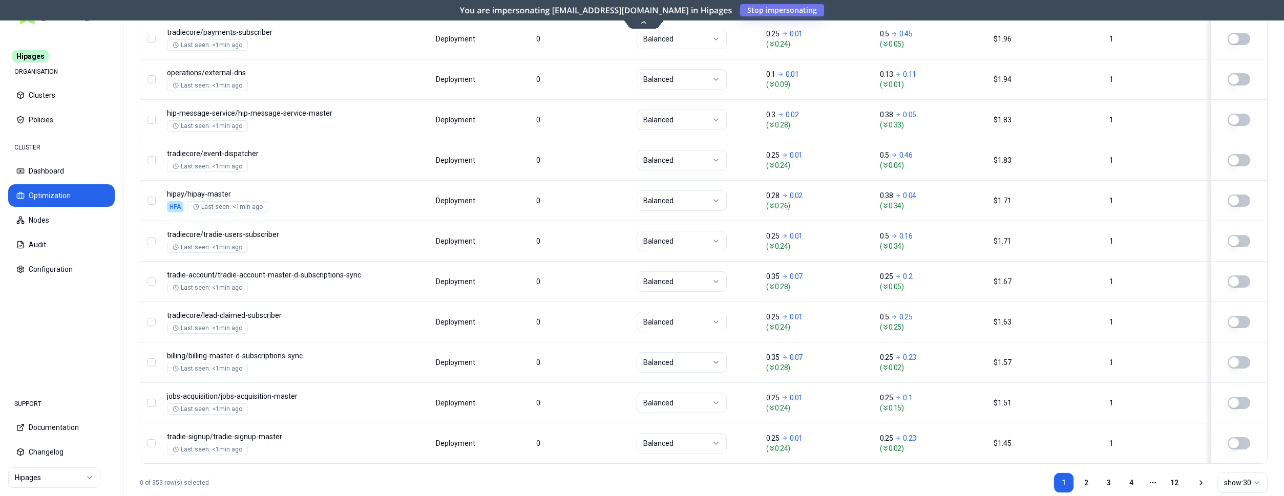
scroll to position [1238, 0]
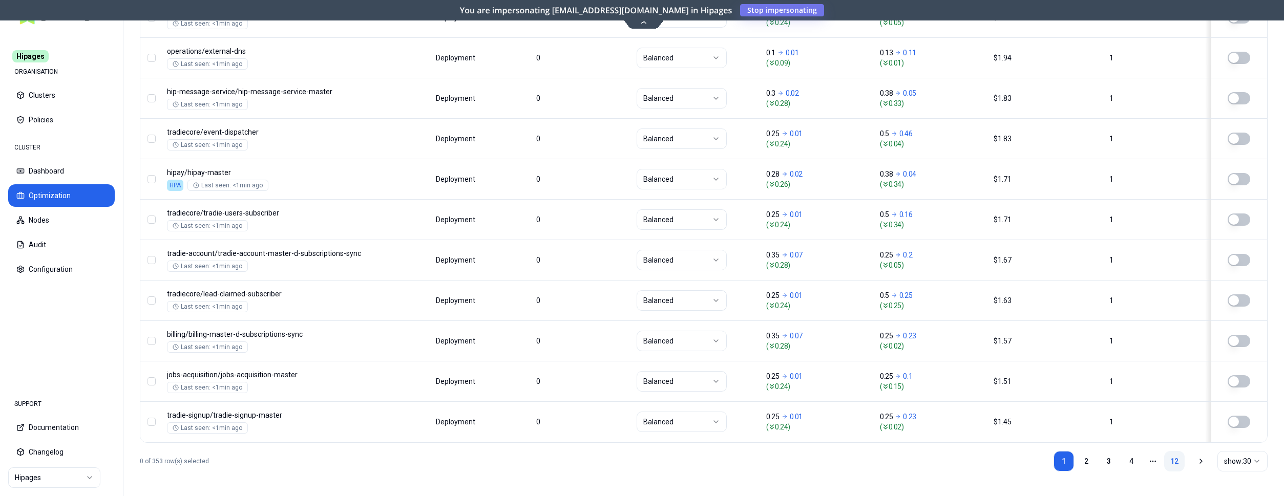
click at [1174, 462] on link "12" at bounding box center [1174, 461] width 20 height 20
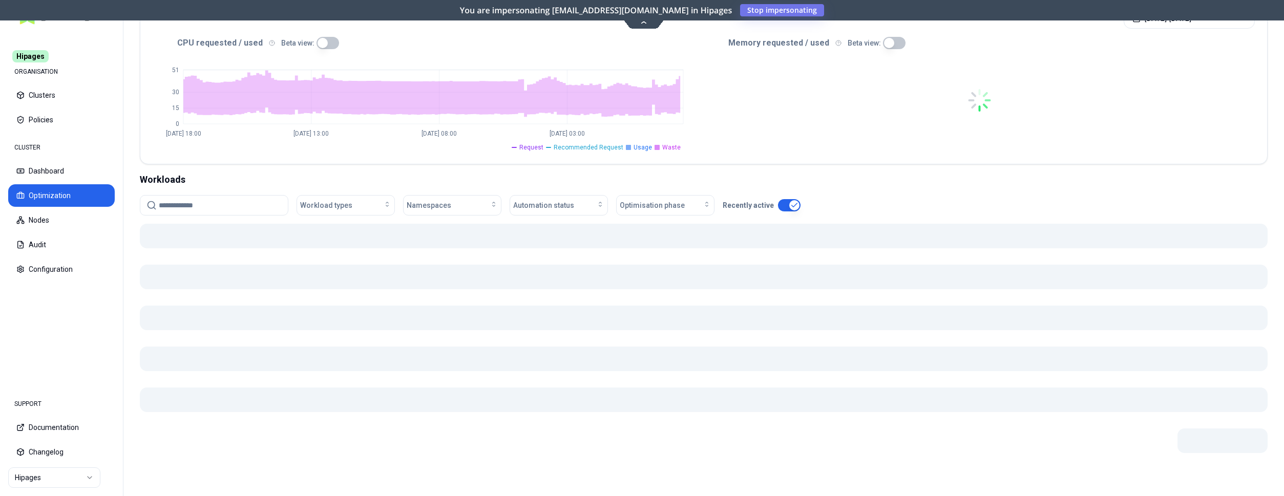
scroll to position [217, 0]
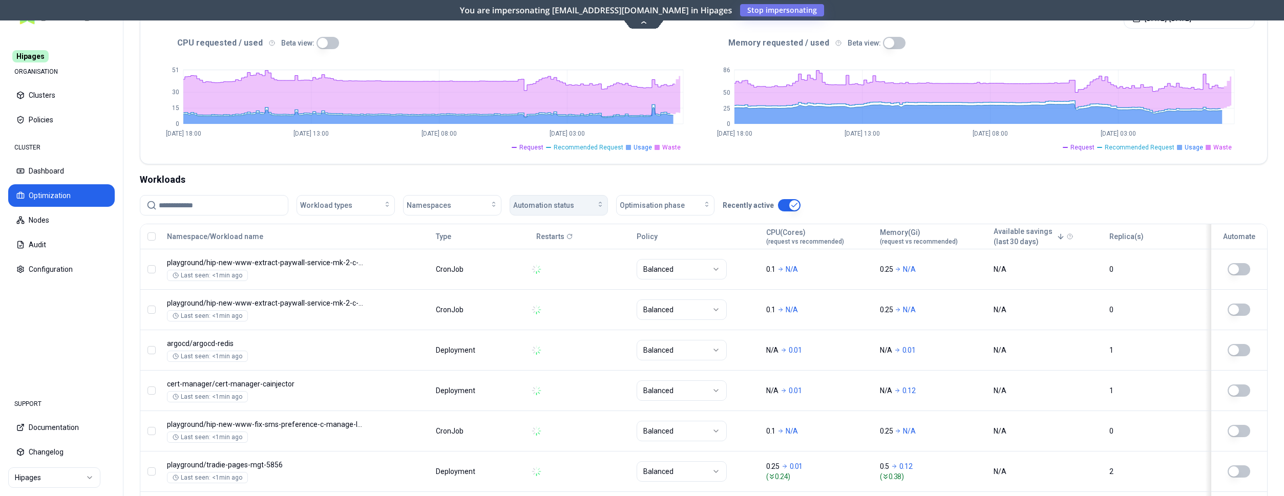
click at [546, 201] on span "Automation status" at bounding box center [543, 205] width 61 height 10
click at [547, 246] on div "off" at bounding box center [560, 245] width 97 height 16
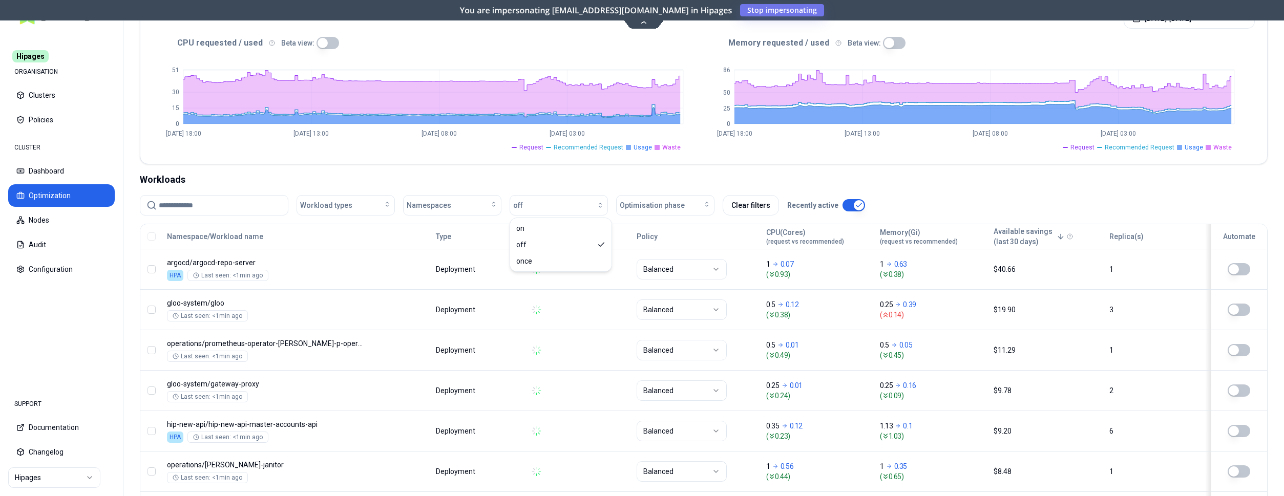
click at [678, 176] on div "Workloads" at bounding box center [704, 180] width 1128 height 14
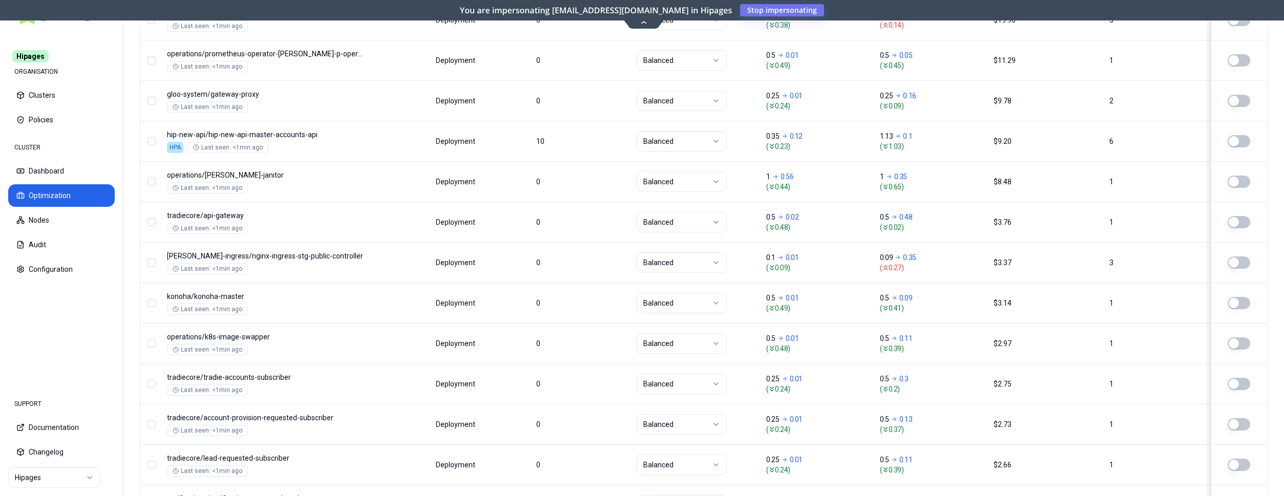
scroll to position [506, 0]
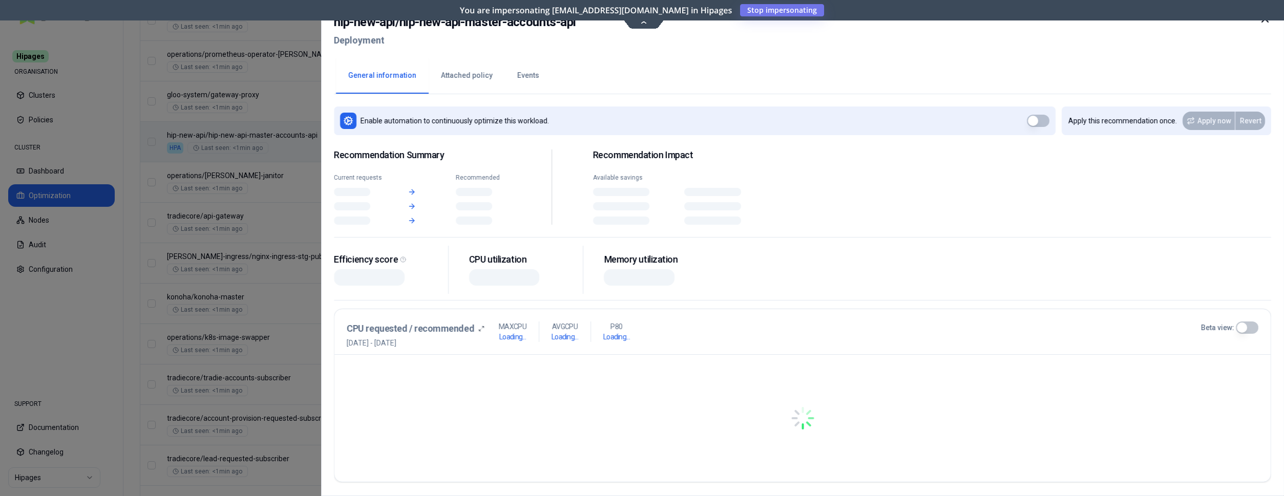
scroll to position [506, 0]
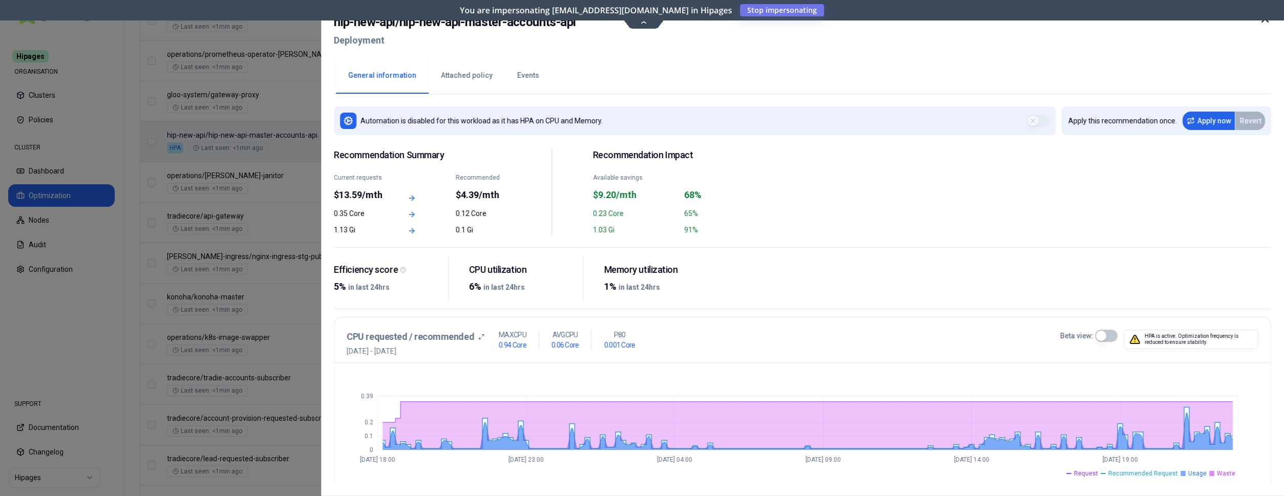
click at [282, 205] on div at bounding box center [642, 248] width 1284 height 496
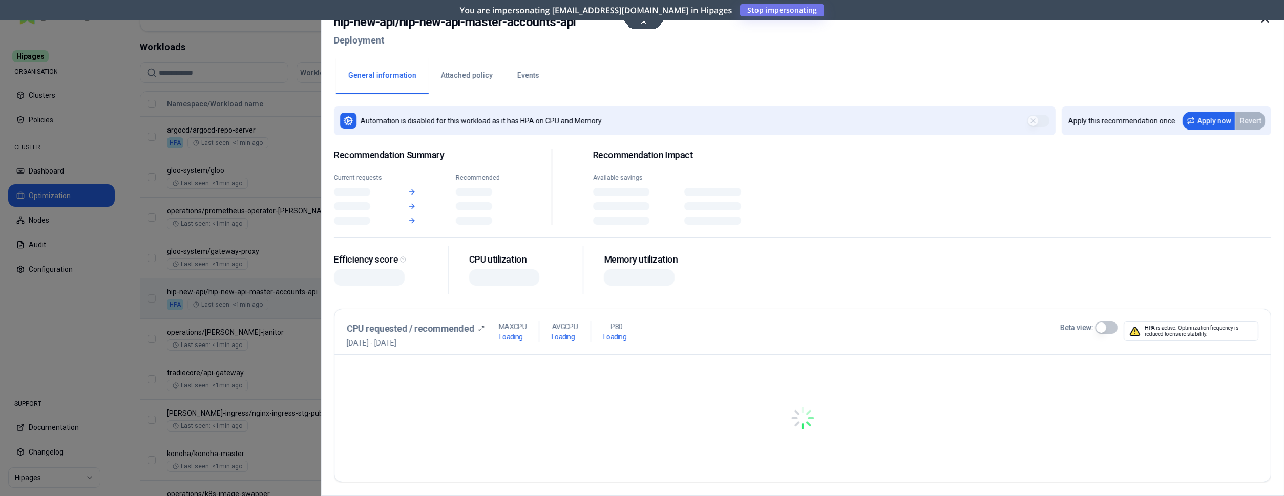
scroll to position [349, 0]
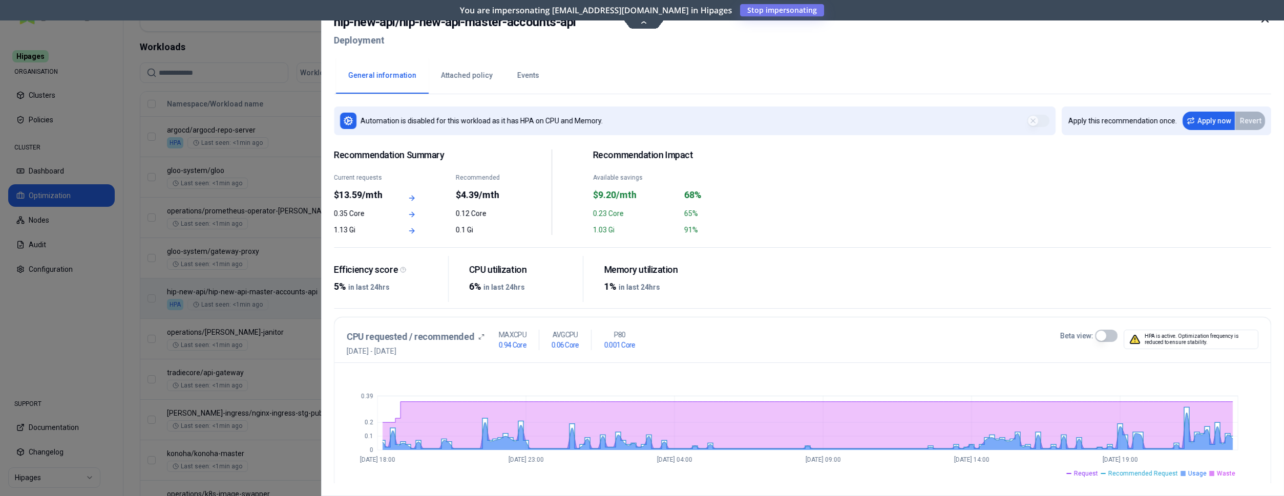
click at [513, 79] on button "Events" at bounding box center [528, 76] width 47 height 36
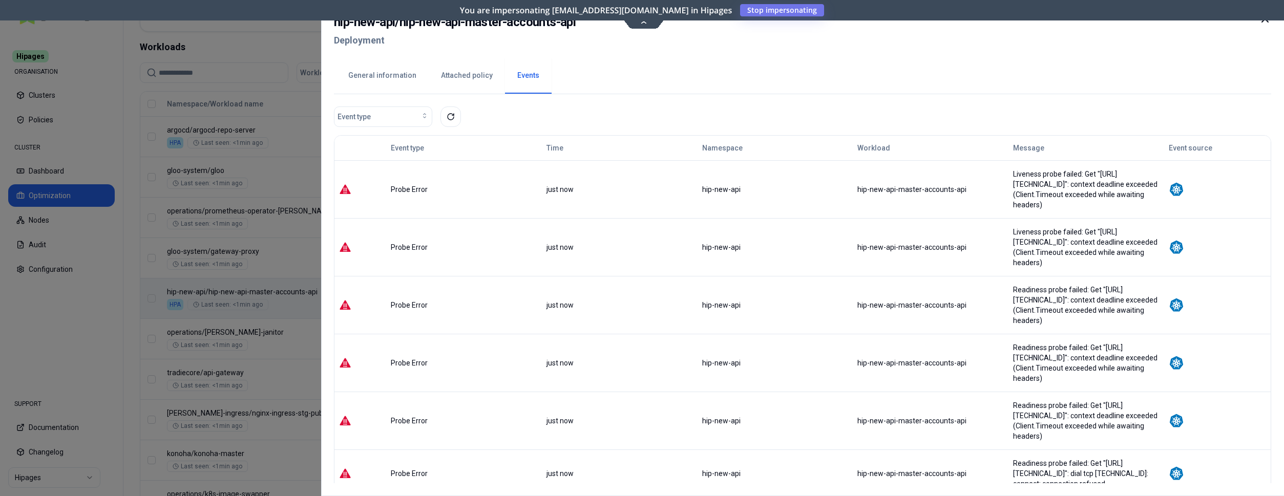
click at [1269, 20] on icon at bounding box center [1265, 19] width 12 height 12
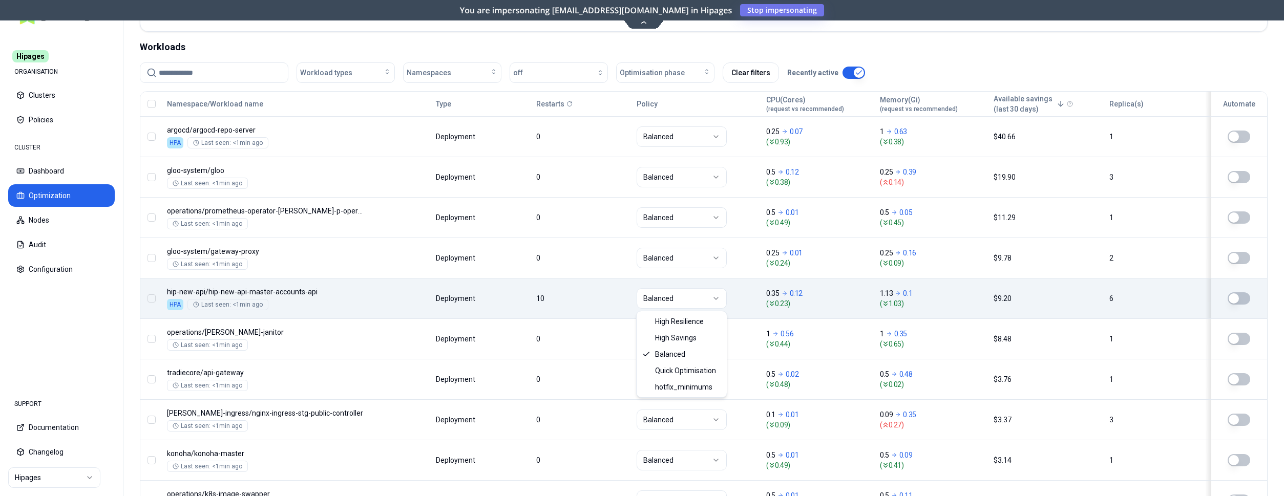
click at [711, 297] on html "Hipages ORGANISATION Clusters Policies CLUSTER Dashboard Optimization Nodes Aud…" at bounding box center [642, 248] width 1284 height 496
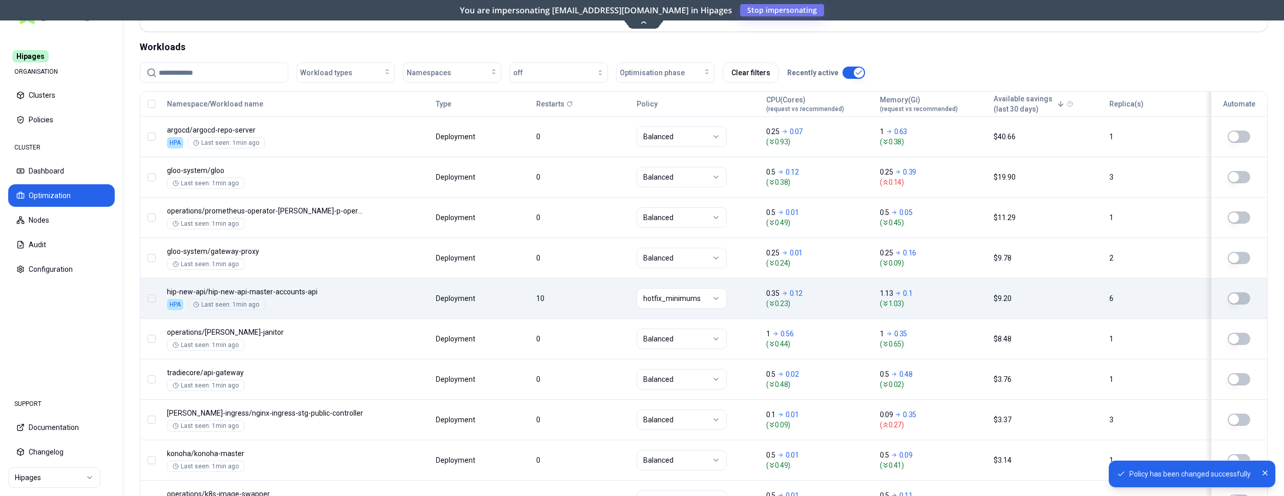
click at [1245, 296] on button "button" at bounding box center [1239, 299] width 23 height 12
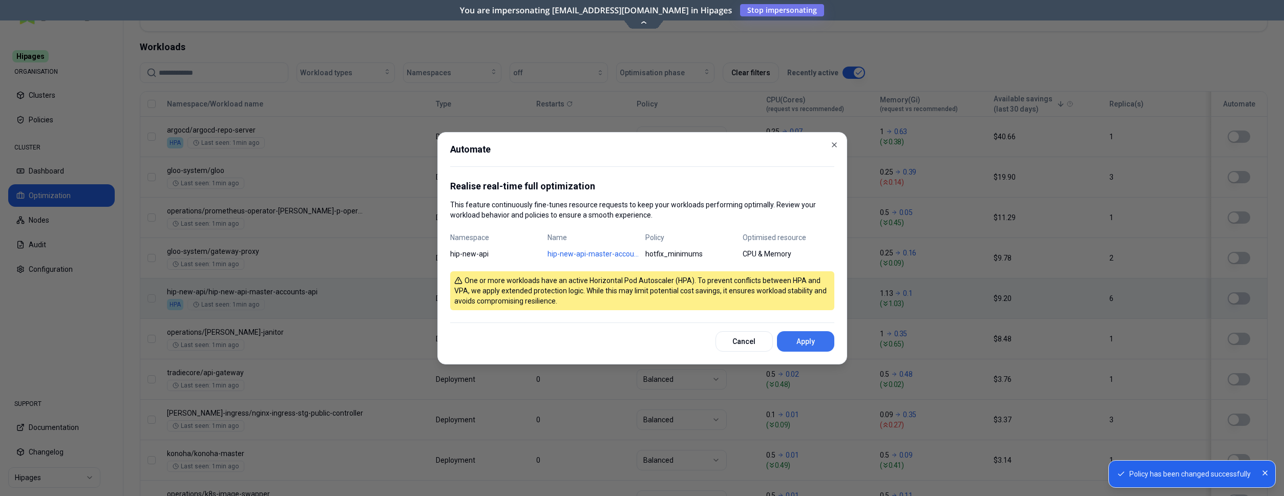
click at [800, 338] on button "Apply" at bounding box center [805, 341] width 57 height 20
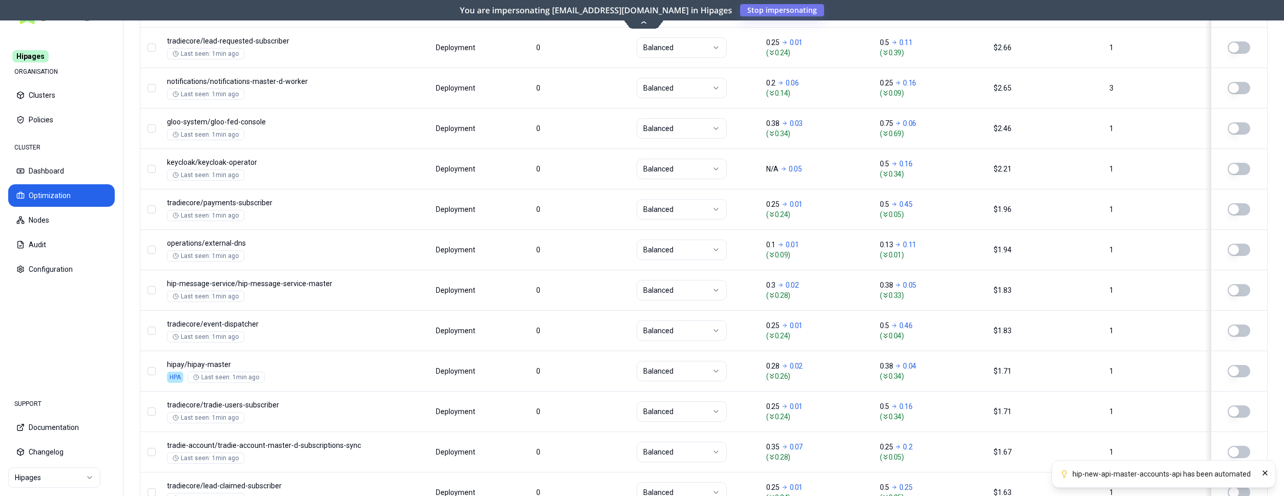
scroll to position [1238, 0]
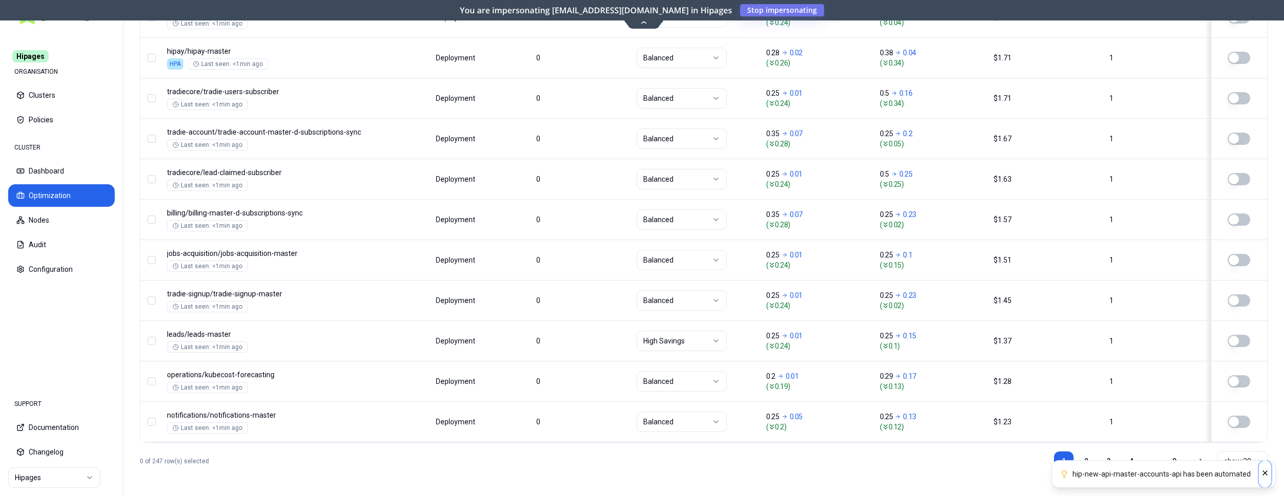
click at [1265, 471] on icon "Close" at bounding box center [1265, 473] width 8 height 8
click at [1092, 460] on link "2" at bounding box center [1086, 461] width 20 height 20
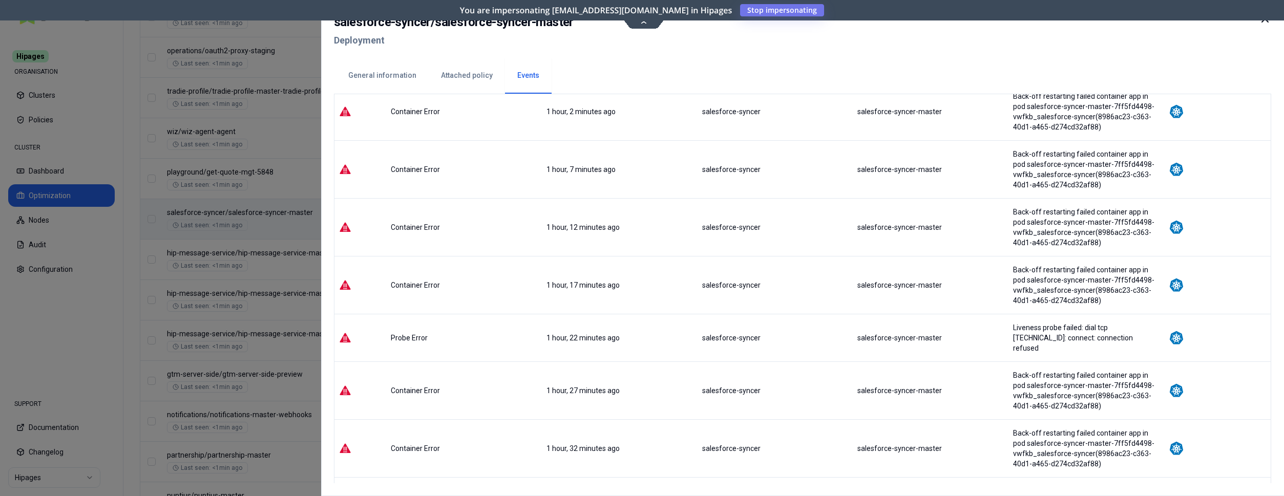
scroll to position [1097, 0]
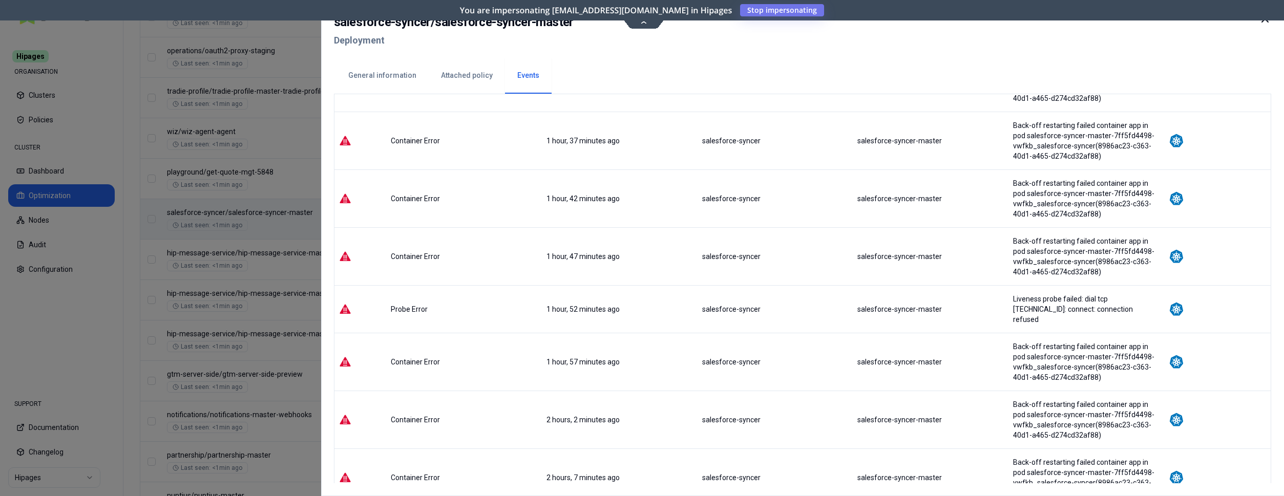
click at [390, 80] on button "General information" at bounding box center [382, 76] width 93 height 36
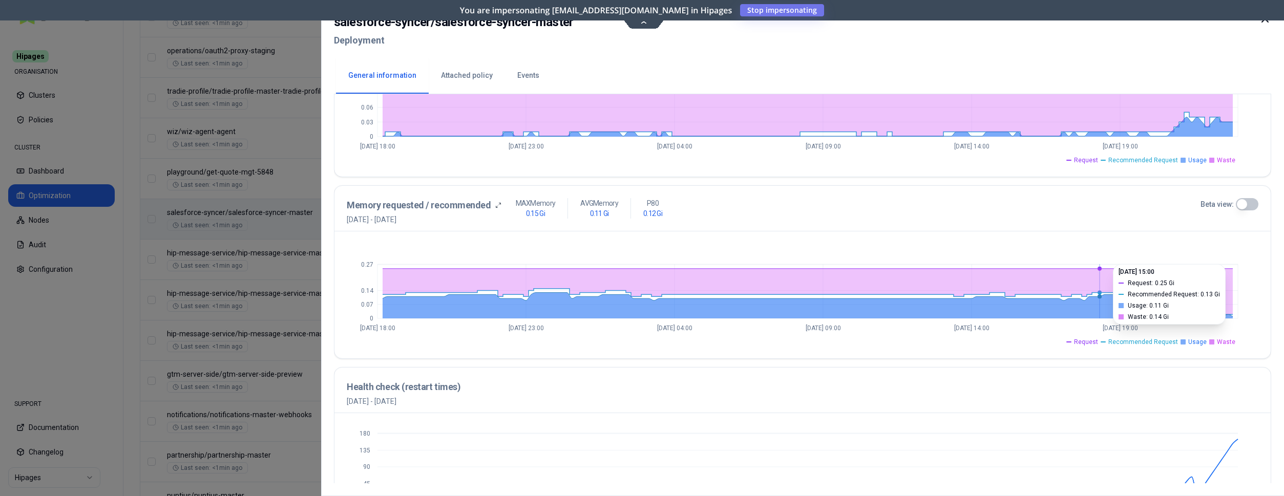
scroll to position [371, 0]
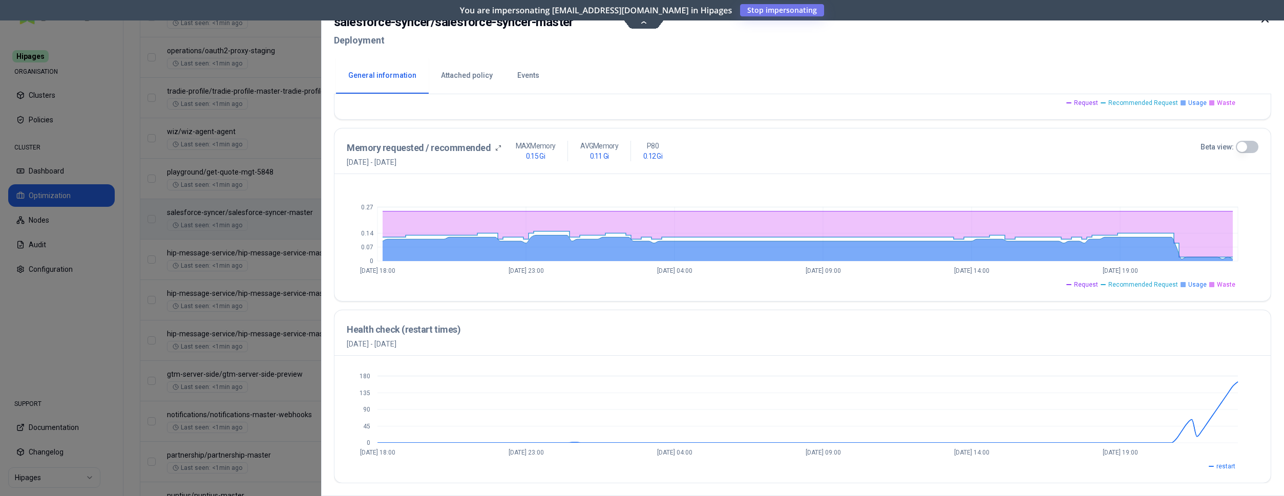
click at [1260, 23] on icon at bounding box center [1265, 19] width 12 height 12
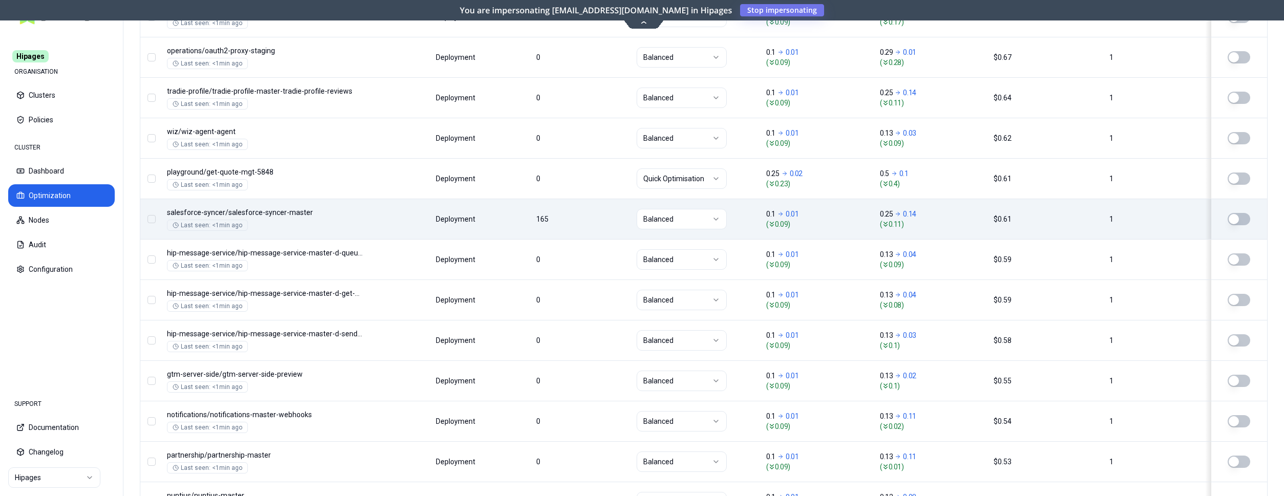
click at [690, 217] on html "Hipages ORGANISATION Clusters Policies CLUSTER Dashboard Optimization Nodes Aud…" at bounding box center [642, 248] width 1284 height 496
click at [1244, 215] on button "button" at bounding box center [1239, 219] width 23 height 12
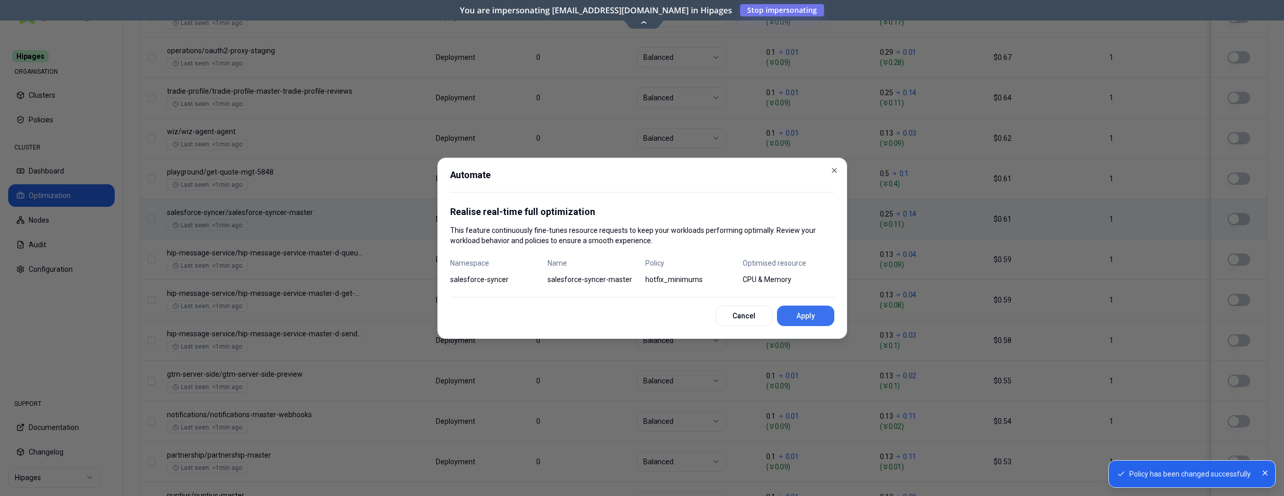
click at [791, 315] on button "Apply" at bounding box center [805, 316] width 57 height 20
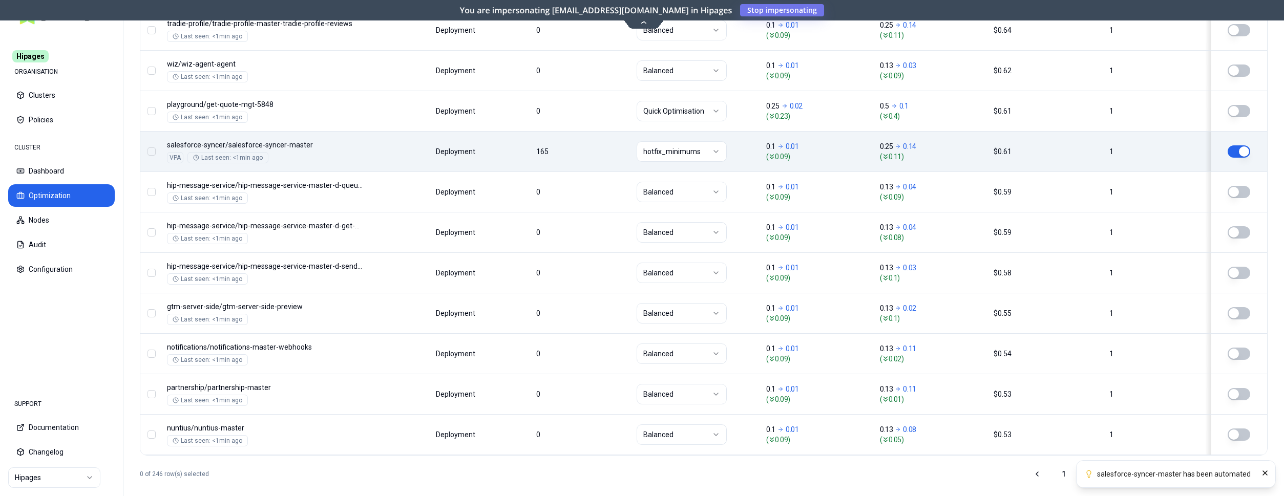
scroll to position [1238, 0]
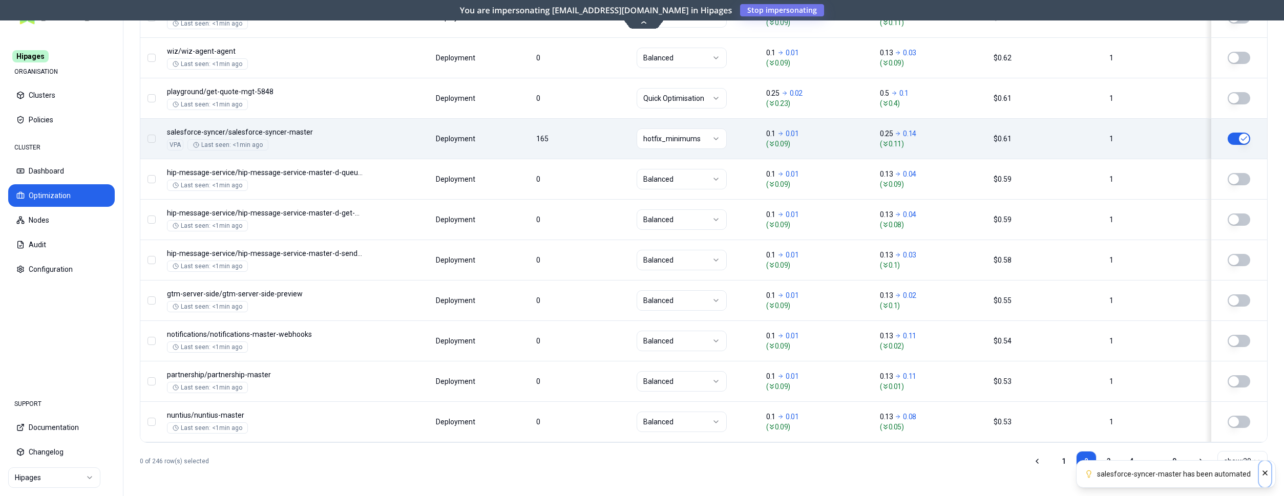
click at [1263, 473] on icon "Close" at bounding box center [1265, 473] width 8 height 8
click at [1112, 463] on link "3" at bounding box center [1109, 461] width 20 height 20
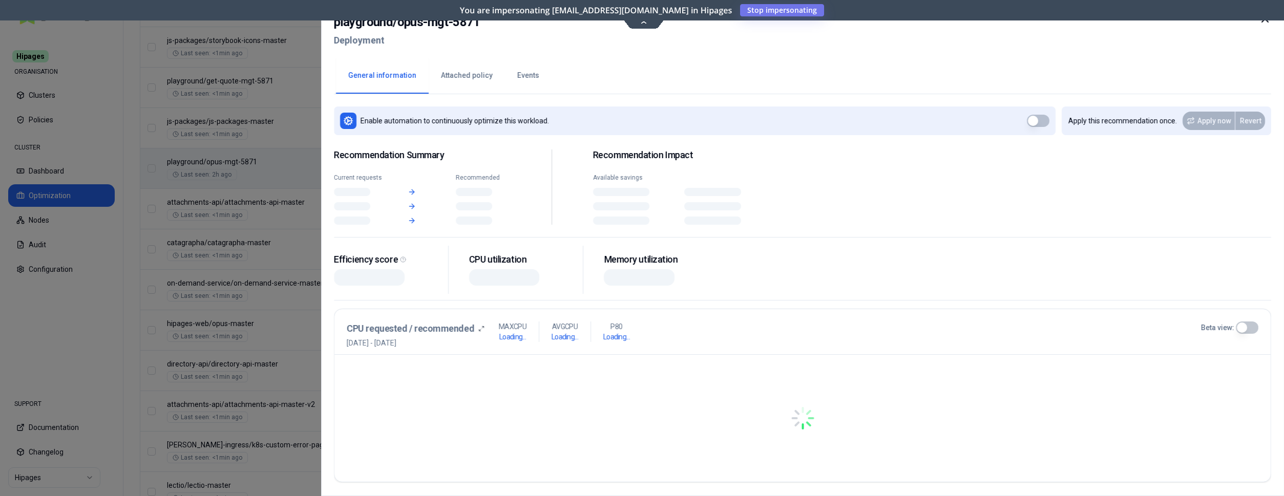
scroll to position [844, 0]
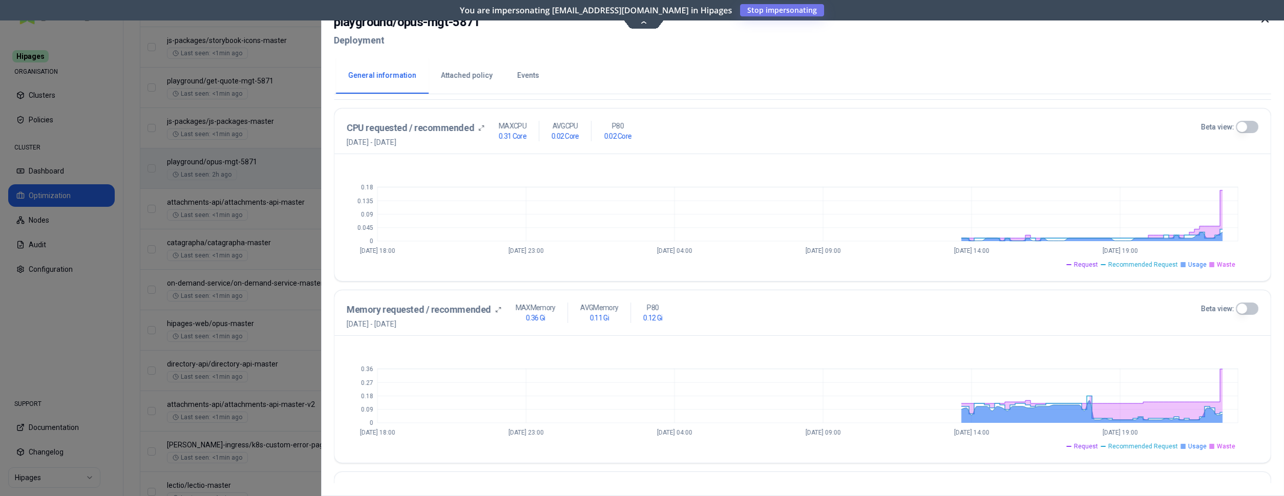
scroll to position [371, 0]
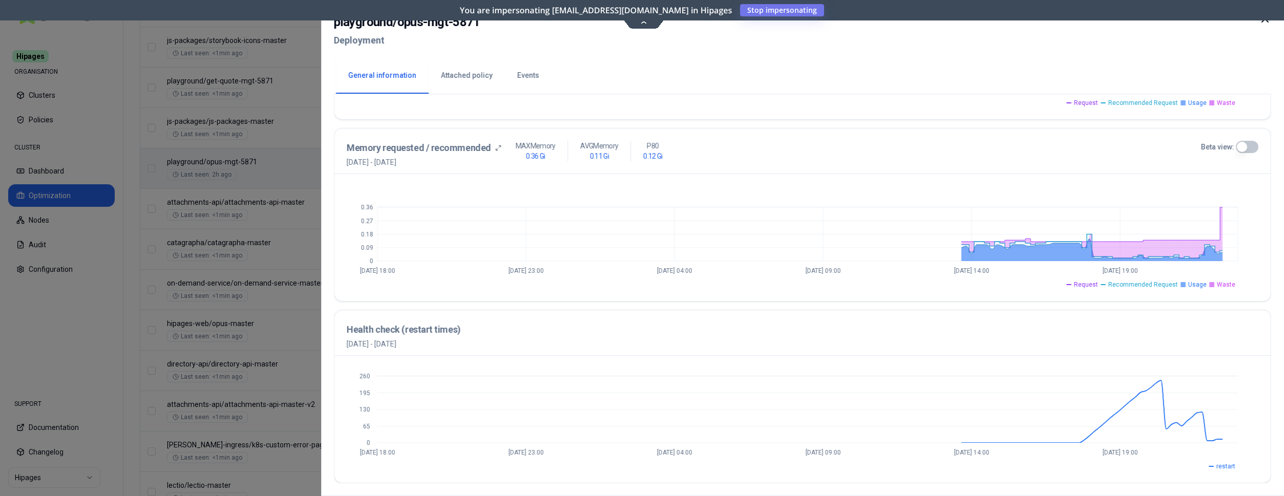
click at [1266, 19] on icon at bounding box center [1265, 19] width 12 height 12
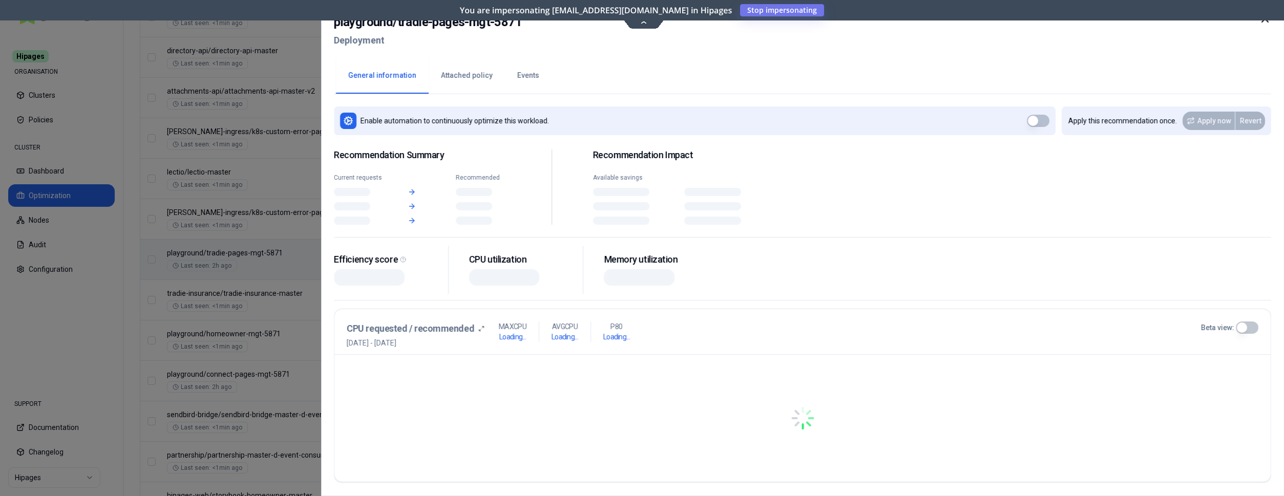
scroll to position [1157, 0]
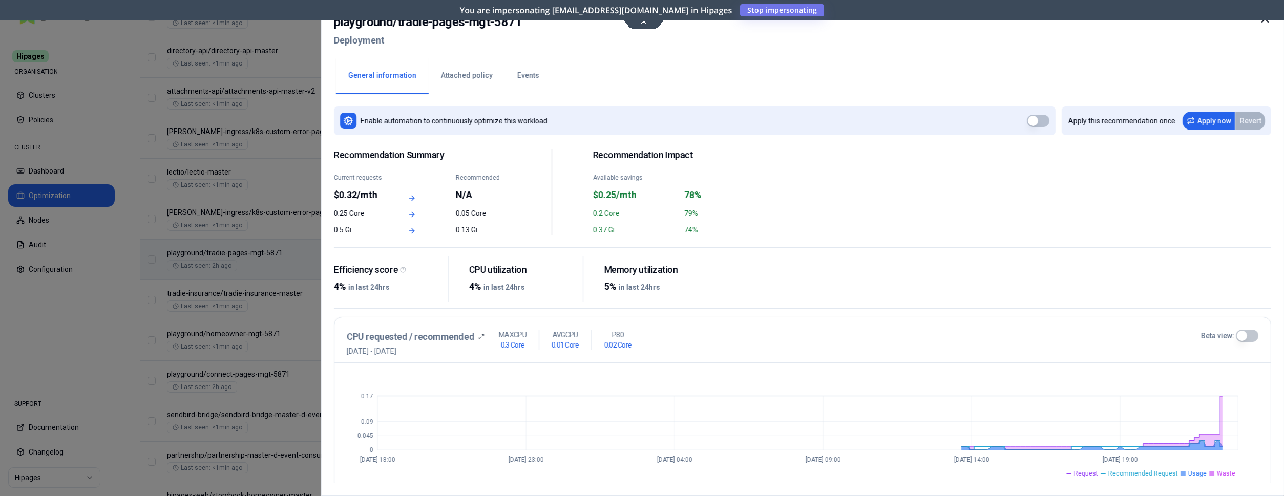
click at [1263, 18] on icon at bounding box center [1265, 19] width 12 height 12
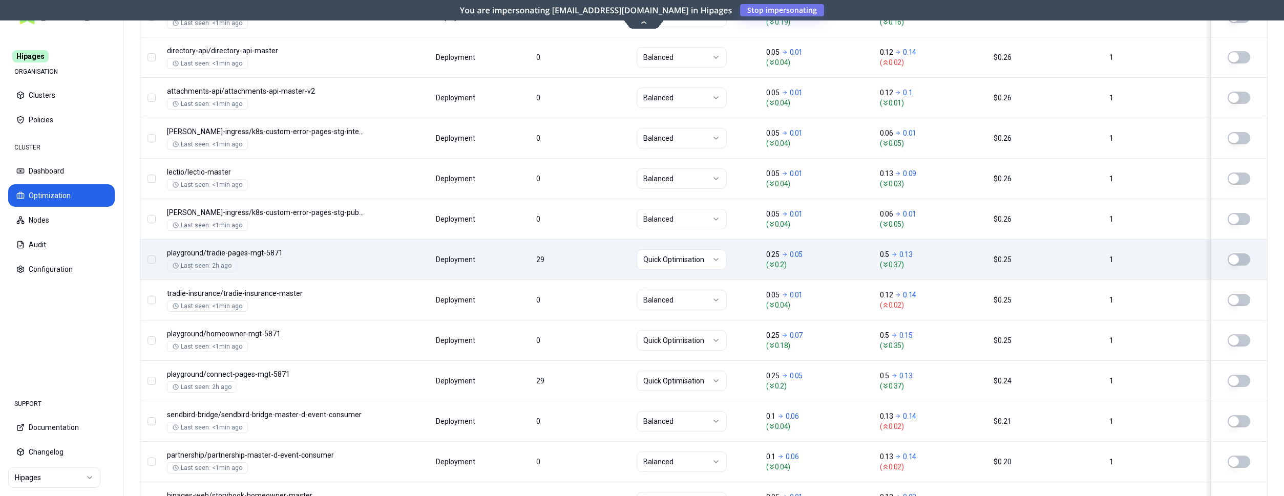
scroll to position [1157, 0]
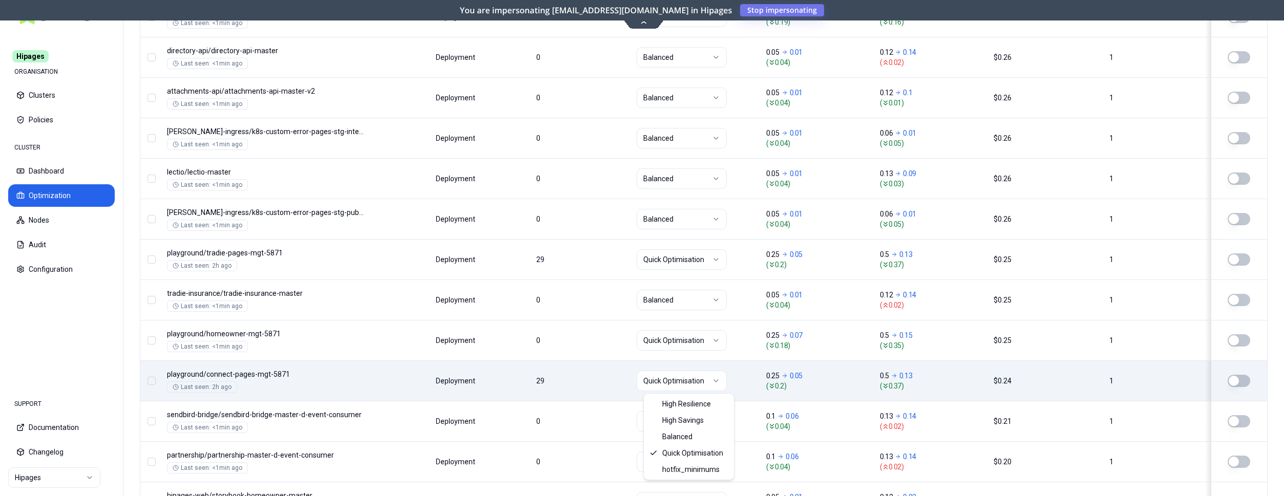
click at [674, 382] on html "Hipages ORGANISATION Clusters Policies CLUSTER Dashboard Optimization Nodes Aud…" at bounding box center [642, 248] width 1284 height 496
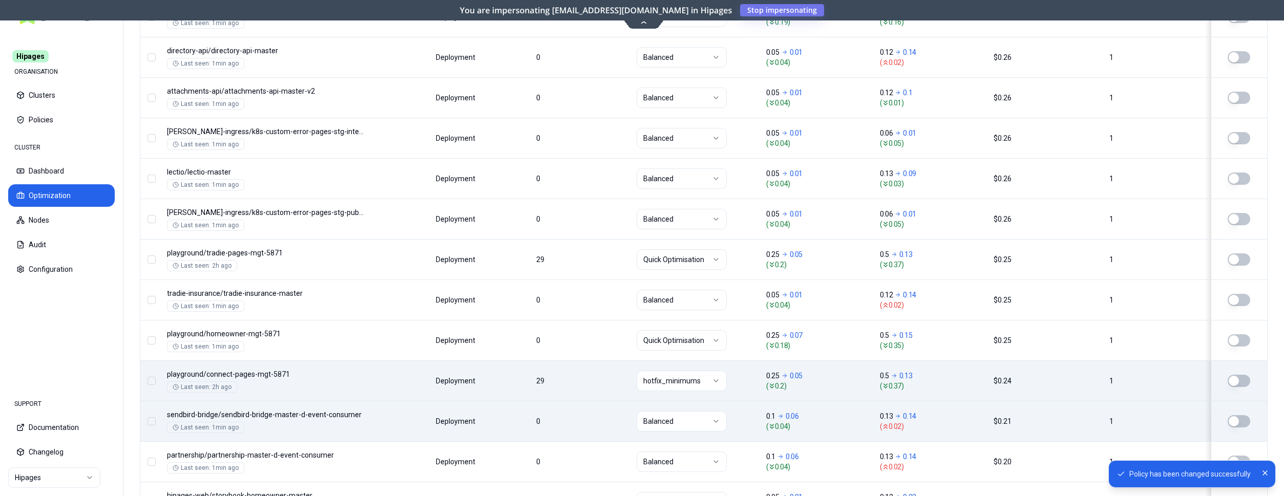
click at [1243, 378] on button "button" at bounding box center [1239, 381] width 23 height 12
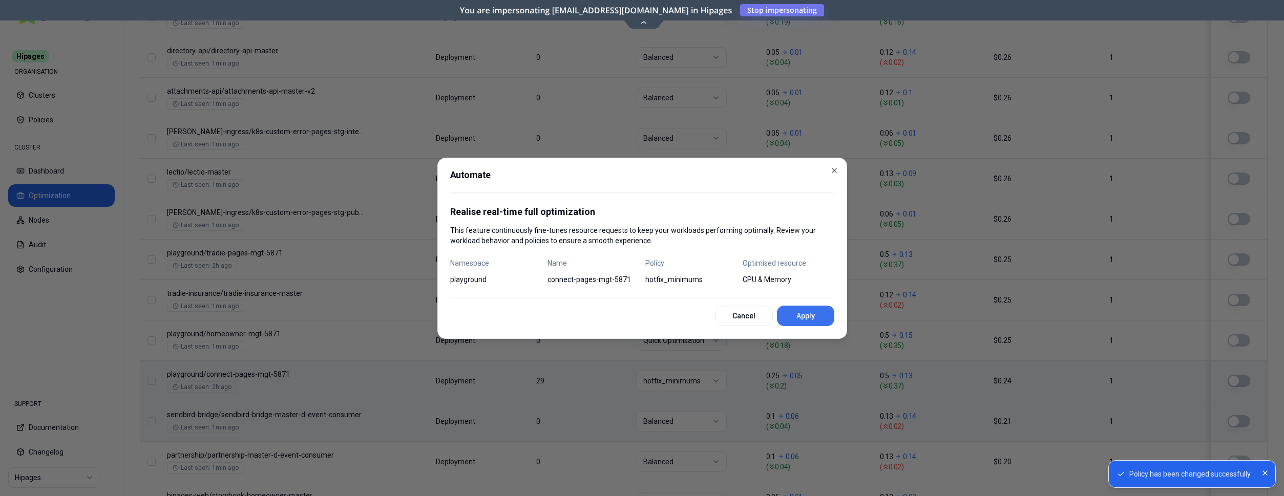
click at [786, 308] on button "Apply" at bounding box center [805, 316] width 57 height 20
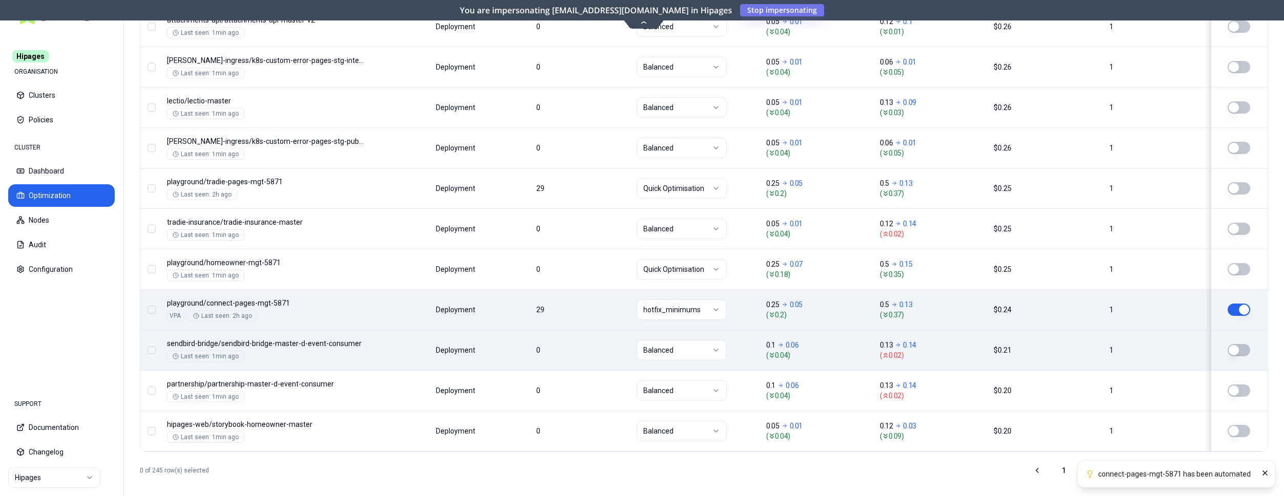
scroll to position [1238, 0]
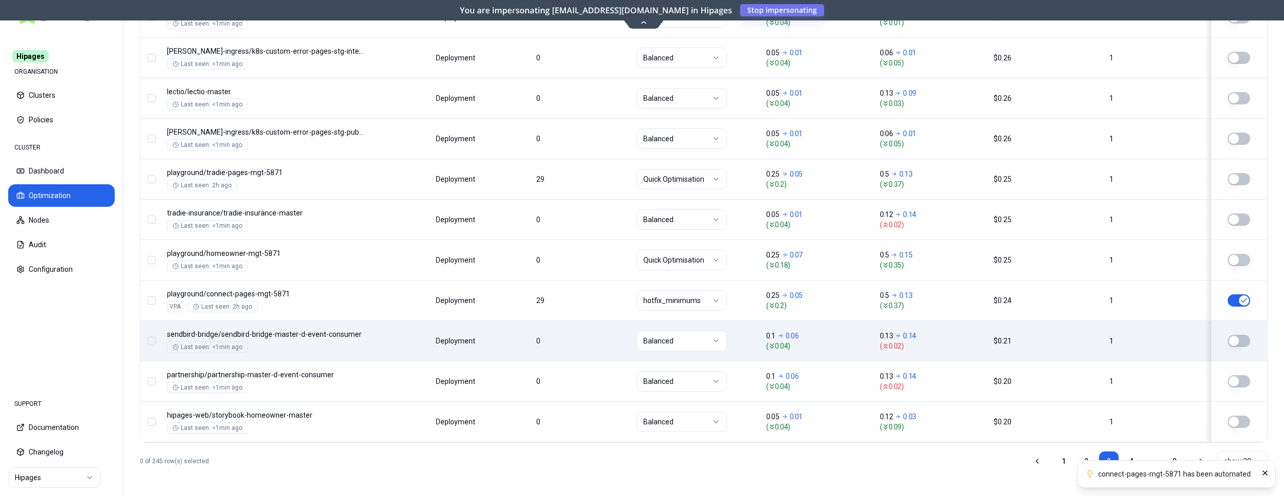
click at [1128, 458] on ol "connect-pages-mgt-5871 has been automated" at bounding box center [1176, 474] width 215 height 44
click at [1263, 475] on icon "Close" at bounding box center [1265, 473] width 8 height 8
click at [1136, 462] on link "4" at bounding box center [1131, 461] width 20 height 20
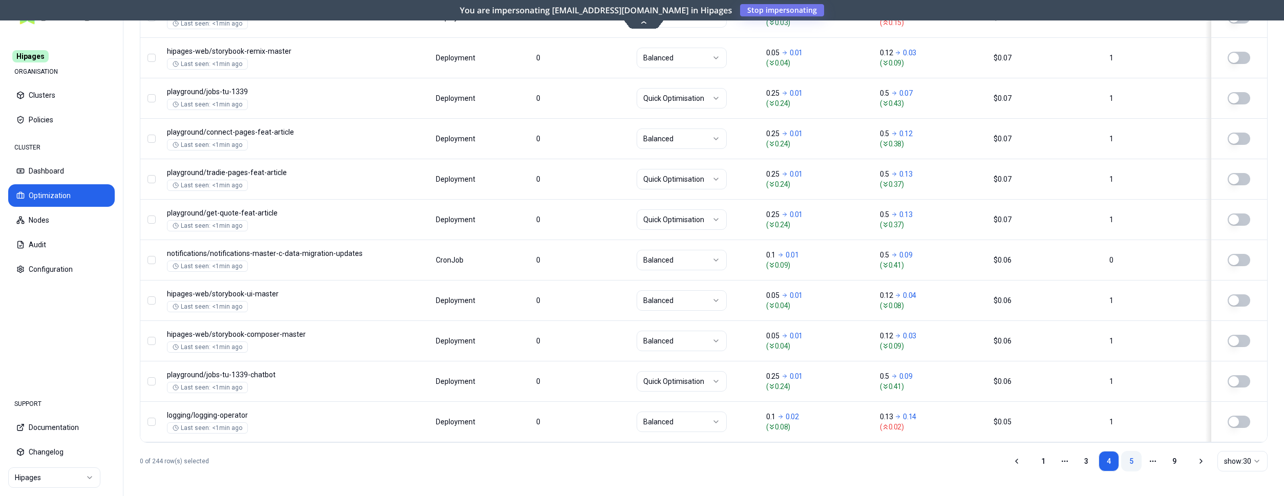
click at [1133, 459] on link "5" at bounding box center [1131, 461] width 20 height 20
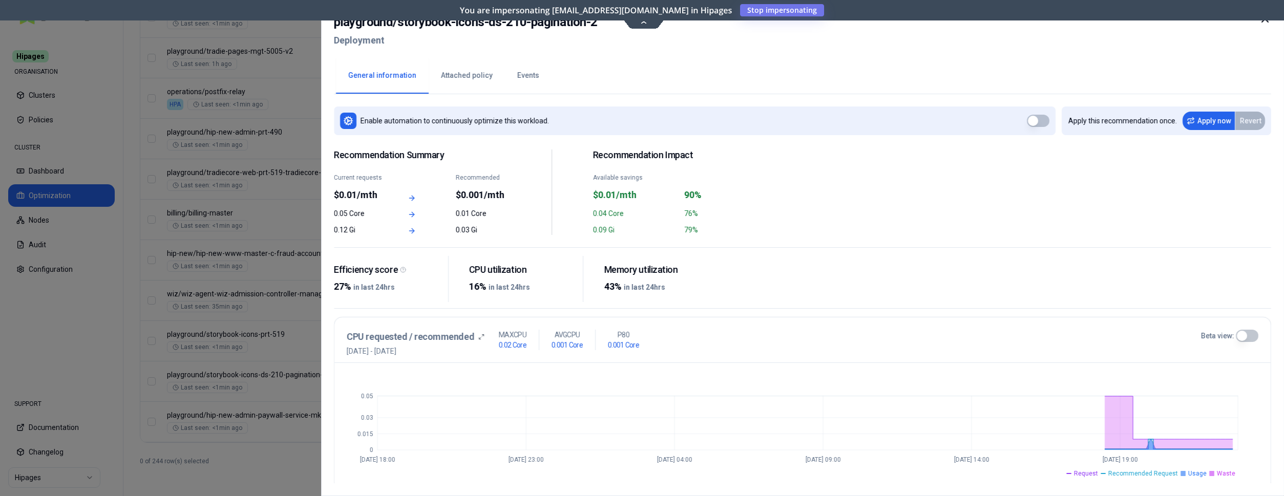
click at [465, 77] on button "Attached policy" at bounding box center [467, 76] width 76 height 36
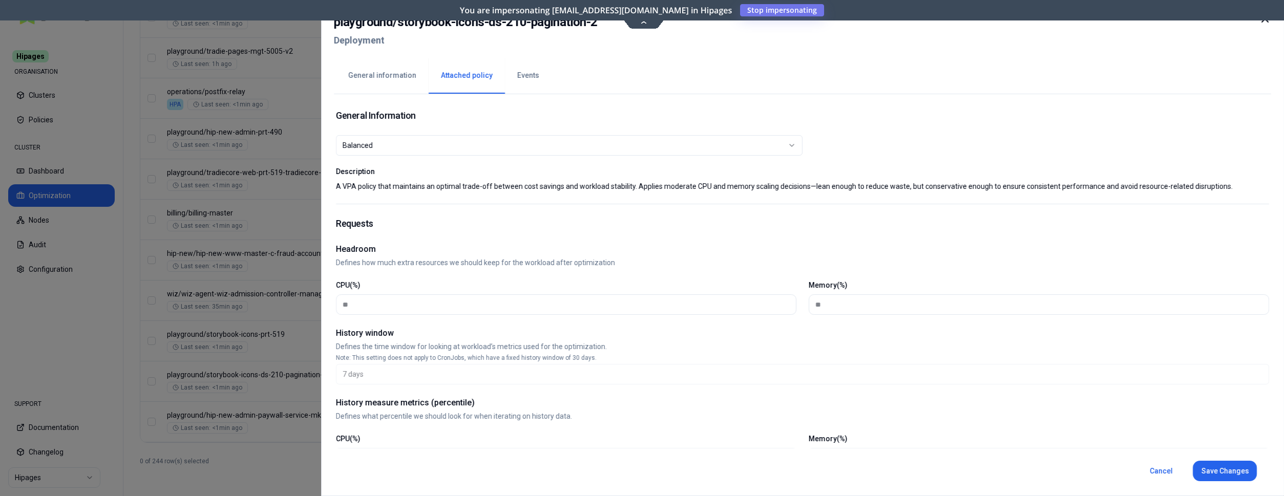
click at [453, 142] on div "Balanced" at bounding box center [565, 145] width 445 height 10
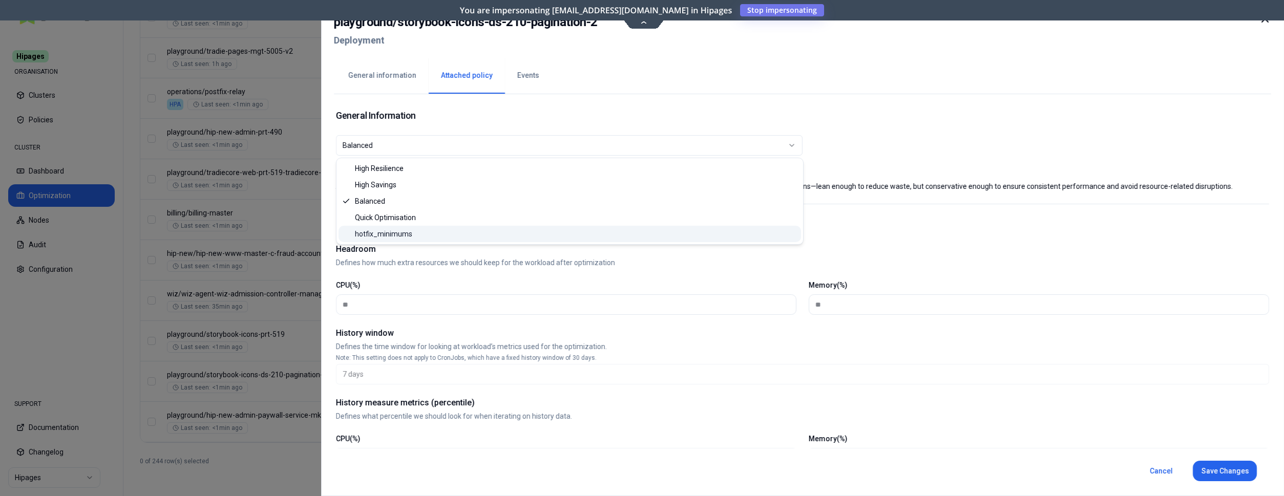
select select "**********"
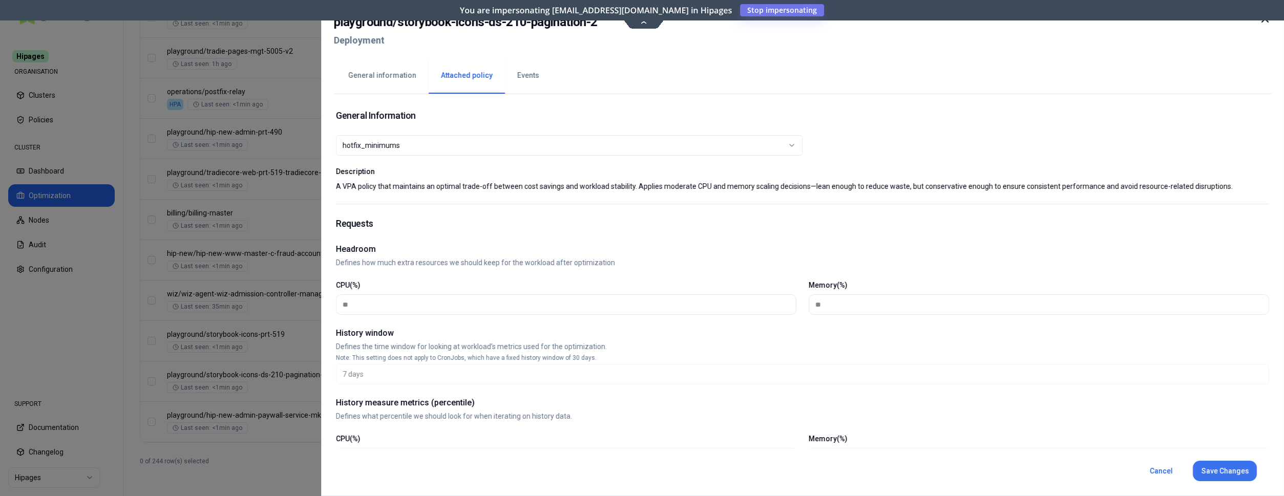
click at [1232, 476] on button "Save Changes" at bounding box center [1225, 471] width 64 height 20
click at [1268, 22] on icon at bounding box center [1265, 19] width 6 height 6
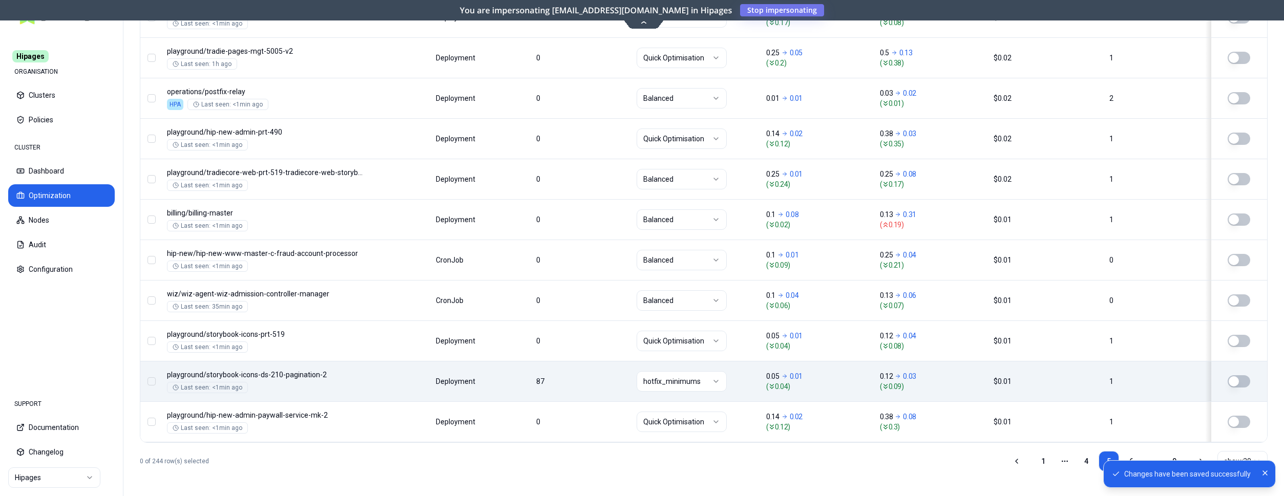
click at [1232, 380] on button "button" at bounding box center [1239, 382] width 23 height 12
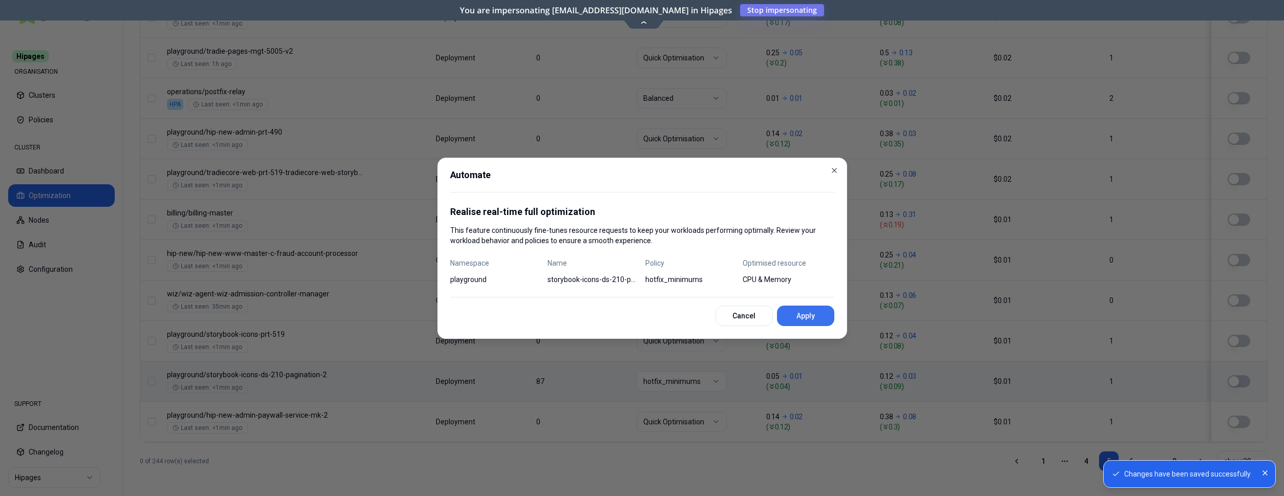
click at [829, 319] on button "Apply" at bounding box center [805, 316] width 57 height 20
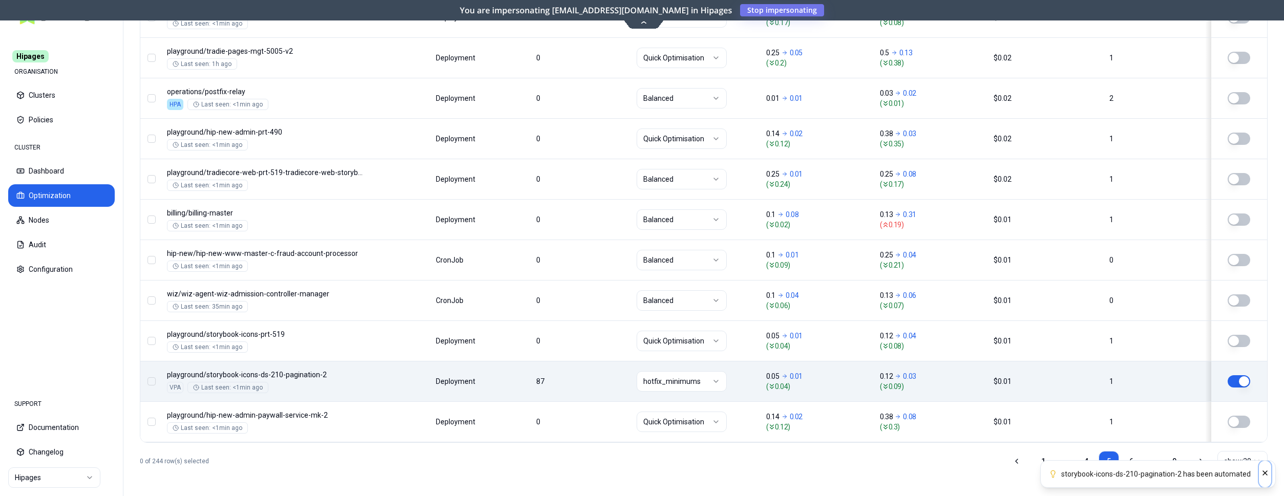
click at [1265, 473] on icon "Close" at bounding box center [1265, 473] width 4 height 4
click at [1132, 464] on link "6" at bounding box center [1131, 461] width 20 height 20
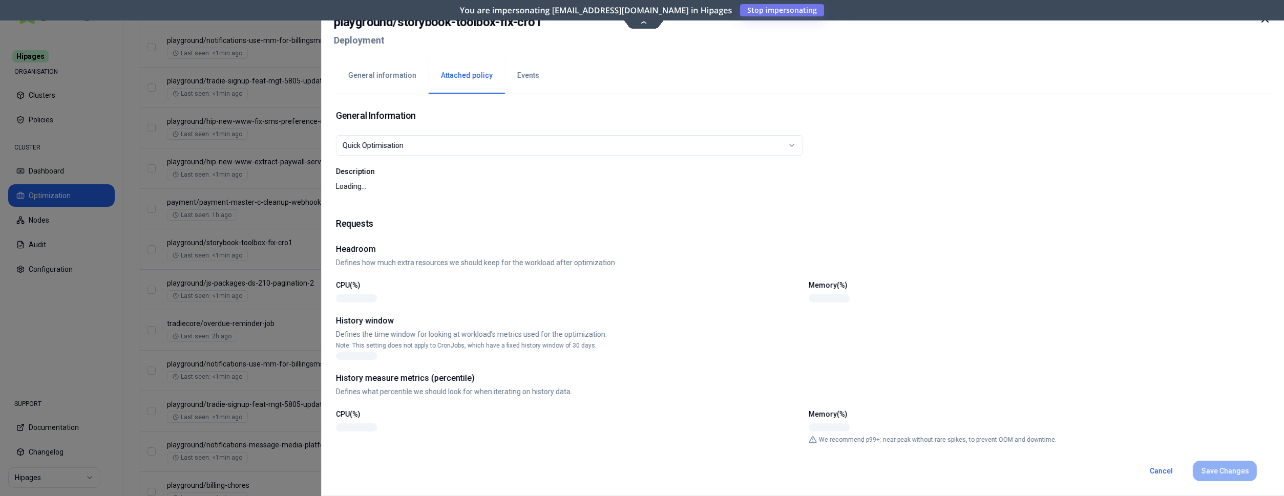
scroll to position [844, 0]
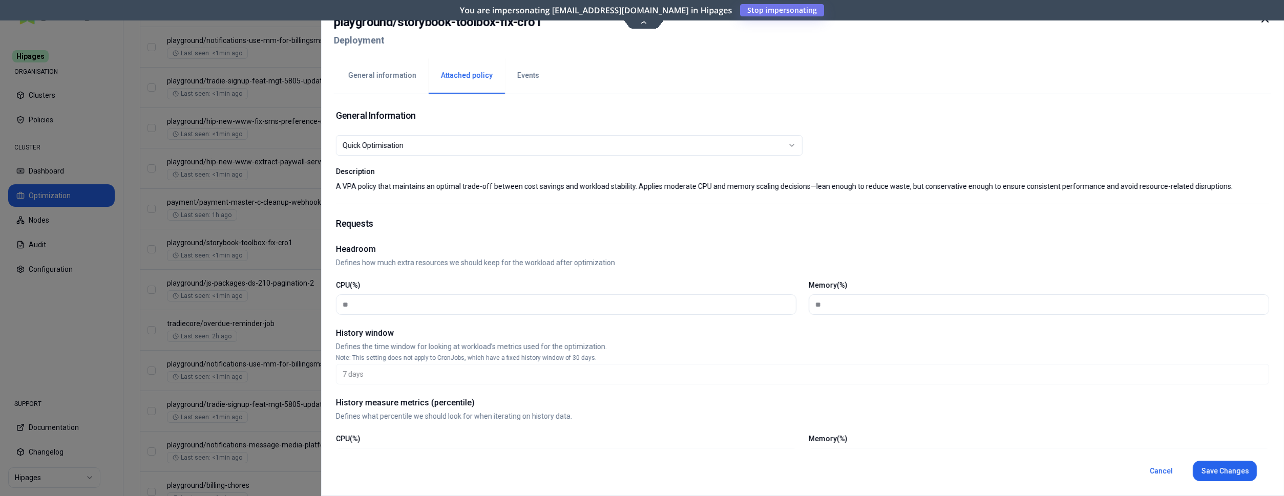
click at [395, 69] on button "General information" at bounding box center [382, 76] width 93 height 36
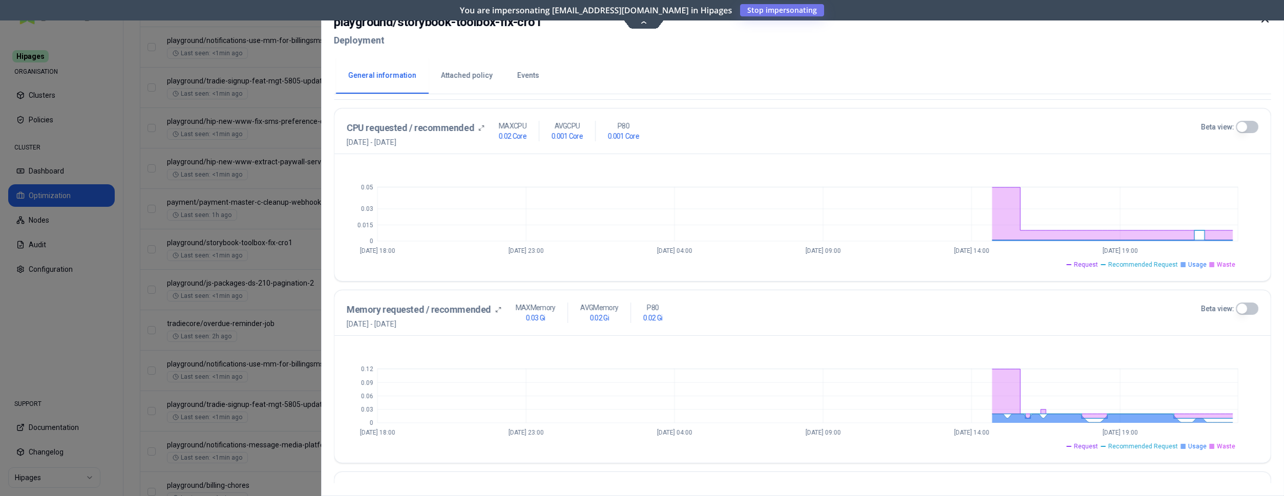
scroll to position [371, 0]
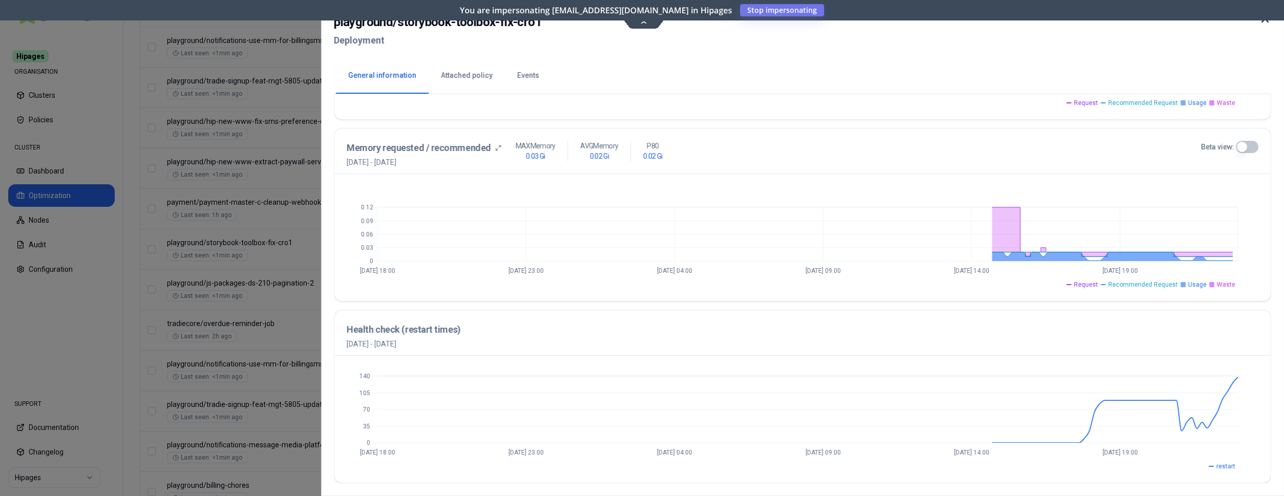
click at [1273, 20] on div "playground / storybook-toolbox-fix-cro1 Deployment General information Attached…" at bounding box center [802, 248] width 963 height 496
click at [1269, 22] on icon at bounding box center [1265, 19] width 12 height 12
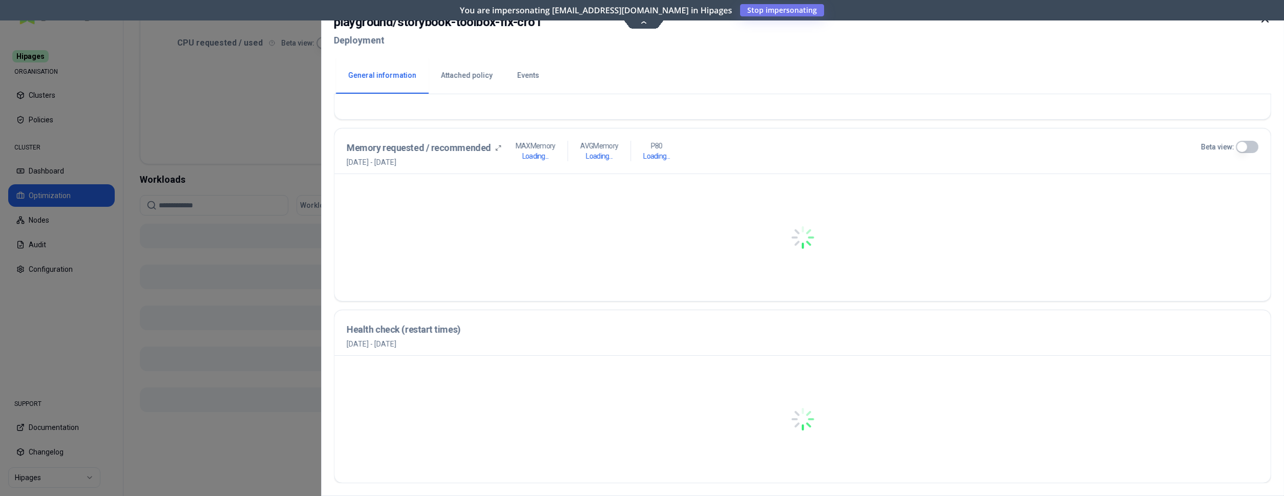
scroll to position [363, 0]
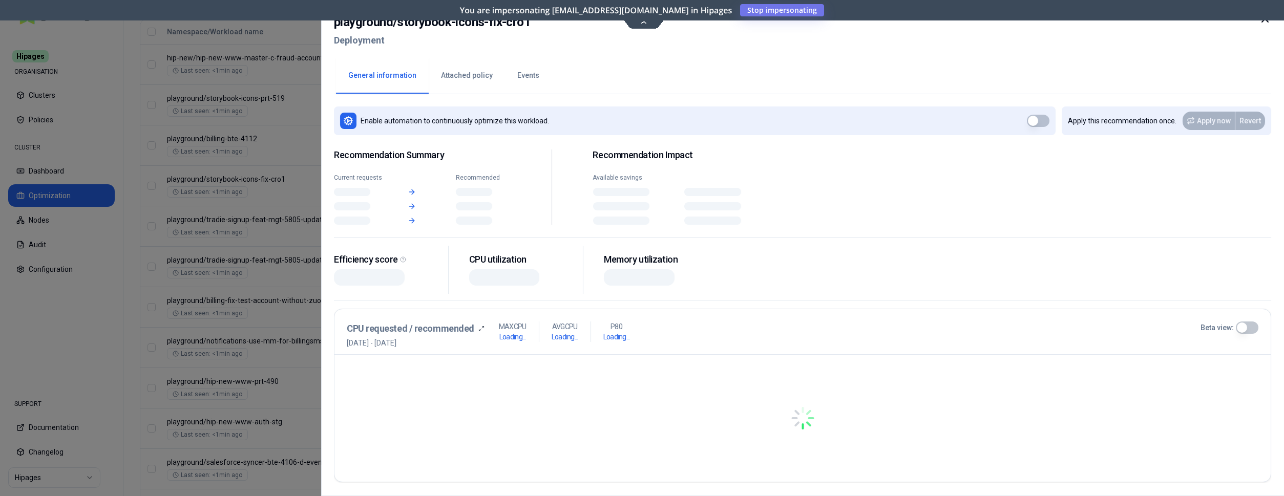
scroll to position [422, 0]
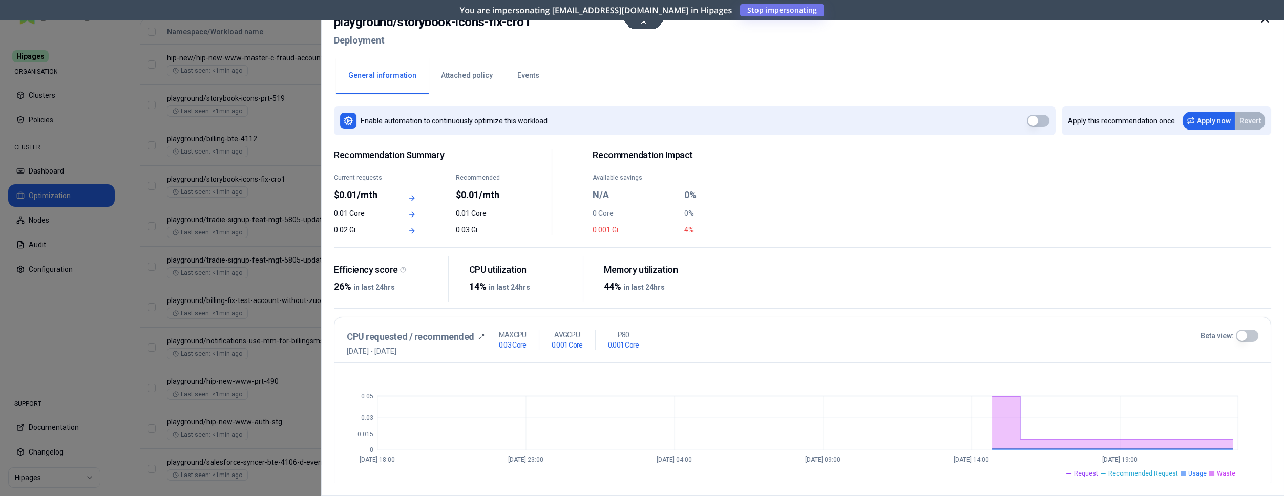
click at [1261, 21] on icon at bounding box center [1265, 19] width 12 height 12
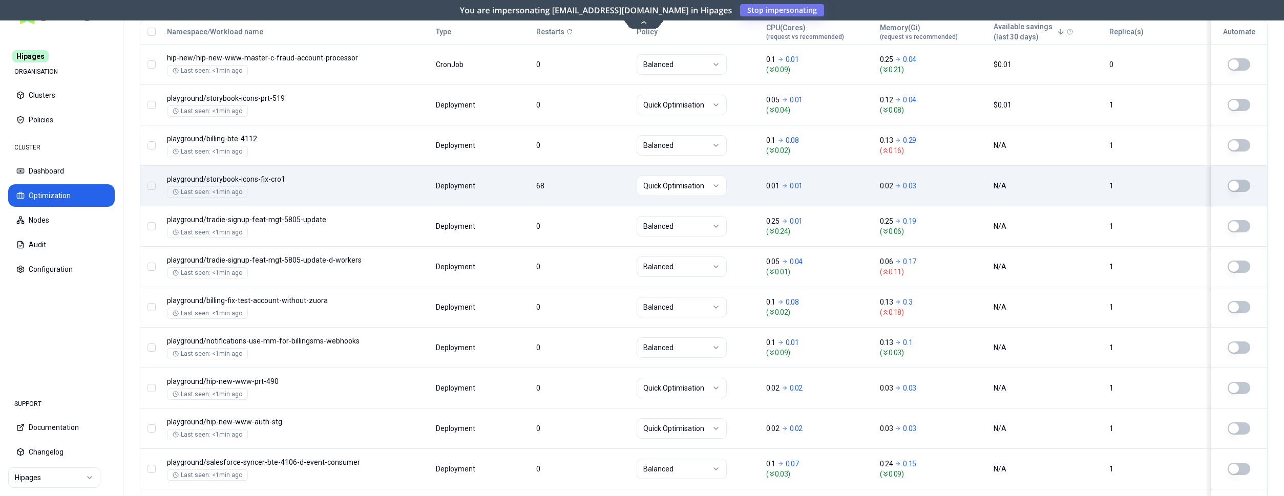
click at [715, 189] on html "Hipages ORGANISATION Clusters Policies CLUSTER Dashboard Optimization Nodes Aud…" at bounding box center [642, 248] width 1284 height 496
click at [1240, 186] on button "button" at bounding box center [1239, 186] width 23 height 12
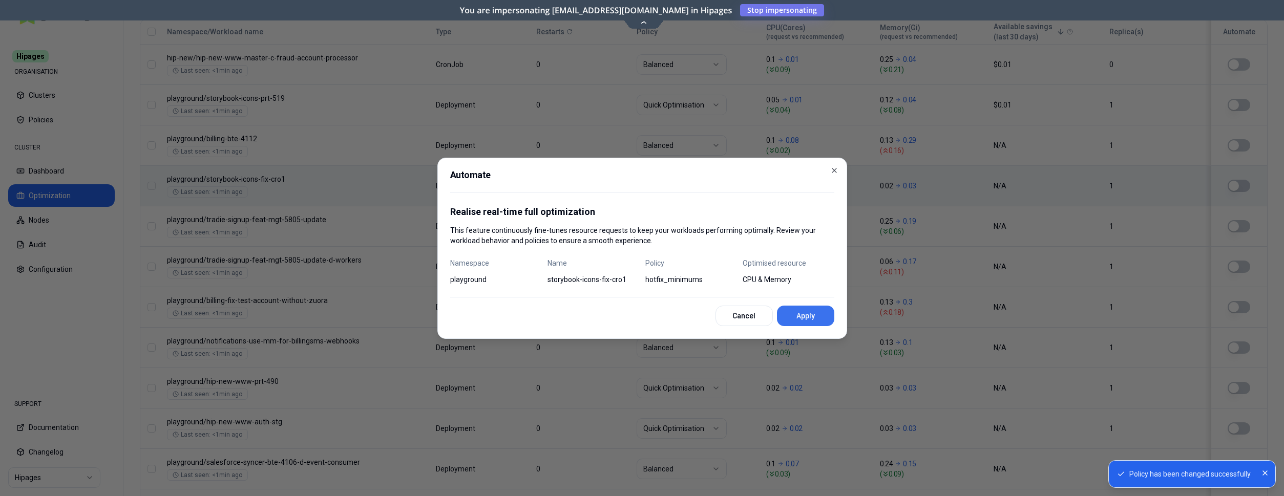
click at [792, 316] on button "Apply" at bounding box center [805, 316] width 57 height 20
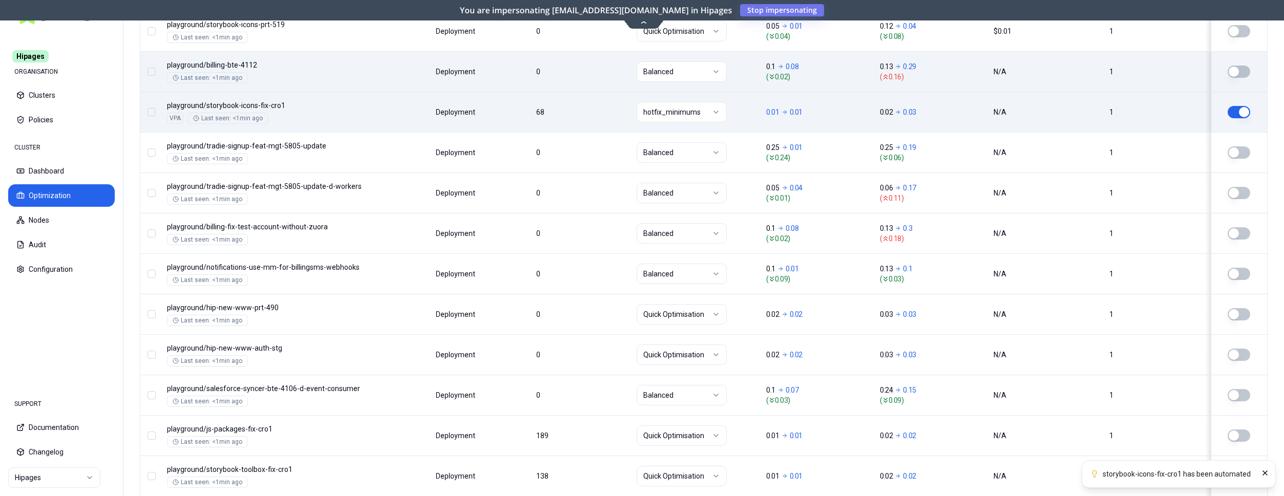
scroll to position [683, 0]
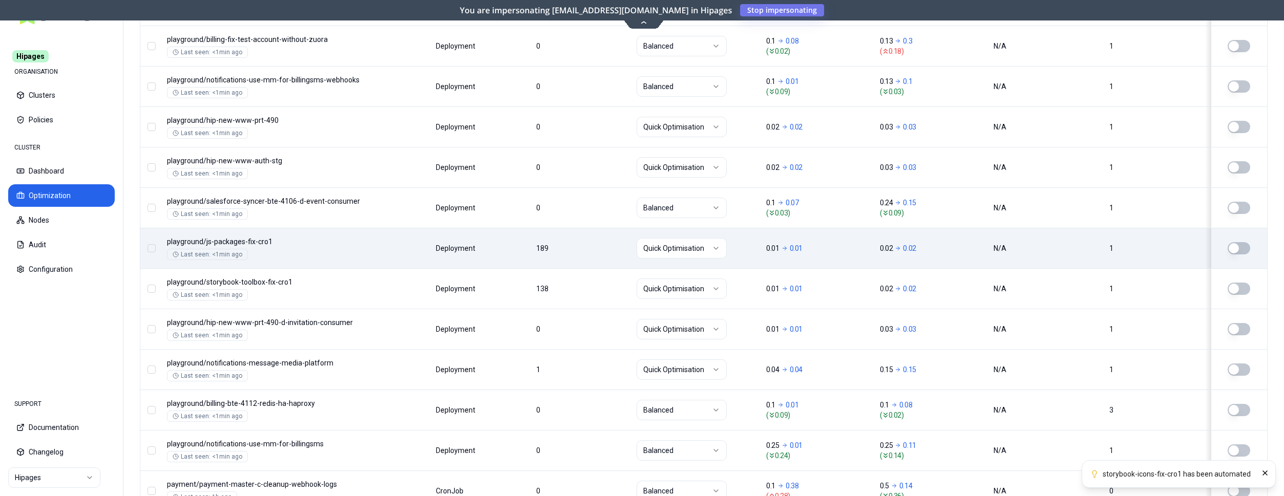
click at [683, 246] on html "storybook-icons-fix-cro1 has been automated Hipages ORGANISATION Clusters Polic…" at bounding box center [642, 248] width 1284 height 496
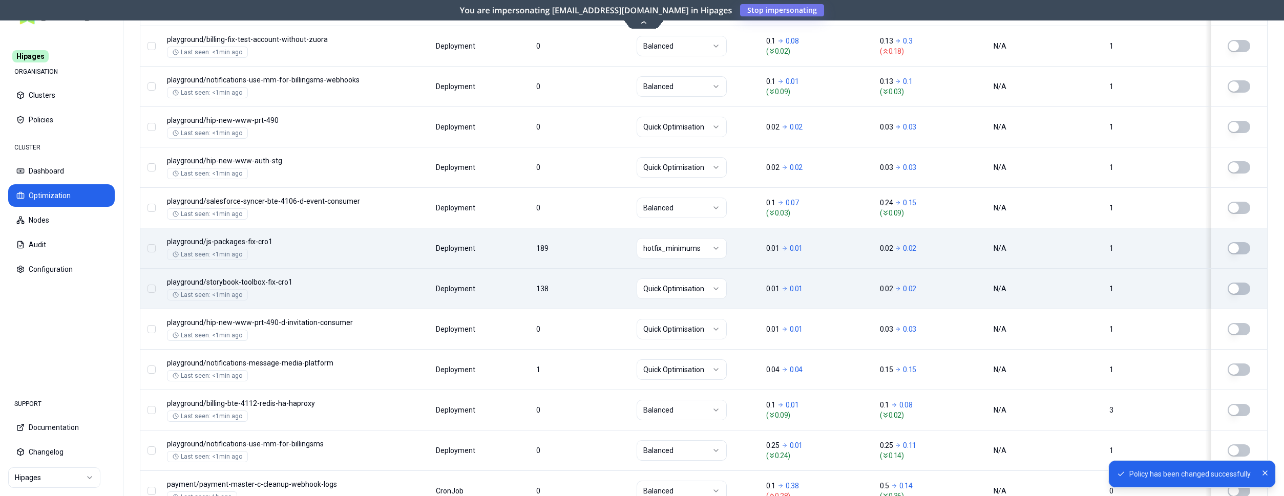
click at [674, 290] on html "Policy has been changed successfully Hipages ORGANISATION Clusters Policies CLU…" at bounding box center [642, 248] width 1284 height 496
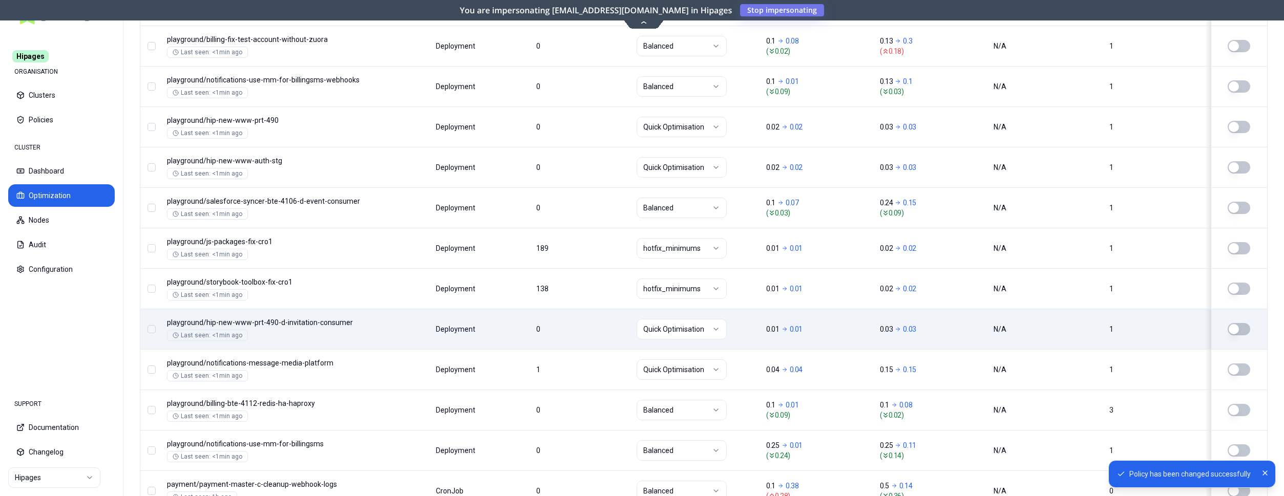
scroll to position [683, 0]
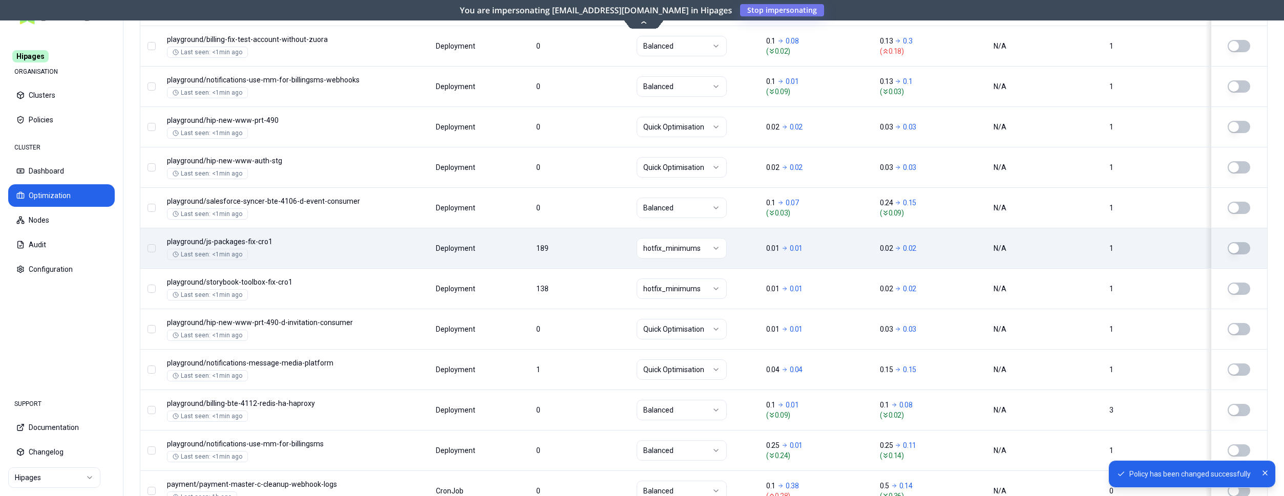
click at [1248, 243] on div at bounding box center [1239, 248] width 23 height 12
click at [1236, 246] on button "button" at bounding box center [1239, 248] width 23 height 12
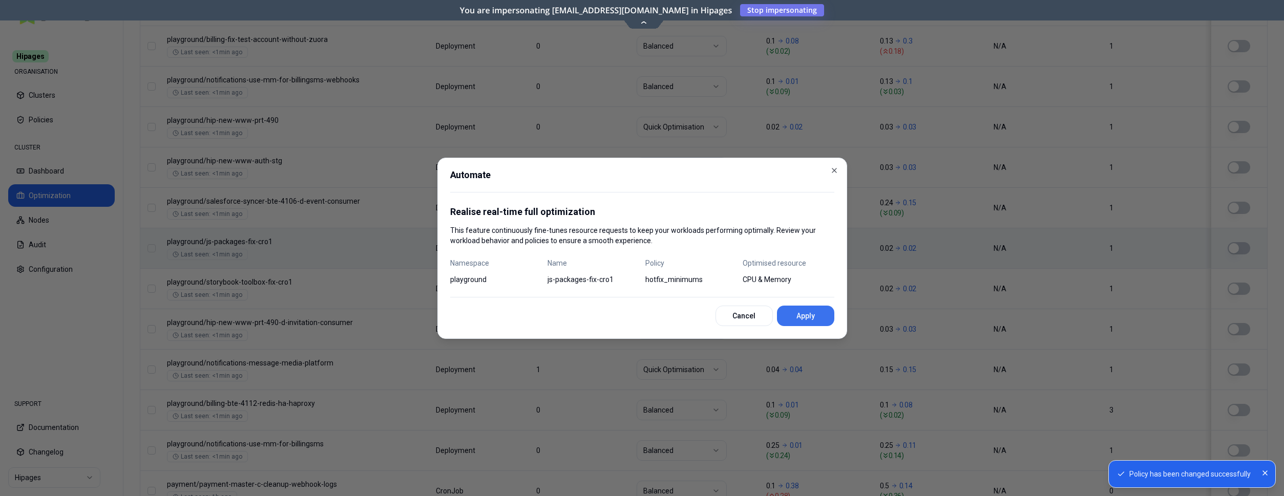
click at [819, 315] on button "Apply" at bounding box center [805, 316] width 57 height 20
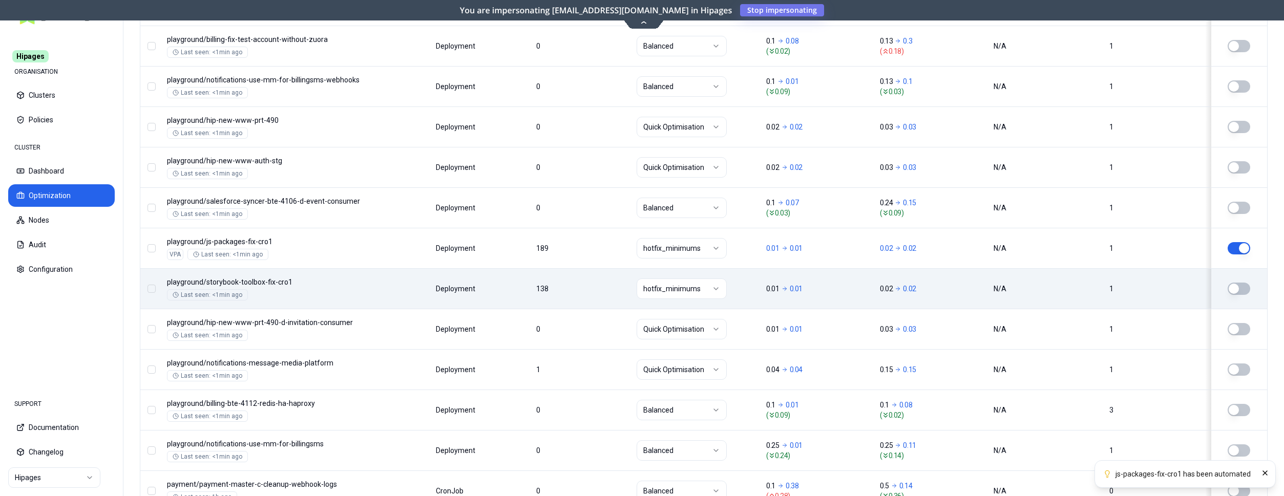
click at [1233, 289] on button "button" at bounding box center [1239, 289] width 23 height 12
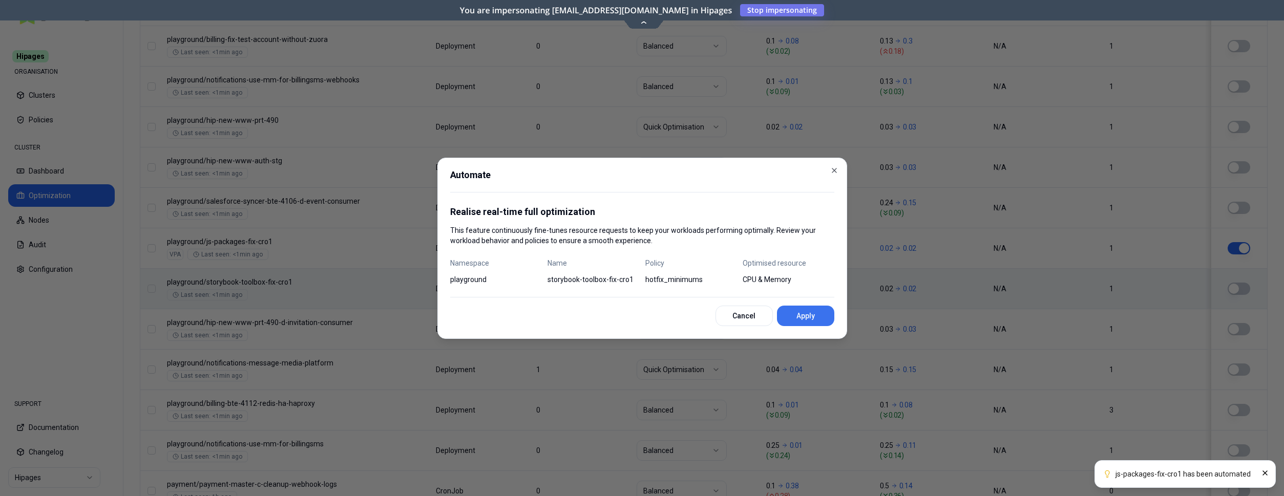
click at [803, 312] on button "Apply" at bounding box center [805, 316] width 57 height 20
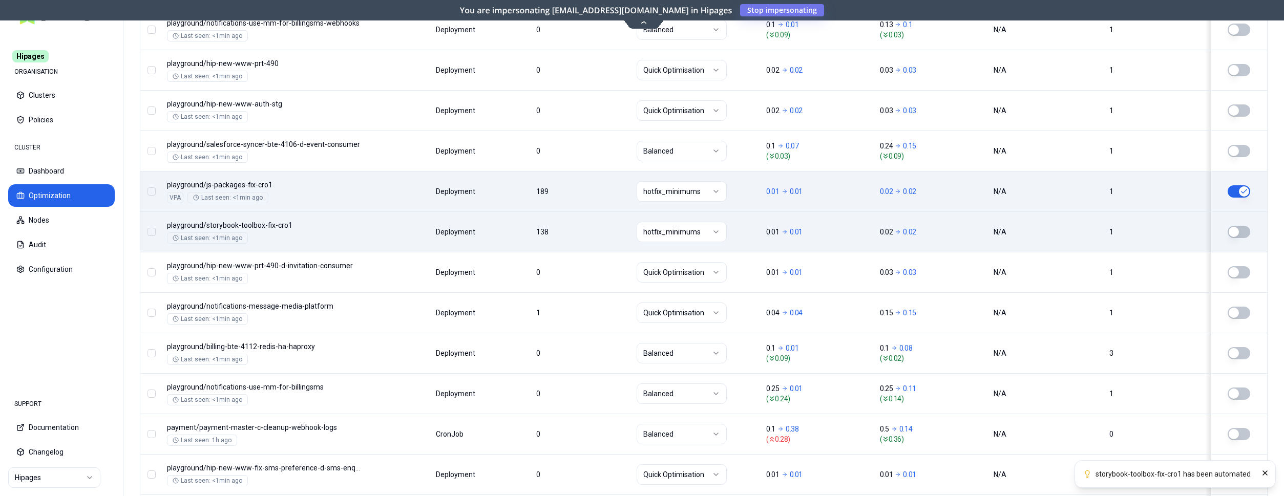
scroll to position [735, 0]
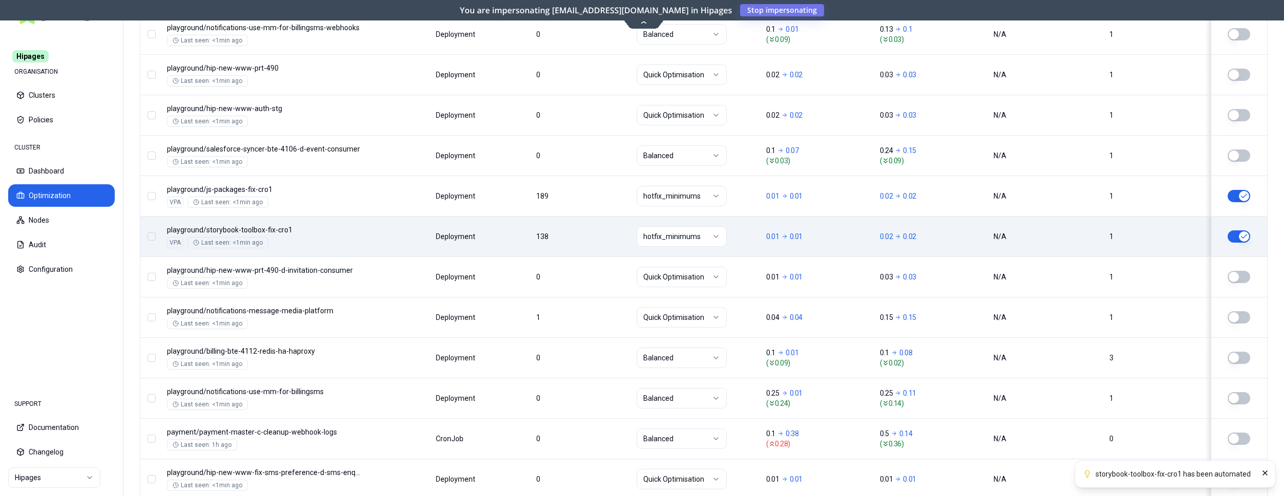
click at [1240, 236] on button "button" at bounding box center [1239, 237] width 23 height 12
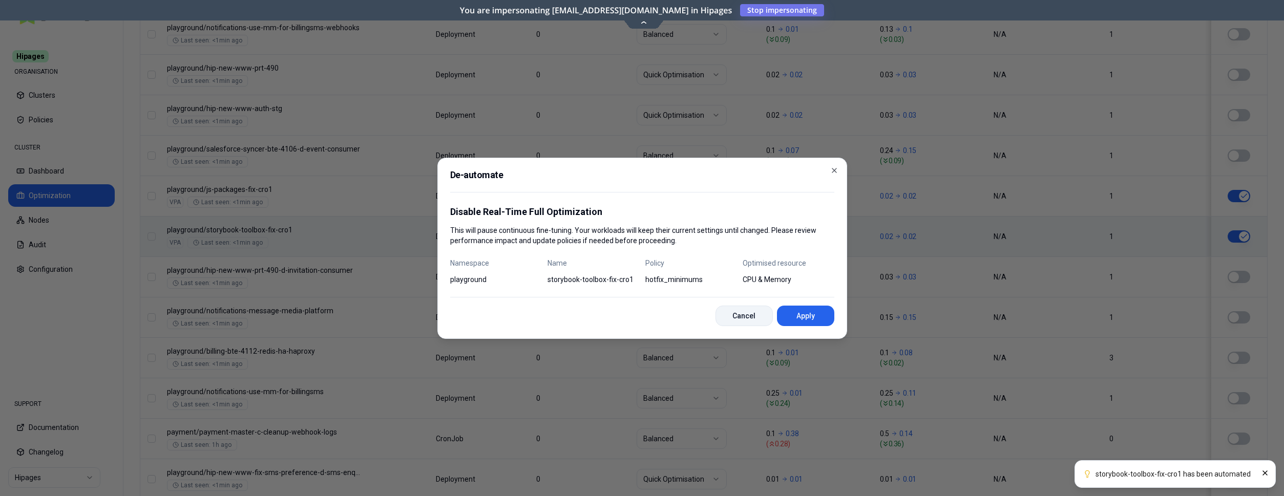
click at [727, 314] on button "Cancel" at bounding box center [744, 316] width 57 height 20
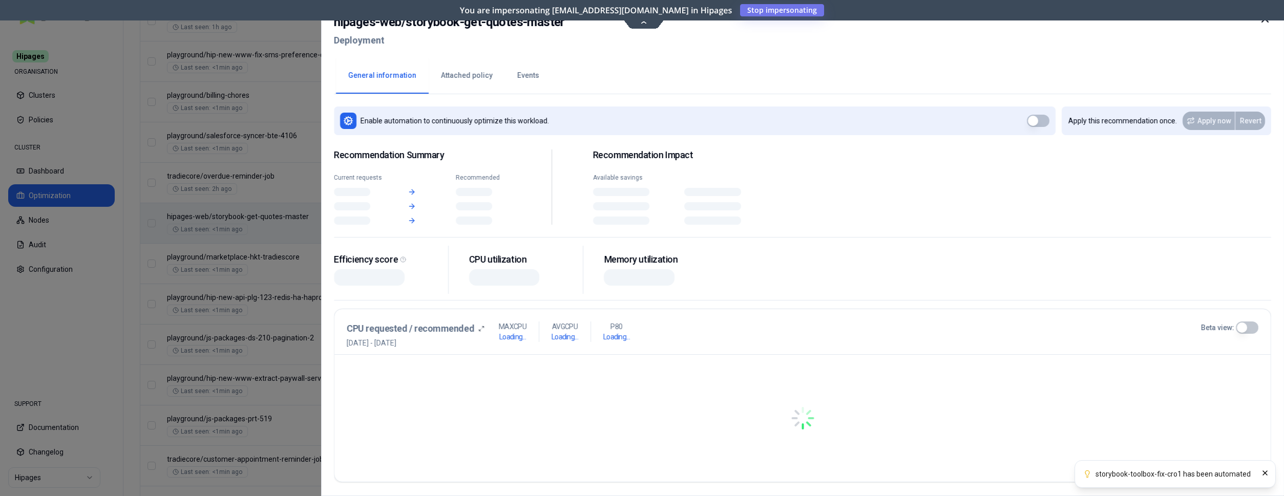
scroll to position [1153, 0]
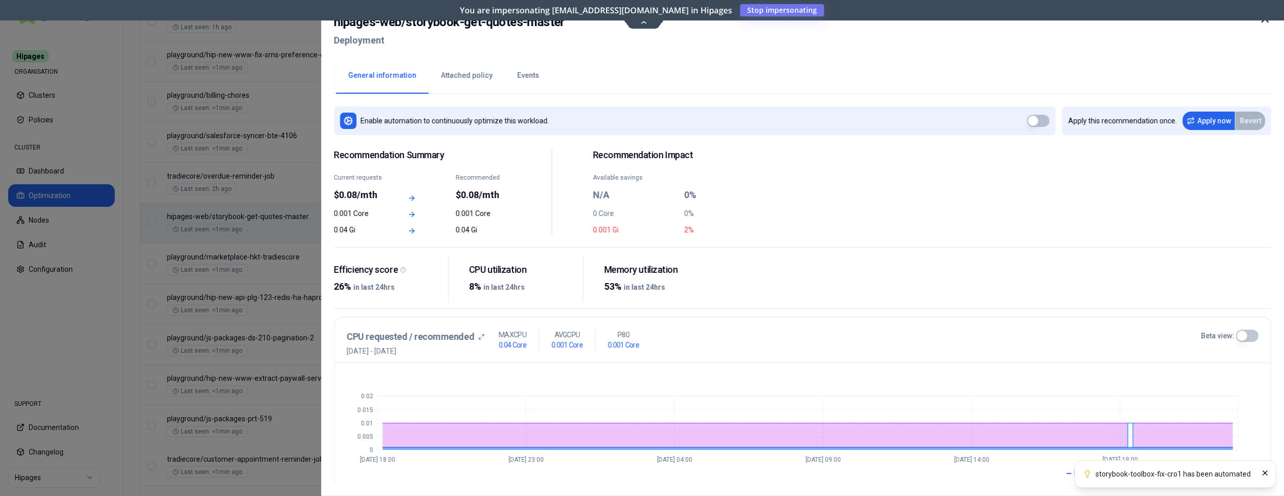
click at [1263, 20] on icon at bounding box center [1265, 19] width 12 height 12
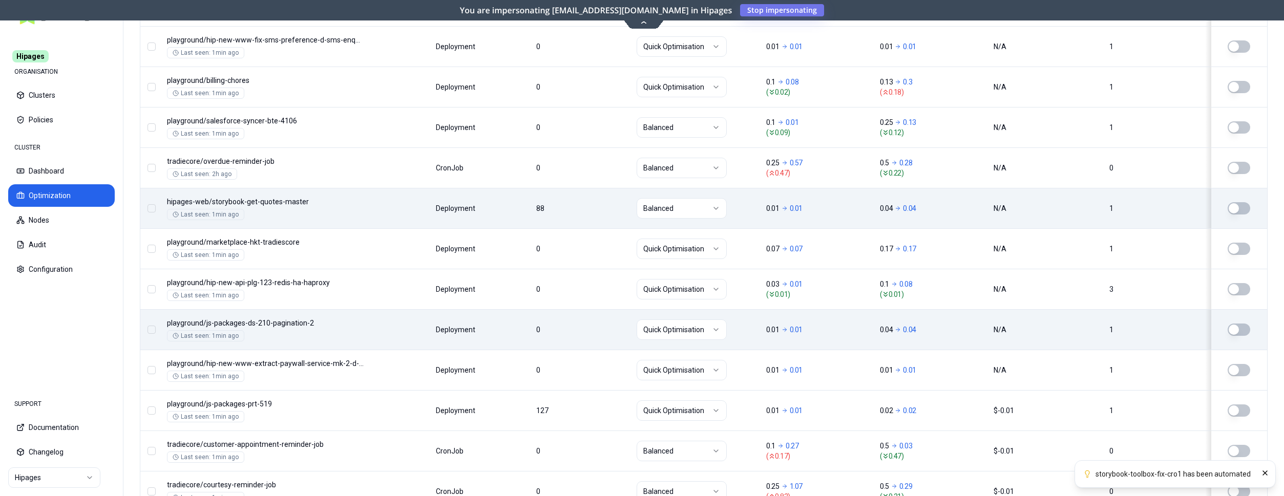
scroll to position [1238, 0]
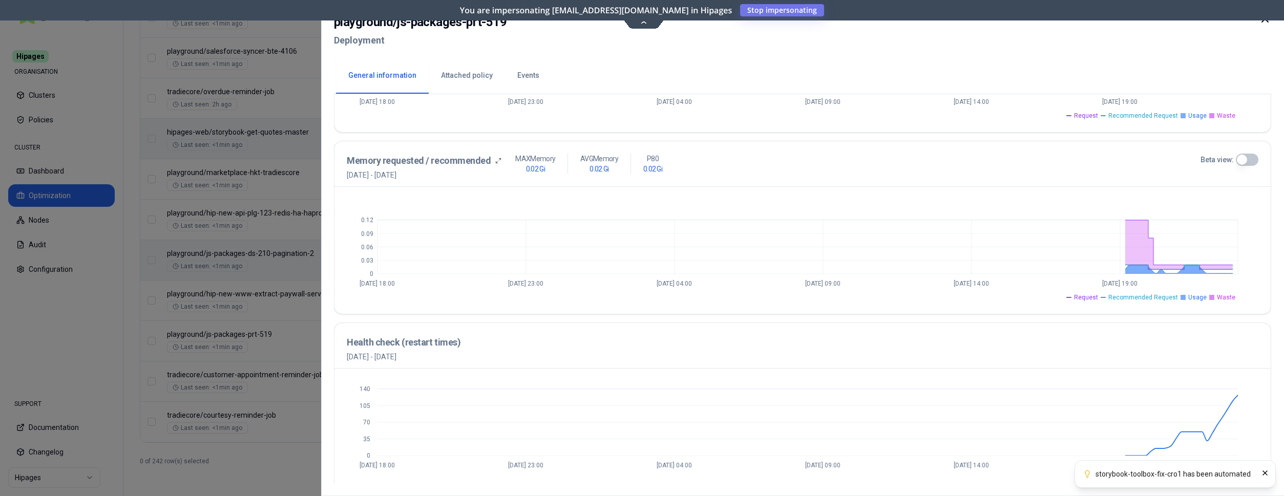
scroll to position [371, 0]
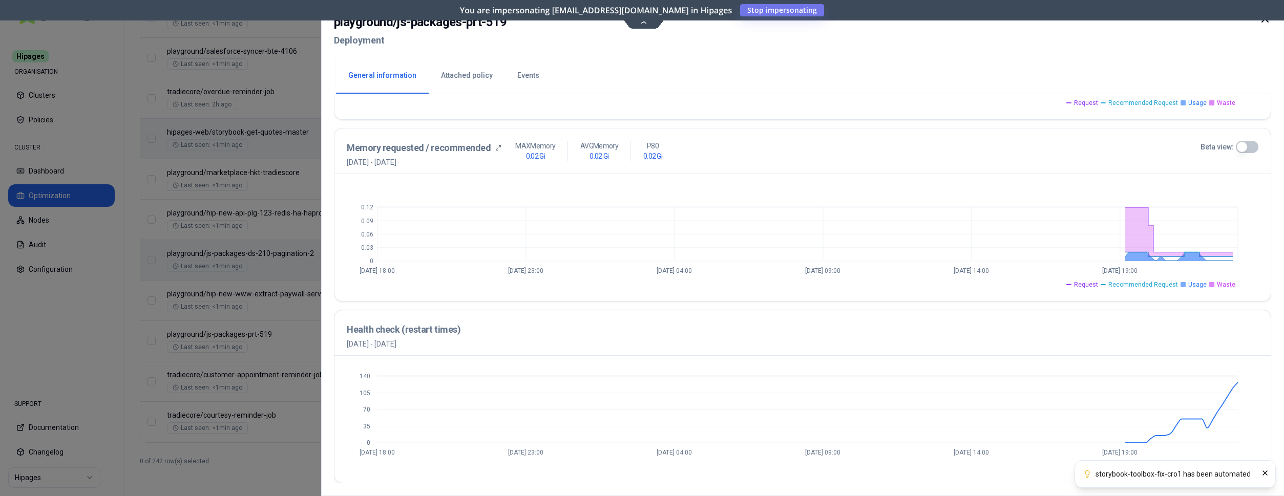
click at [579, 280] on ul "Request Recommended Request Usage Waste" at bounding box center [792, 283] width 891 height 12
click at [1266, 18] on icon at bounding box center [1265, 19] width 6 height 6
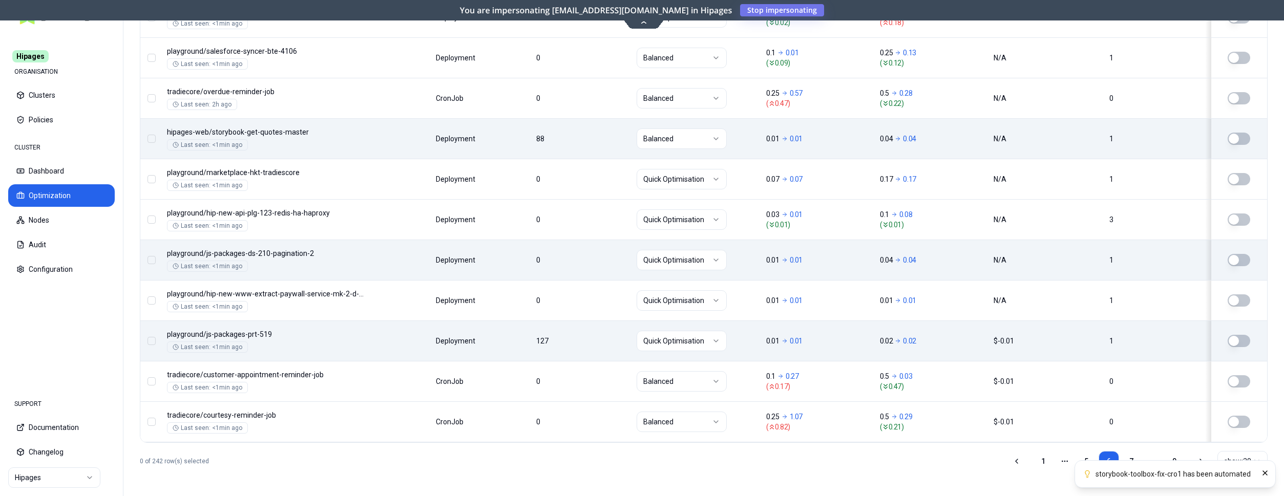
click at [720, 343] on html "storybook-toolbox-fix-cro1 has been automated Hipages ORGANISATION Clusters Pol…" at bounding box center [642, 248] width 1284 height 496
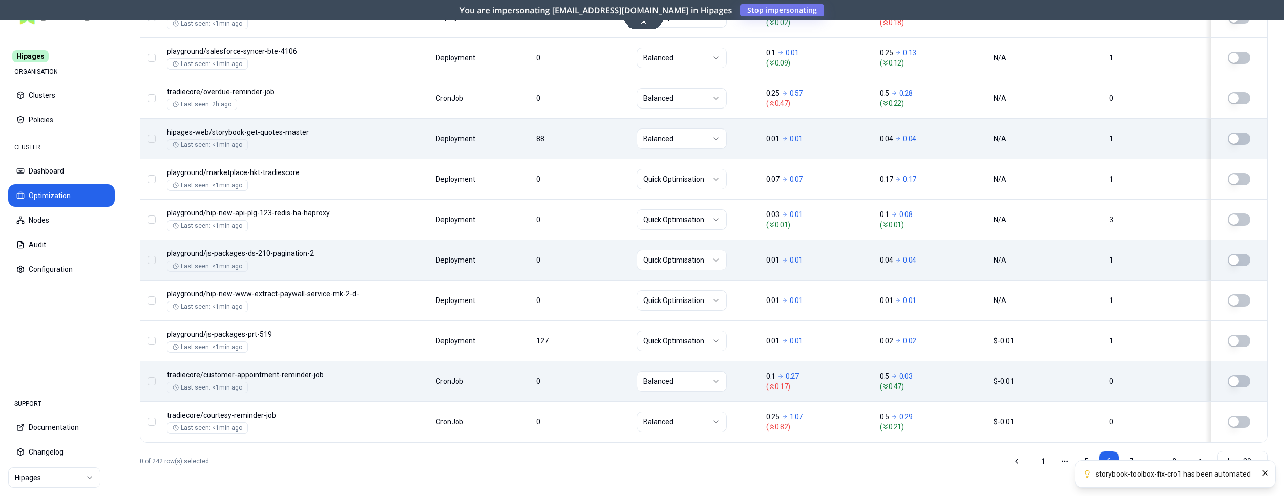
scroll to position [1238, 0]
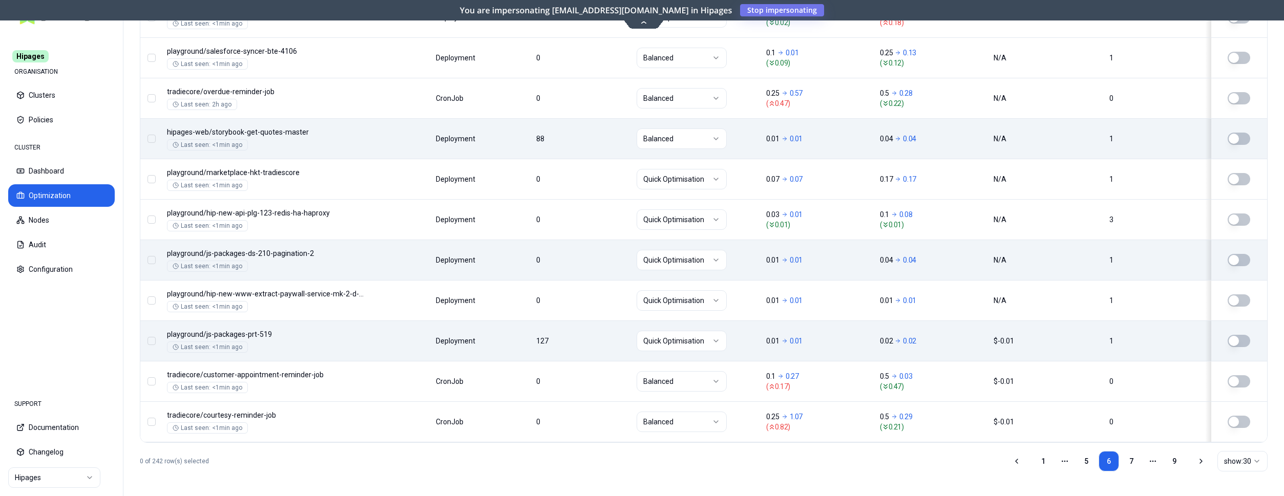
click at [691, 332] on html "Hipages ORGANISATION Clusters Policies CLUSTER Dashboard Optimization Nodes Aud…" at bounding box center [642, 248] width 1284 height 496
click at [1239, 345] on button "button" at bounding box center [1239, 341] width 23 height 12
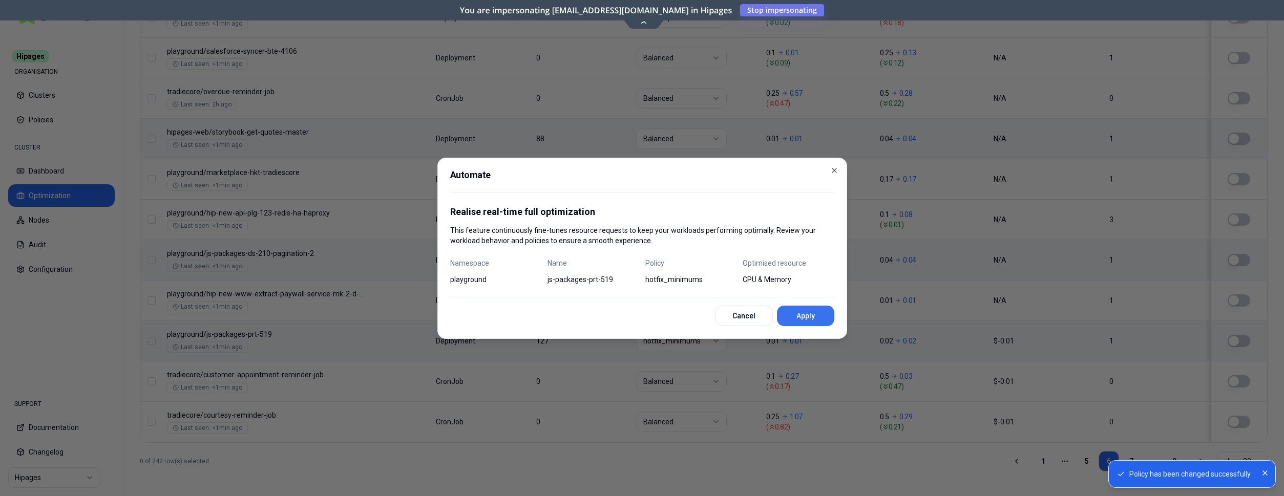
click at [827, 316] on button "Apply" at bounding box center [805, 316] width 57 height 20
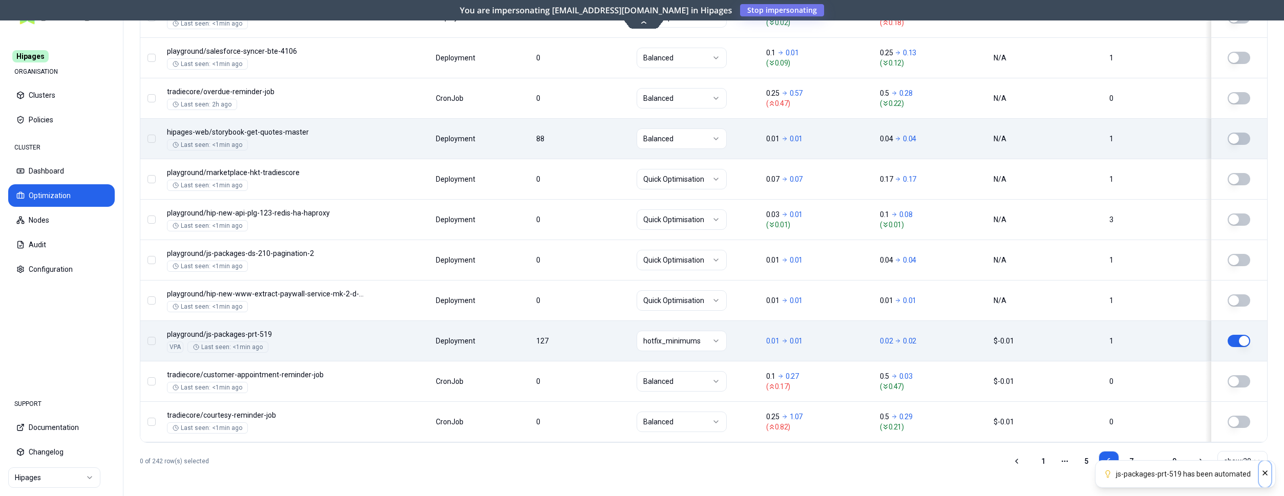
click at [1262, 476] on icon "Close" at bounding box center [1265, 473] width 8 height 8
click at [1129, 462] on link "7" at bounding box center [1131, 461] width 20 height 20
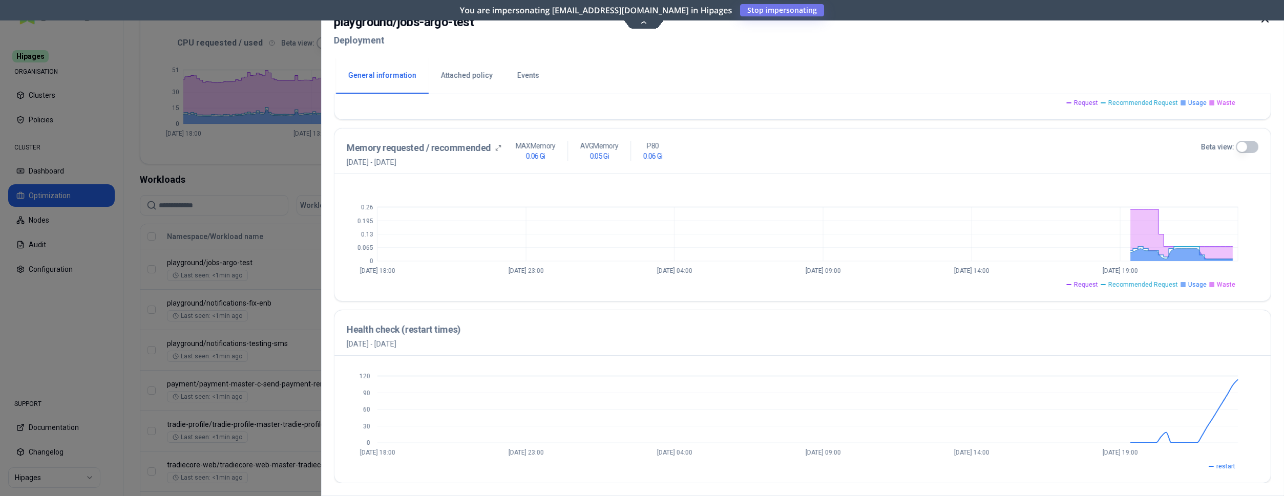
scroll to position [57, 0]
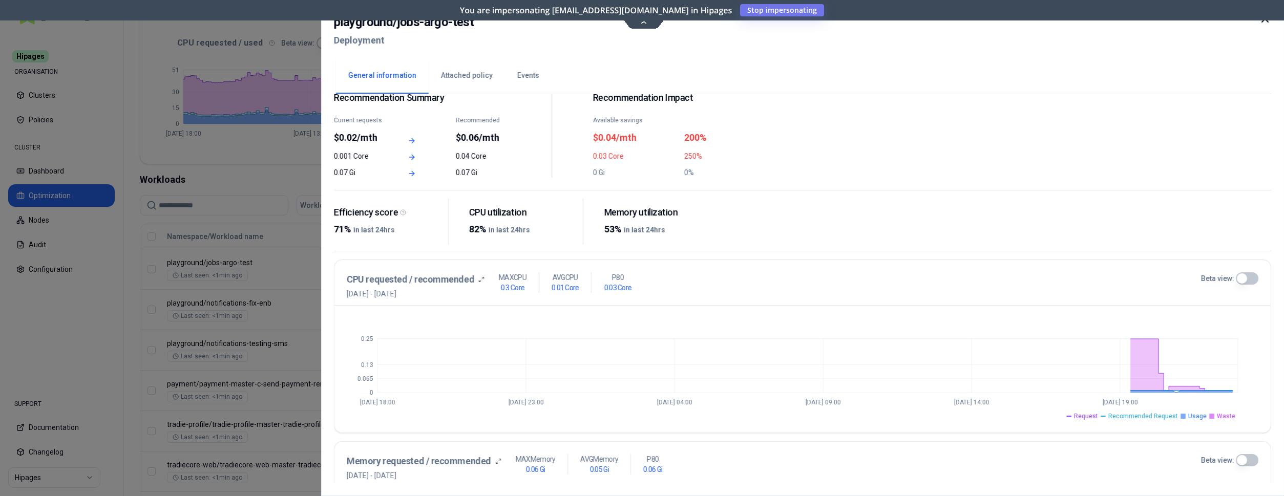
click at [1261, 21] on icon at bounding box center [1265, 19] width 12 height 12
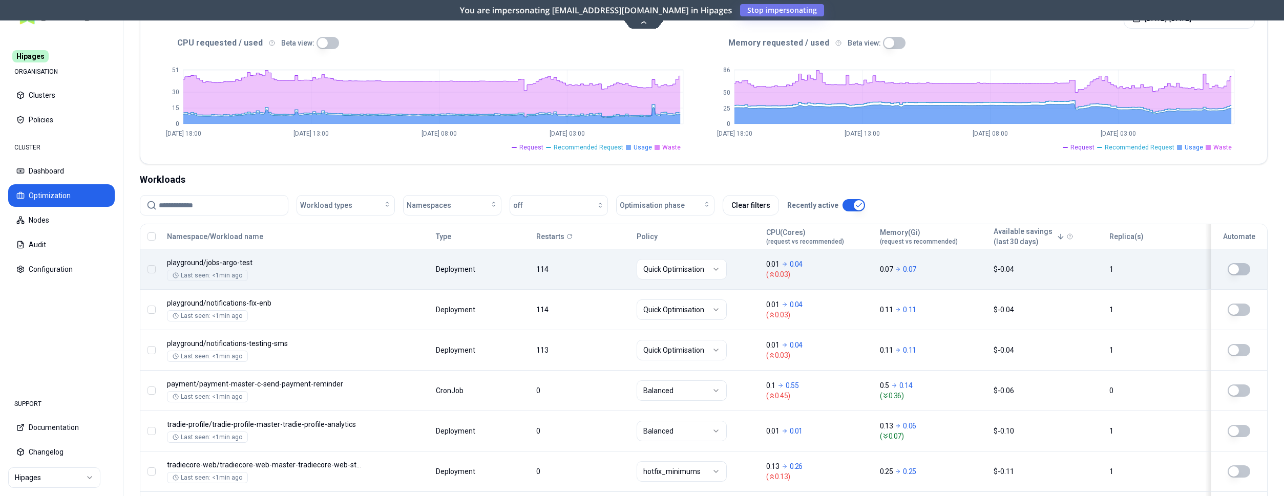
click at [658, 269] on html "Hipages ORGANISATION Clusters Policies CLUSTER Dashboard Optimization Nodes Aud…" at bounding box center [642, 248] width 1284 height 496
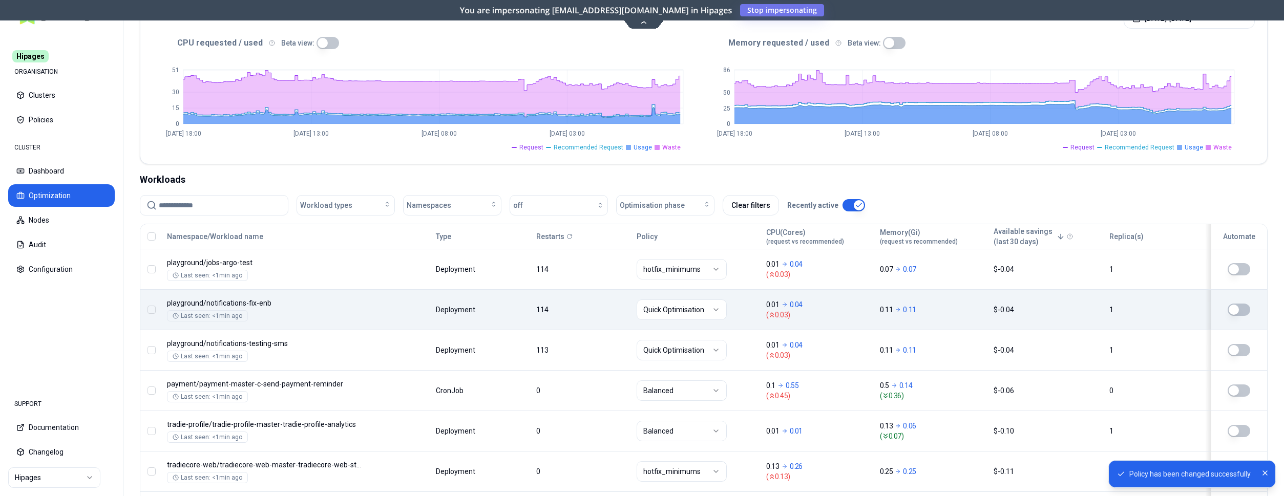
click at [676, 311] on html "Policy has been changed successfully Hipages ORGANISATION Clusters Policies CLU…" at bounding box center [642, 248] width 1284 height 496
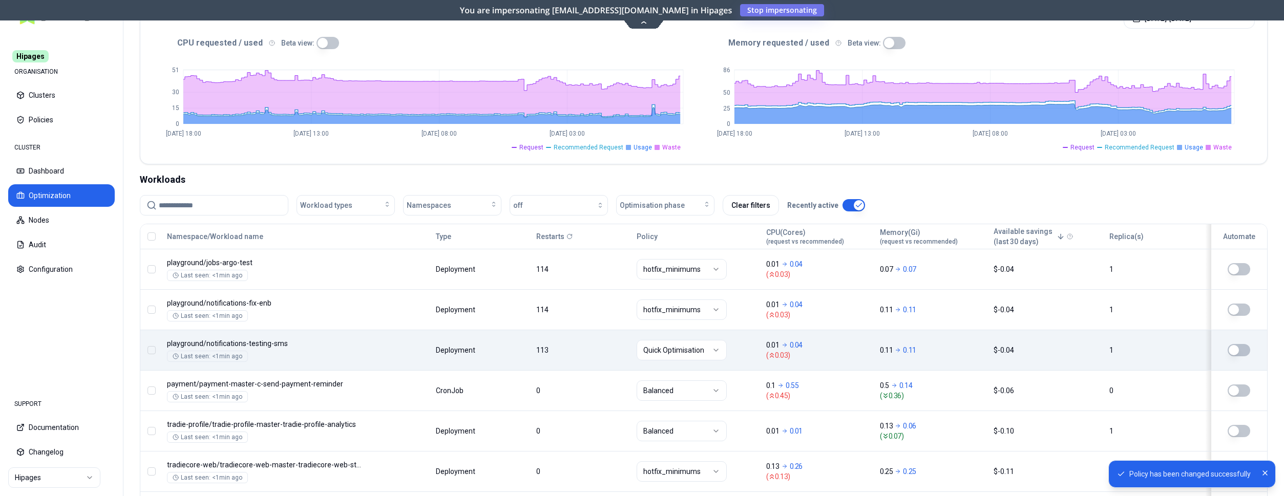
click at [684, 351] on html "Policy has been changed successfully Hipages ORGANISATION Clusters Policies CLU…" at bounding box center [642, 248] width 1284 height 496
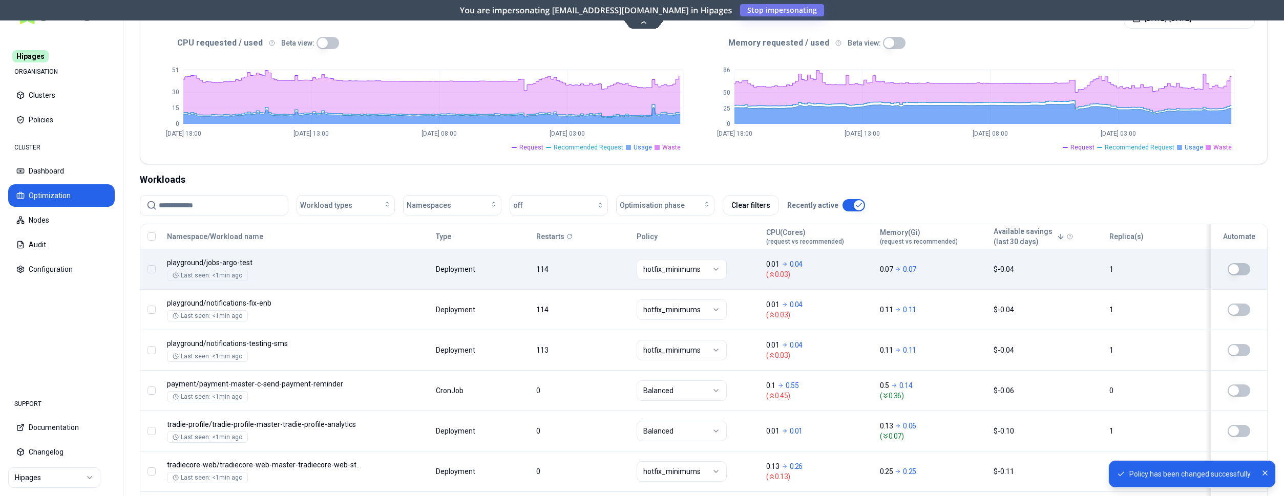
click at [1239, 269] on button "button" at bounding box center [1239, 269] width 23 height 12
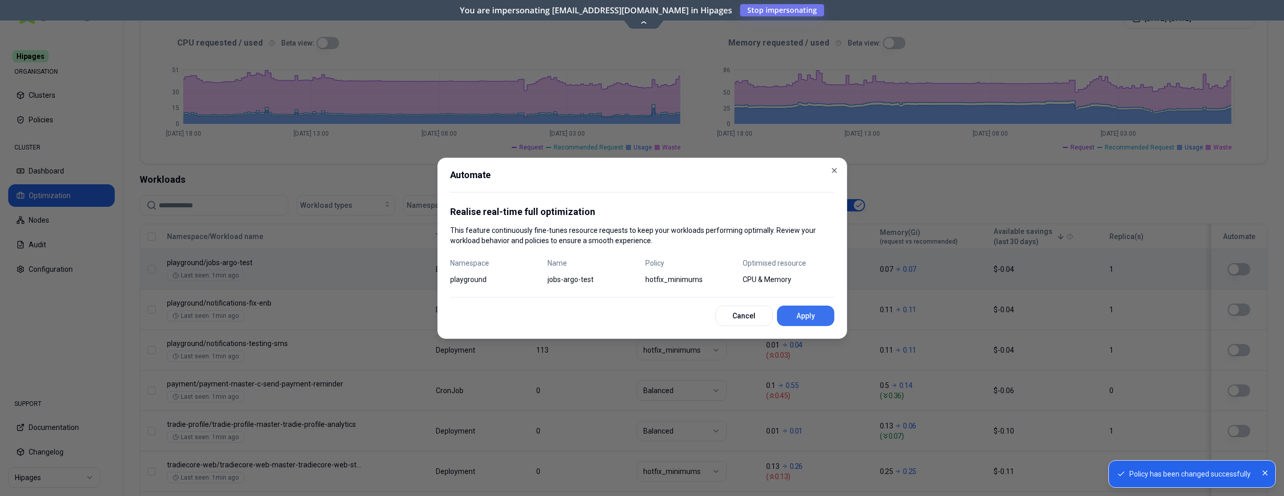
click at [801, 310] on button "Apply" at bounding box center [805, 316] width 57 height 20
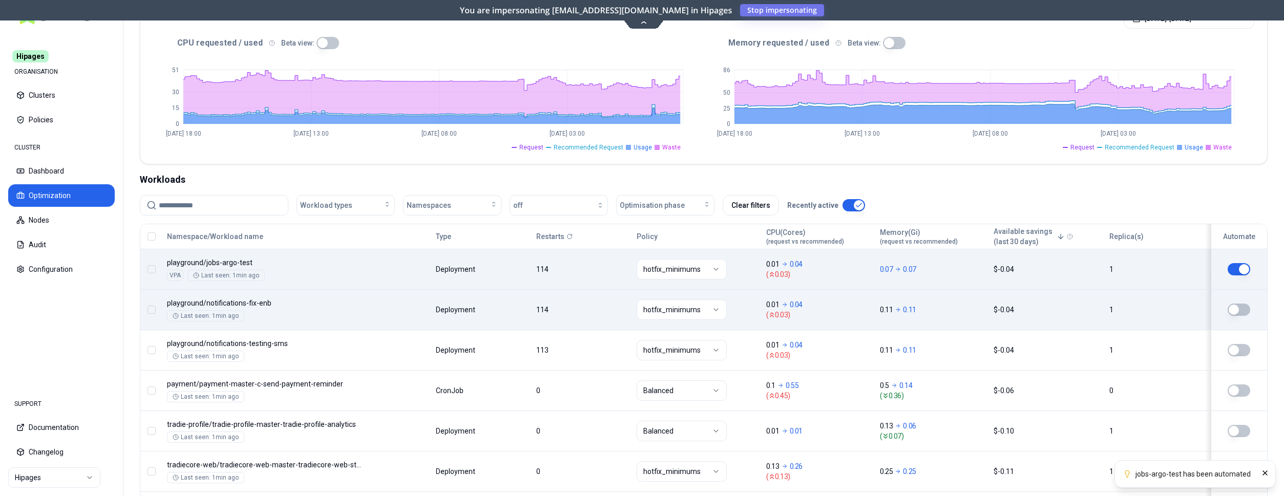
click at [1246, 312] on button "button" at bounding box center [1239, 310] width 23 height 12
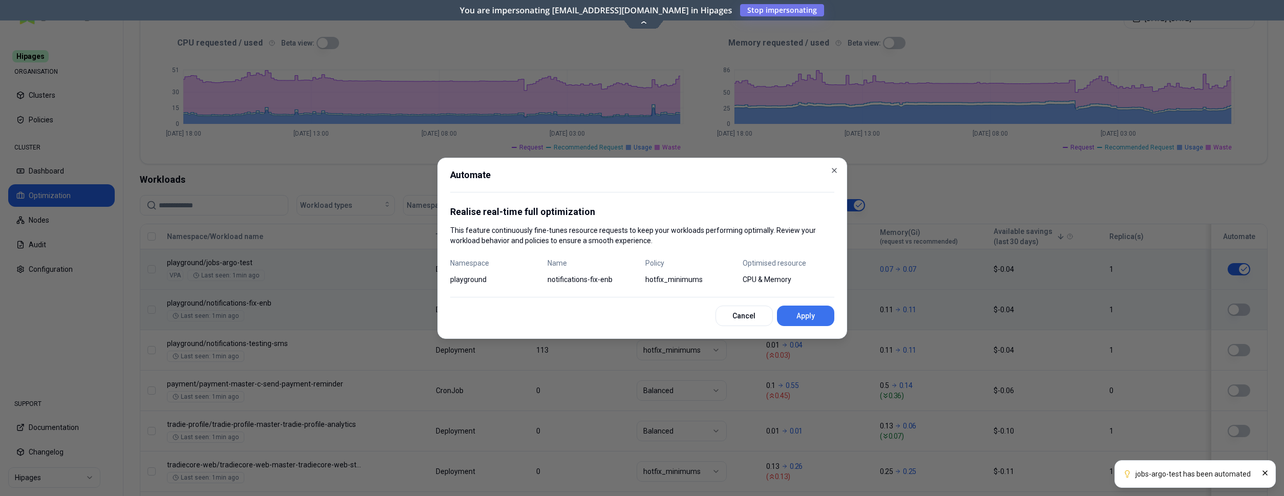
click at [803, 314] on button "Apply" at bounding box center [805, 316] width 57 height 20
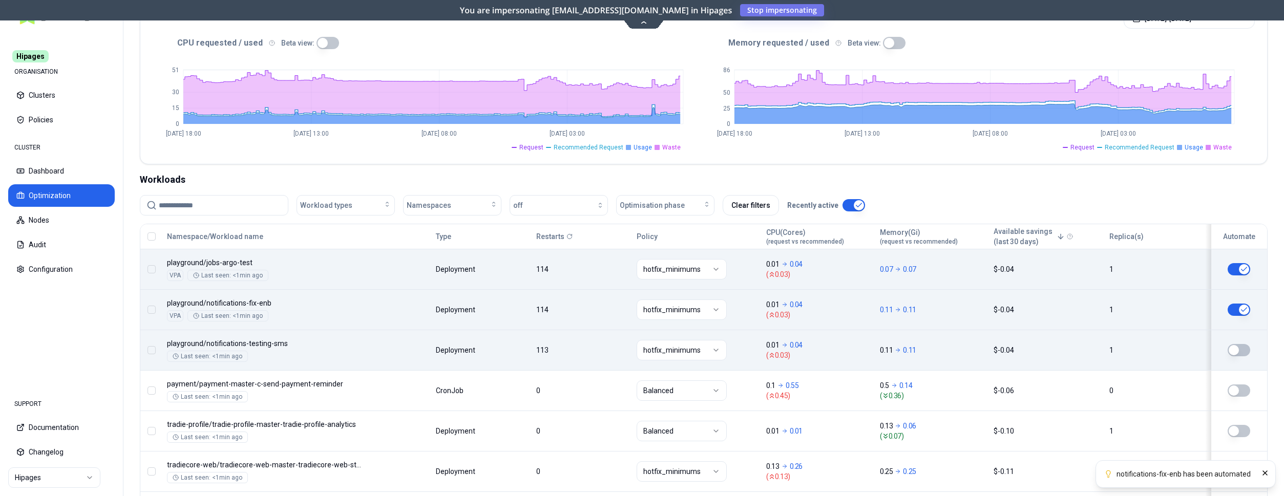
click at [1243, 350] on button "button" at bounding box center [1239, 350] width 23 height 12
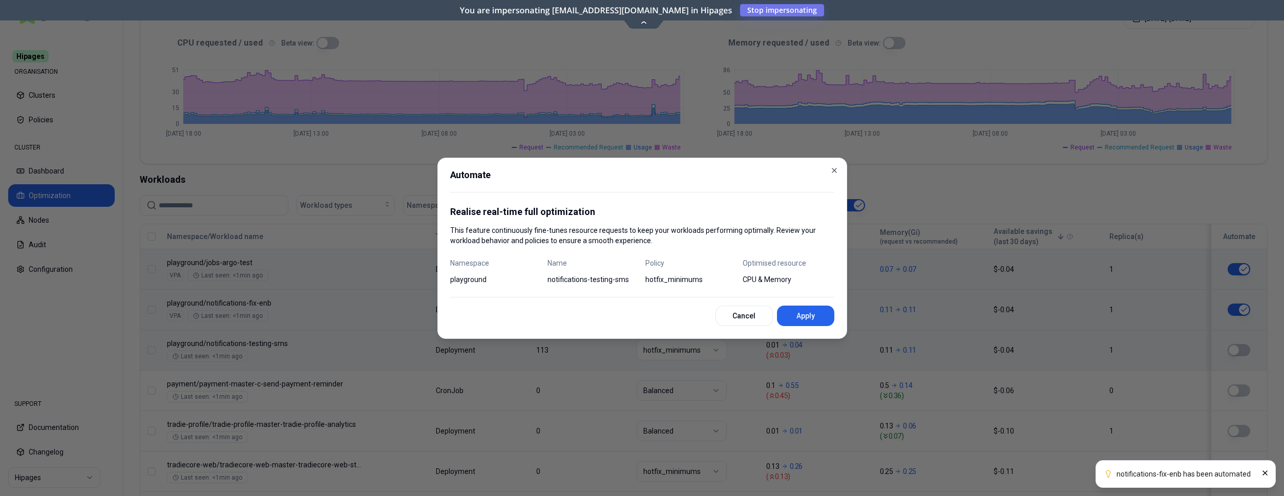
click at [817, 315] on button "Apply" at bounding box center [805, 316] width 57 height 20
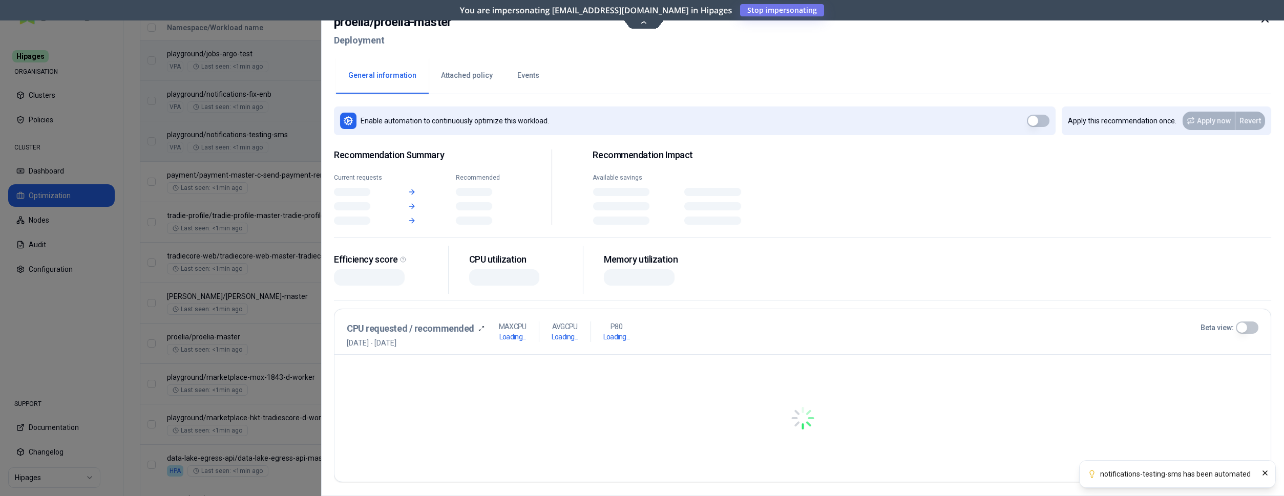
scroll to position [426, 0]
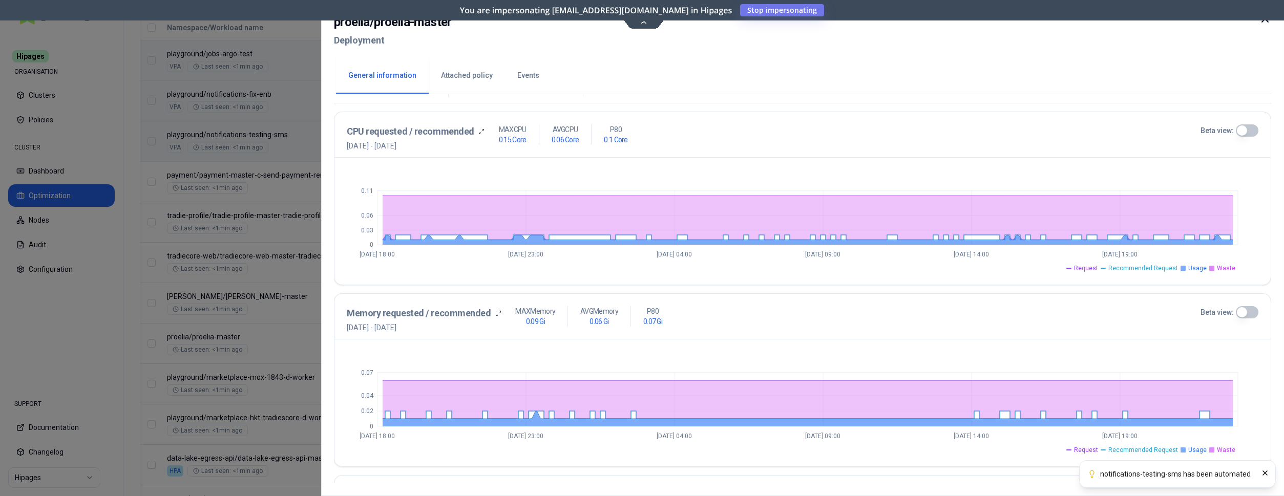
scroll to position [214, 0]
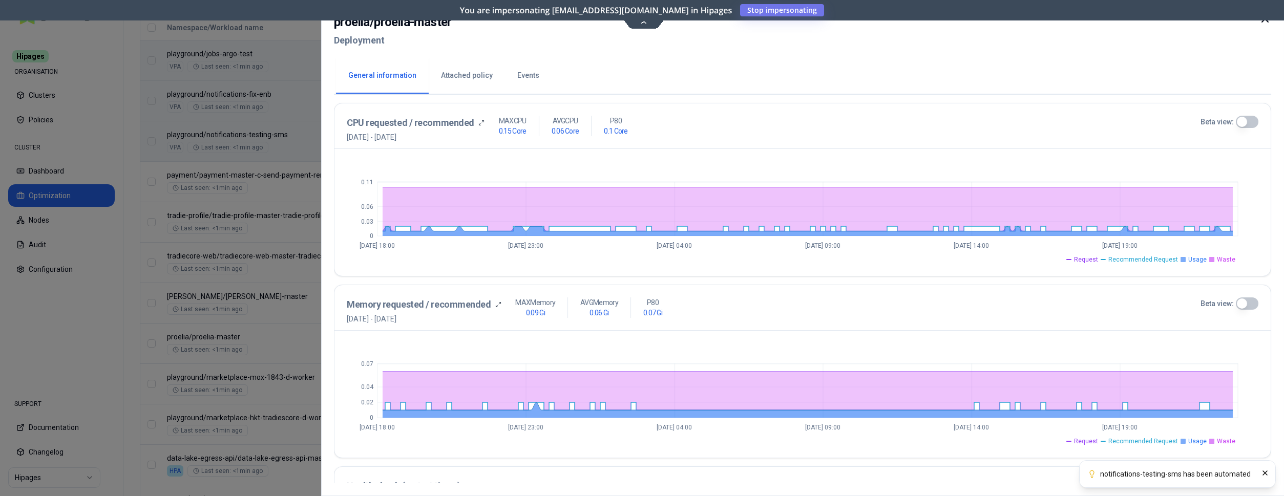
click at [1262, 22] on icon at bounding box center [1265, 19] width 12 height 12
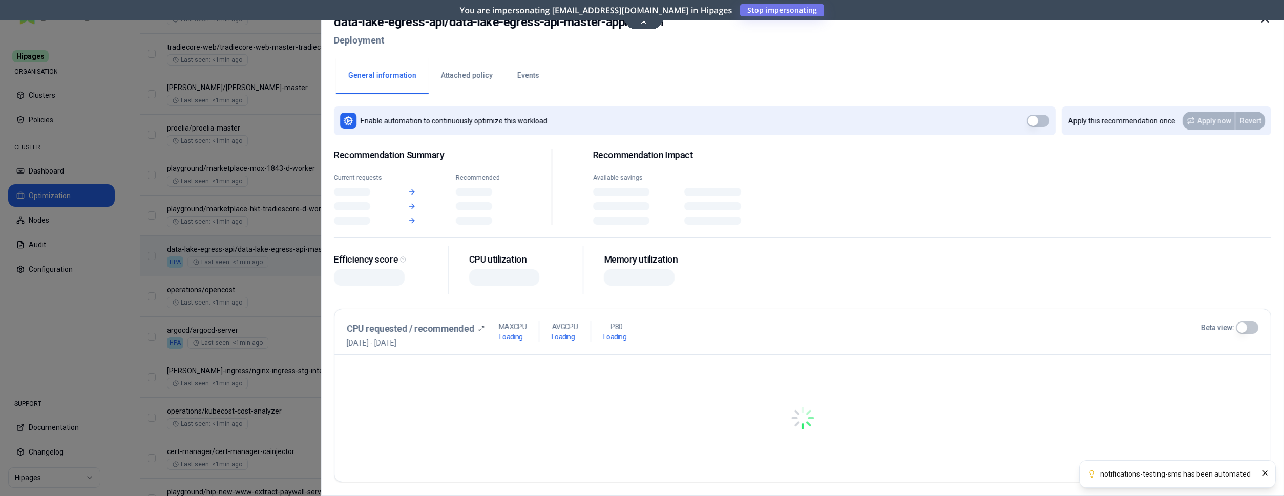
scroll to position [635, 0]
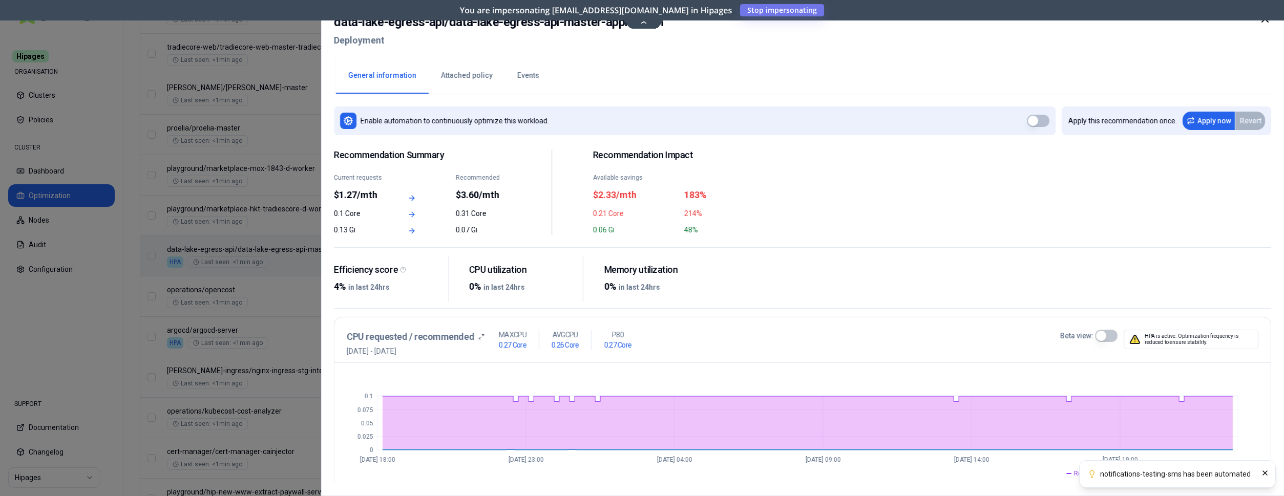
click at [1265, 23] on icon at bounding box center [1265, 19] width 12 height 12
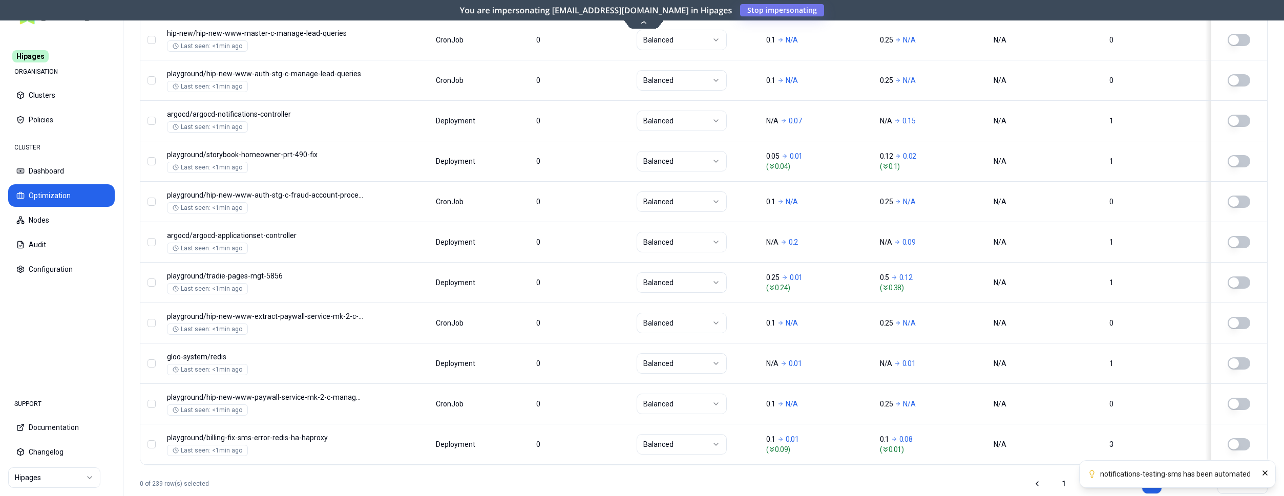
scroll to position [1238, 0]
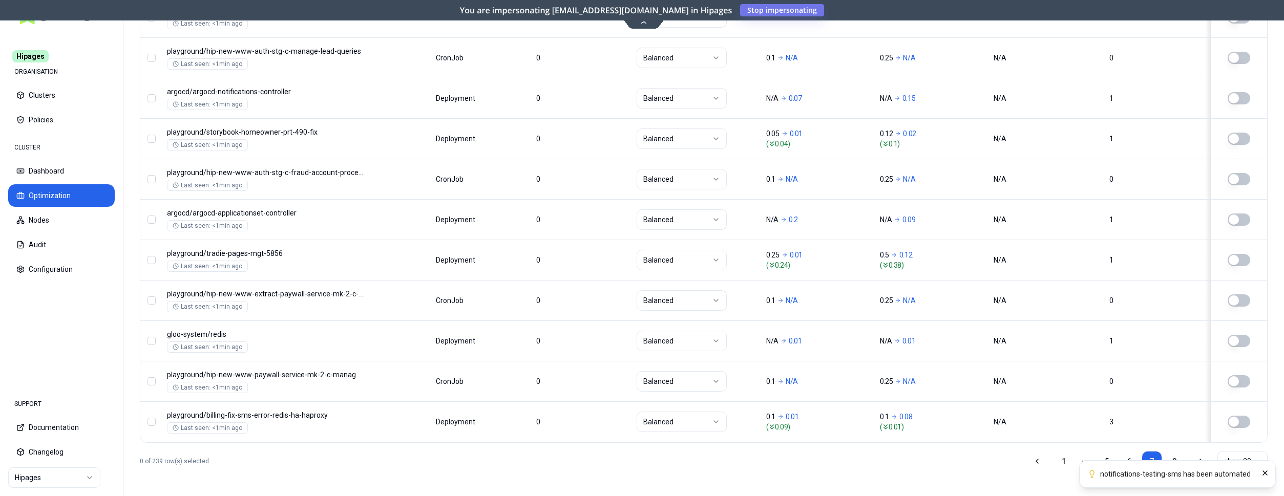
click at [1175, 455] on ol "notifications-testing-sms has been automated" at bounding box center [1177, 474] width 213 height 44
click at [1172, 460] on ol "notifications-testing-sms has been automated" at bounding box center [1177, 474] width 213 height 44
click at [1263, 475] on icon "Close" at bounding box center [1265, 473] width 8 height 8
click at [1172, 459] on link "8" at bounding box center [1174, 461] width 20 height 20
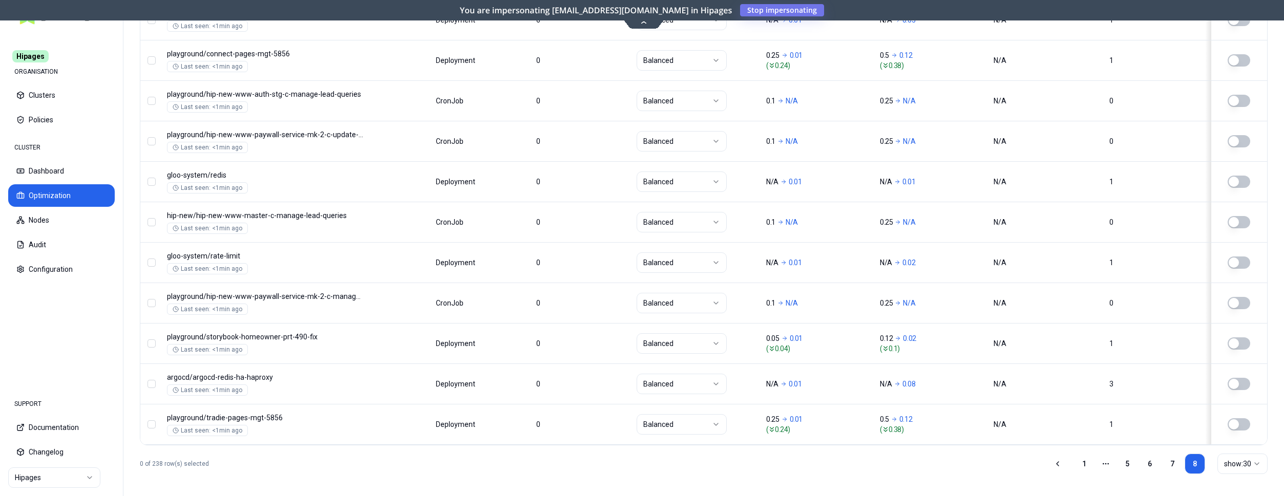
scroll to position [1157, 0]
click at [1083, 456] on link "1" at bounding box center [1084, 461] width 20 height 20
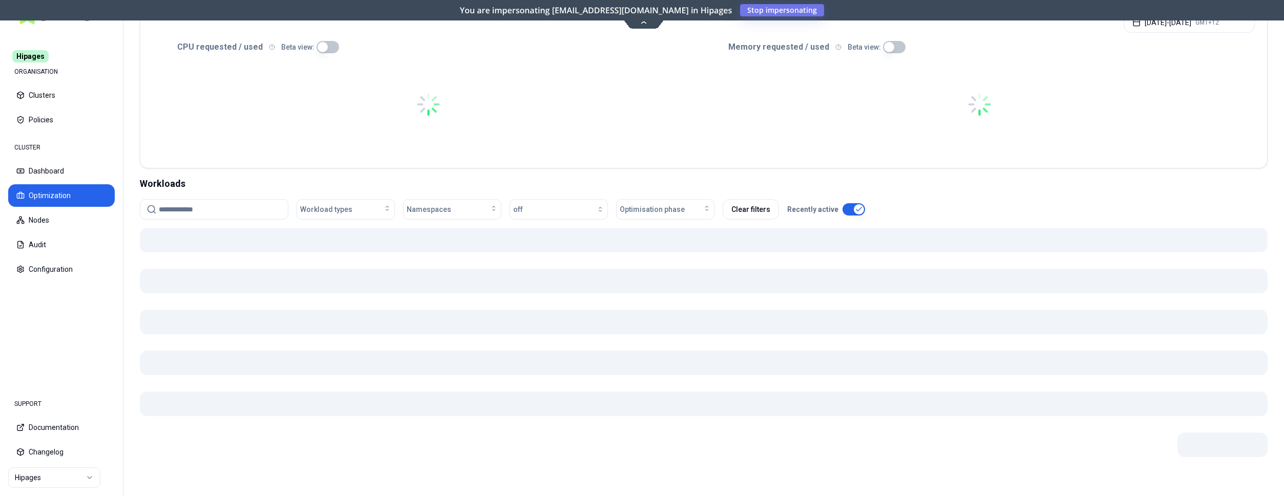
scroll to position [217, 0]
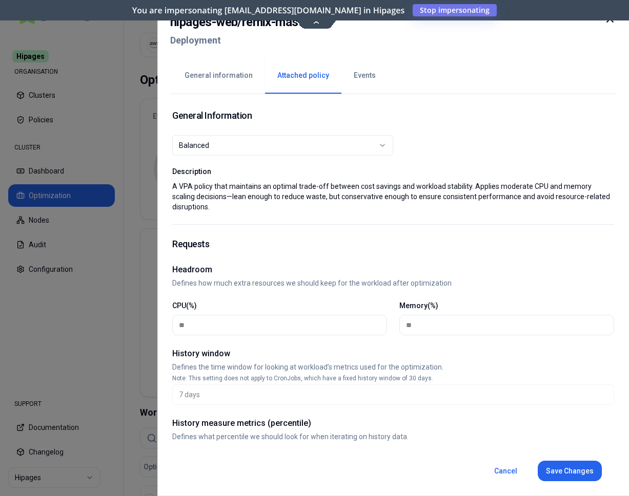
click at [279, 144] on div "Balanced" at bounding box center [278, 145] width 199 height 10
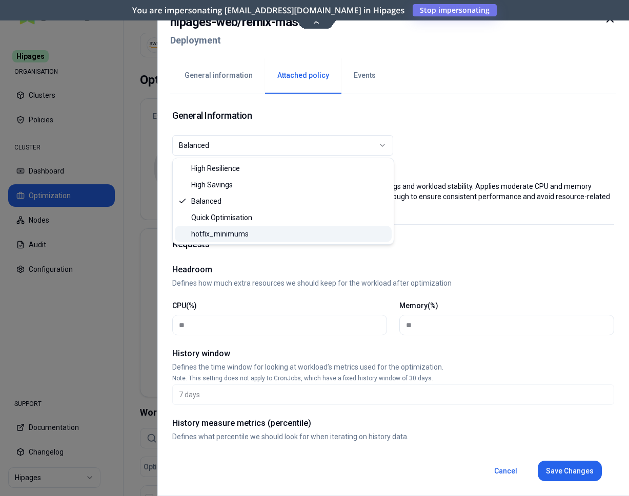
select select "**********"
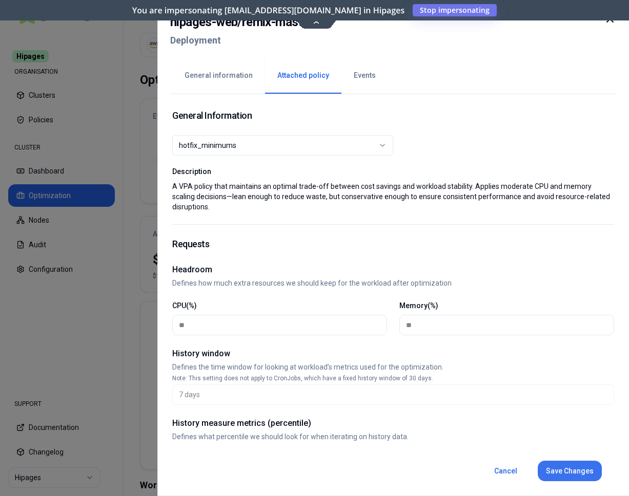
click at [568, 475] on button "Save Changes" at bounding box center [569, 471] width 64 height 20
click at [565, 471] on button "Save Changes" at bounding box center [569, 471] width 64 height 20
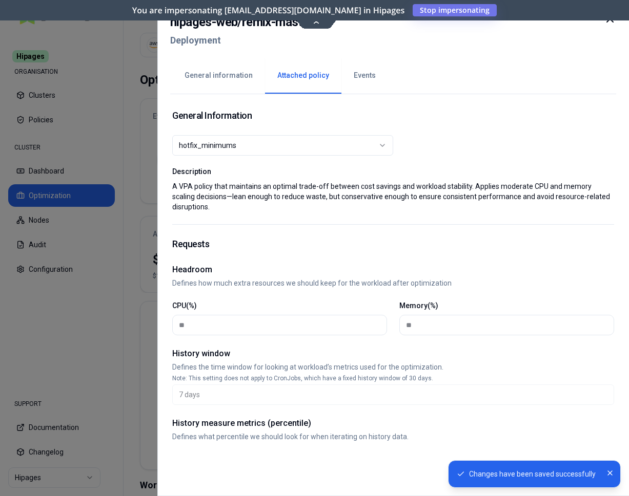
click at [610, 22] on icon at bounding box center [609, 19] width 12 height 12
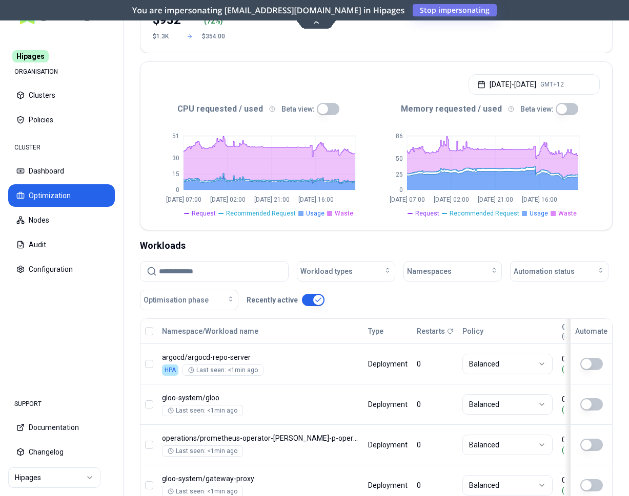
scroll to position [261, 0]
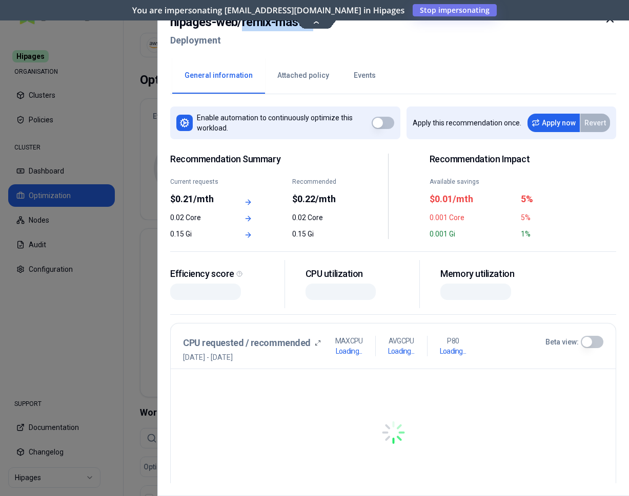
click at [611, 23] on icon at bounding box center [609, 19] width 12 height 12
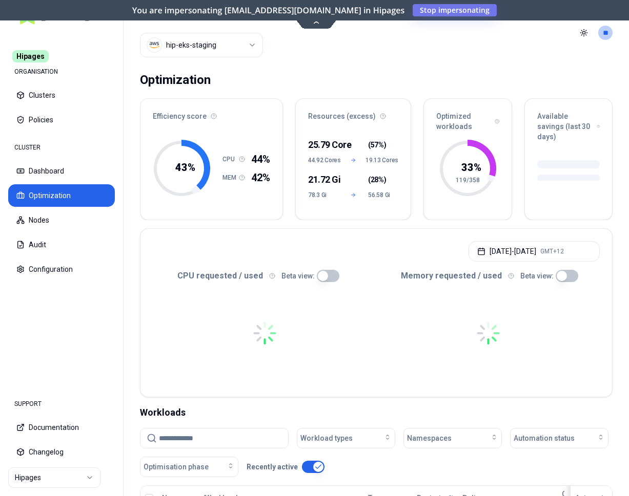
click at [611, 22] on header "Cluster hip-eks-staging Toggle theme **" at bounding box center [375, 33] width 505 height 66
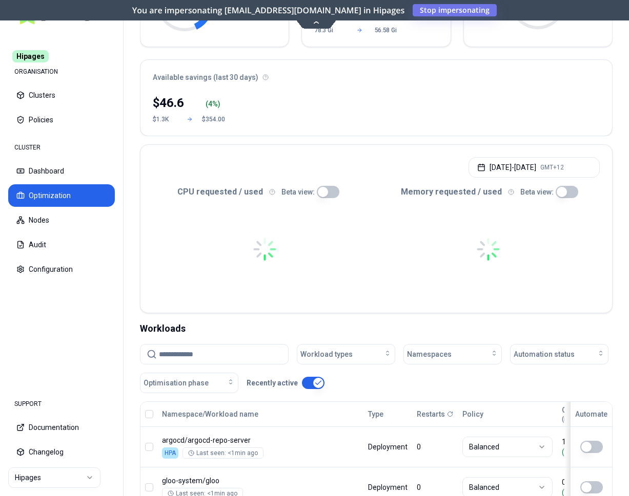
scroll to position [149, 0]
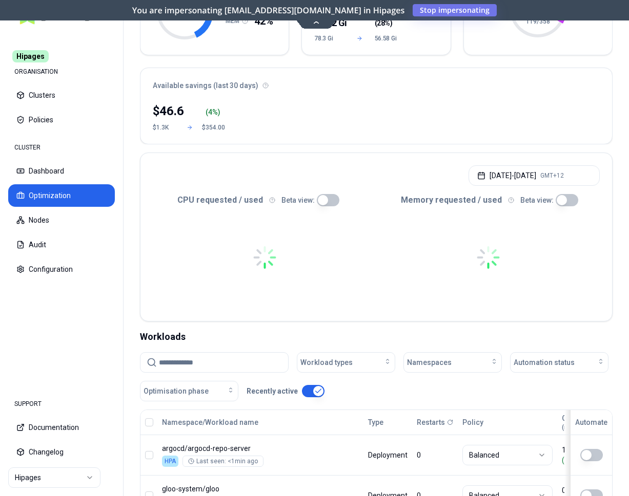
click at [207, 284] on div at bounding box center [264, 257] width 223 height 102
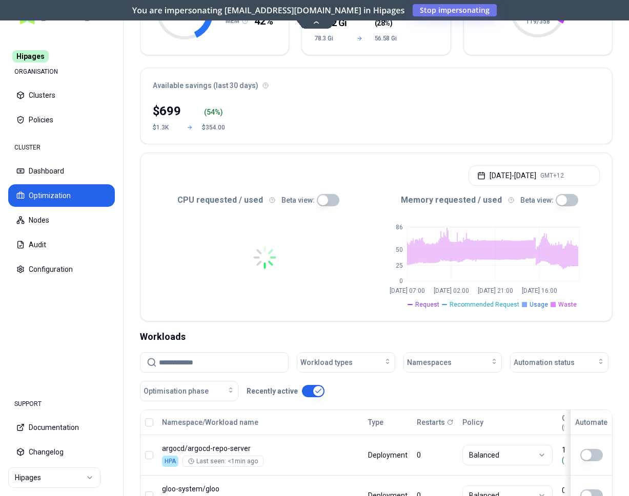
click at [213, 364] on input at bounding box center [220, 362] width 123 height 19
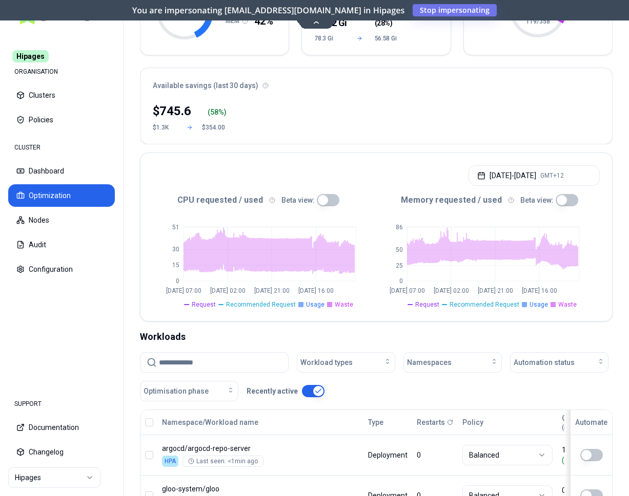
paste input "**********"
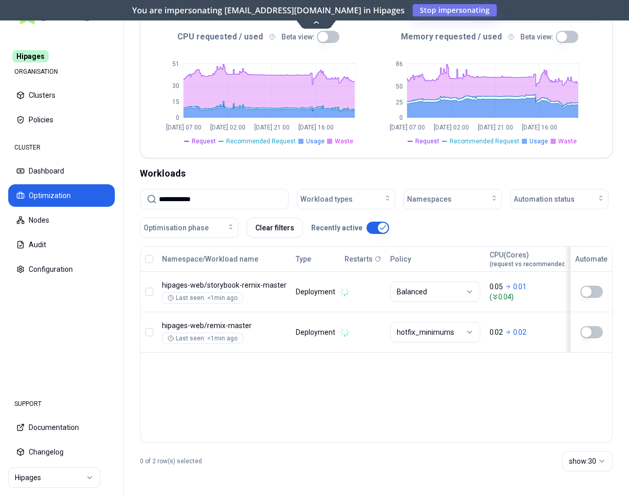
scroll to position [312, 0]
type input "**********"
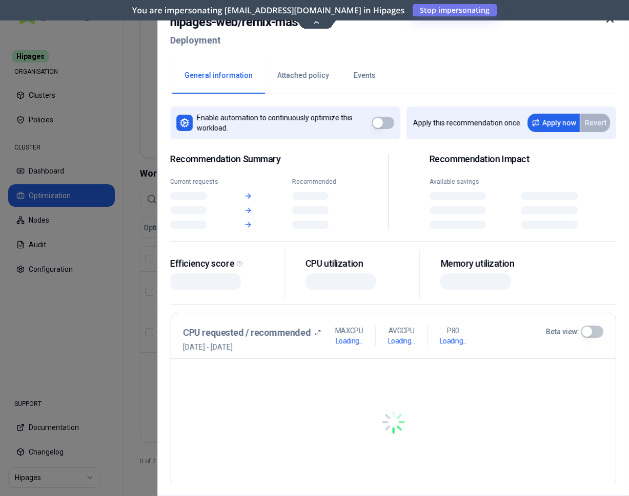
scroll to position [312, 0]
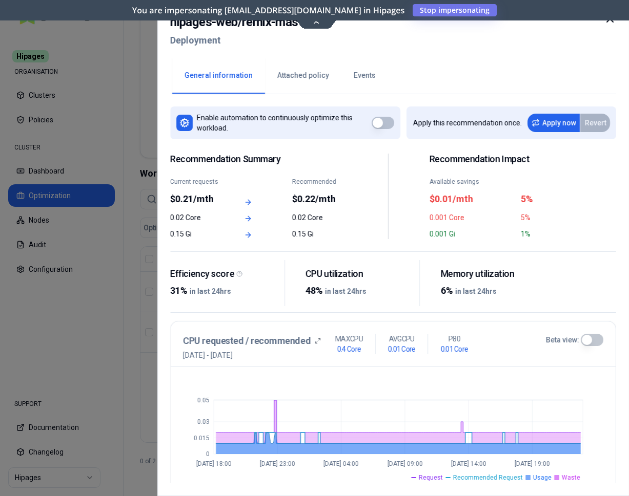
click at [140, 316] on div at bounding box center [314, 248] width 629 height 496
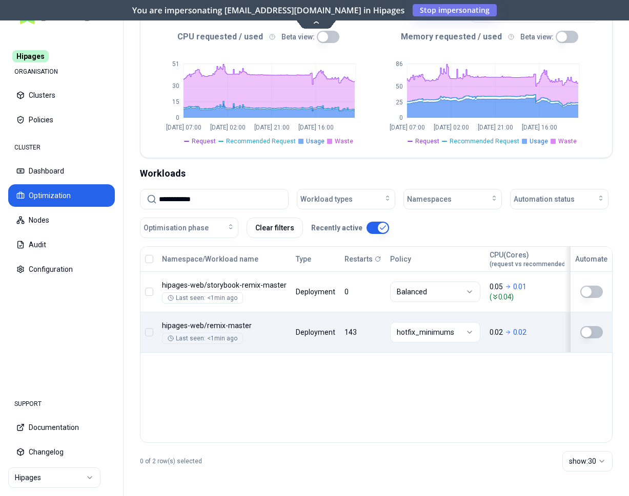
click at [594, 333] on button "button" at bounding box center [591, 332] width 23 height 12
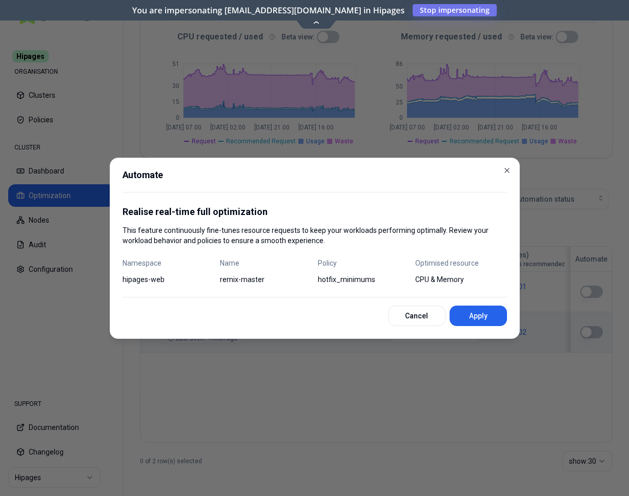
scroll to position [312, 0]
click at [481, 314] on button "Apply" at bounding box center [477, 316] width 57 height 20
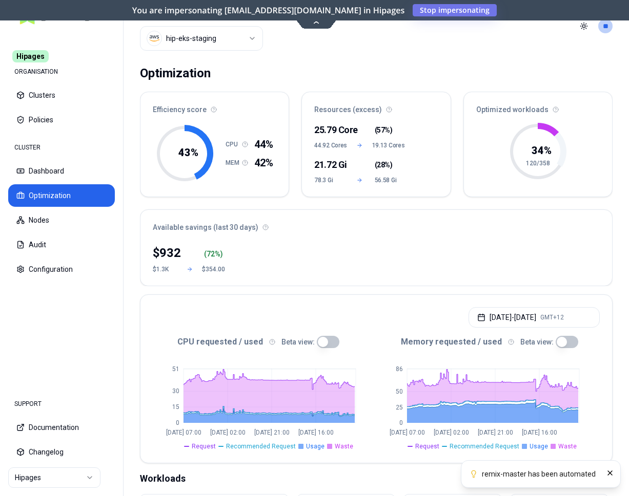
scroll to position [0, 0]
